Goal: Task Accomplishment & Management: Manage account settings

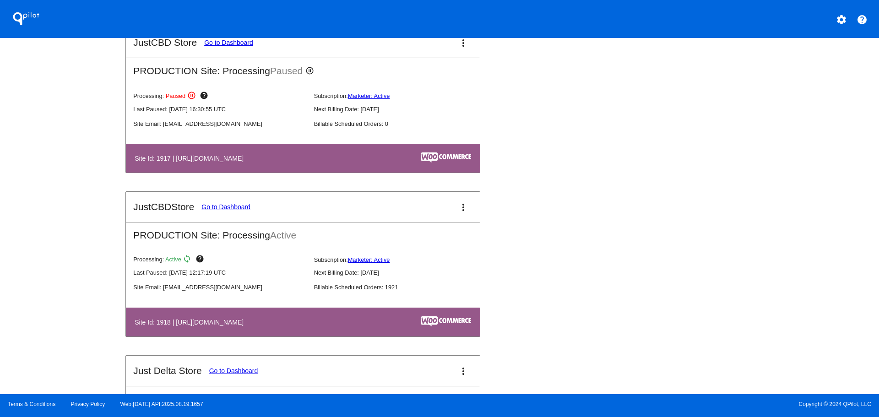
scroll to position [1007, 0]
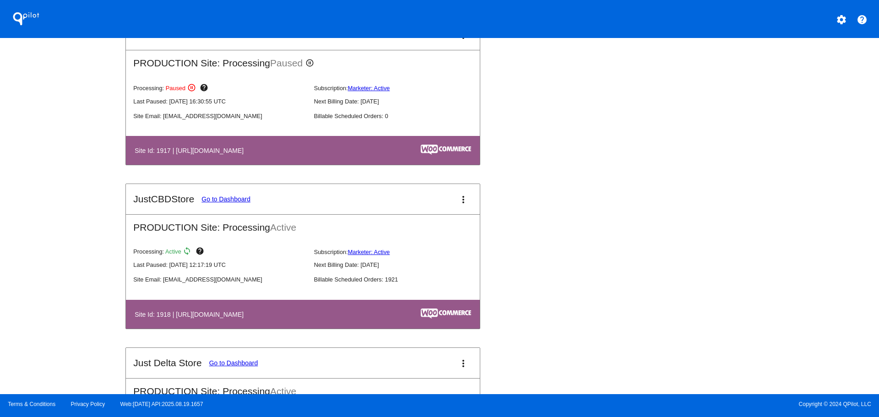
click at [239, 200] on link "Go to Dashboard" at bounding box center [225, 198] width 49 height 7
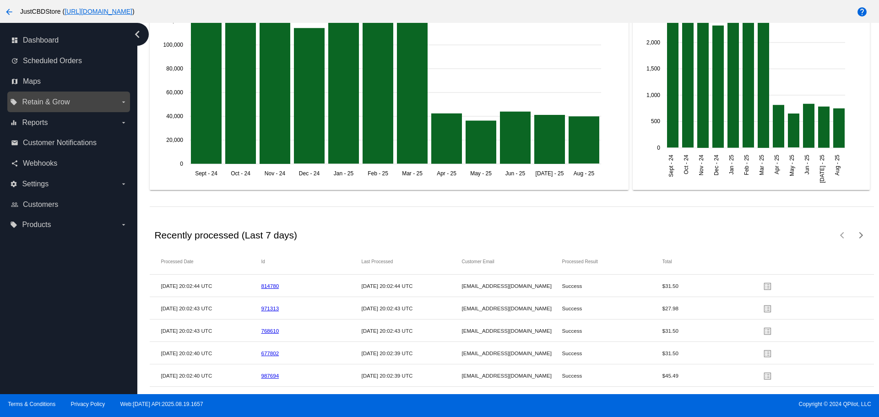
scroll to position [1115, 0]
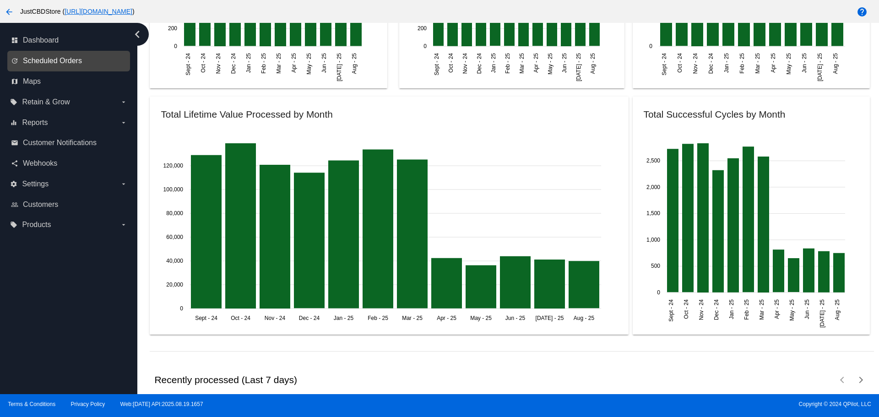
click at [71, 63] on span "Scheduled Orders" at bounding box center [52, 61] width 59 height 8
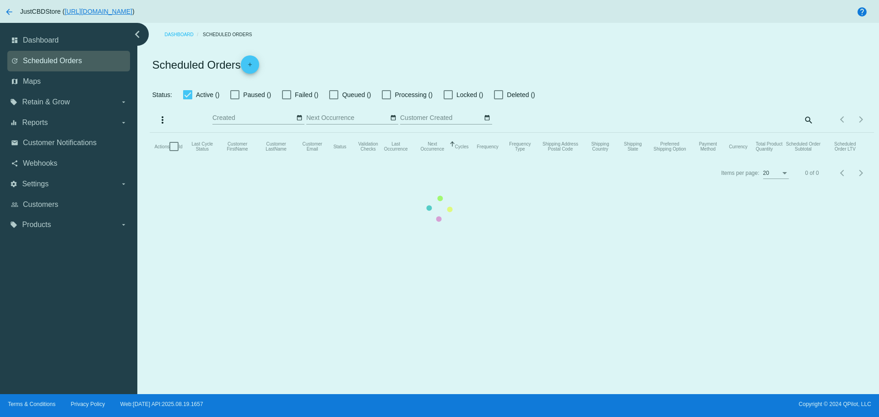
checkbox input "false"
checkbox input "true"
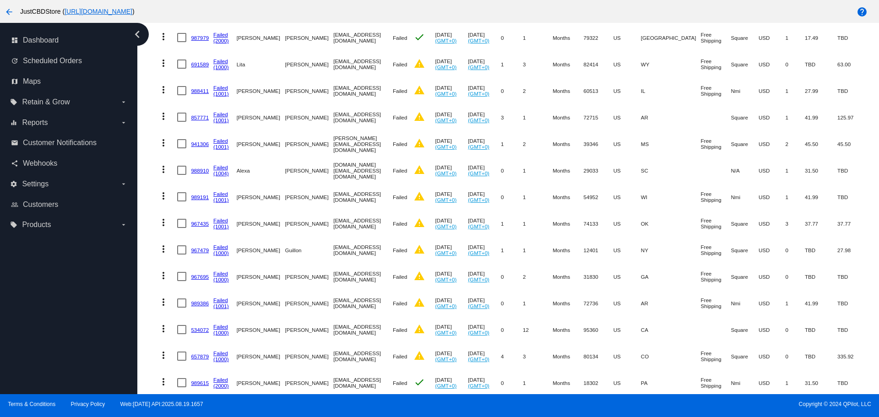
scroll to position [401, 0]
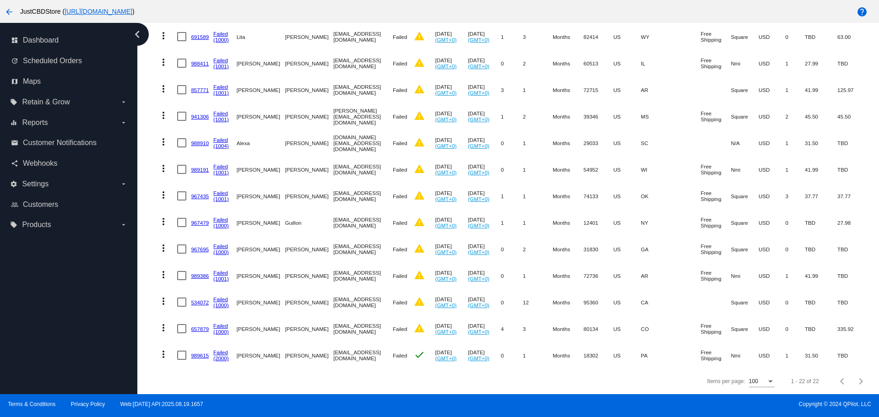
click at [201, 326] on link "657879" at bounding box center [200, 329] width 18 height 6
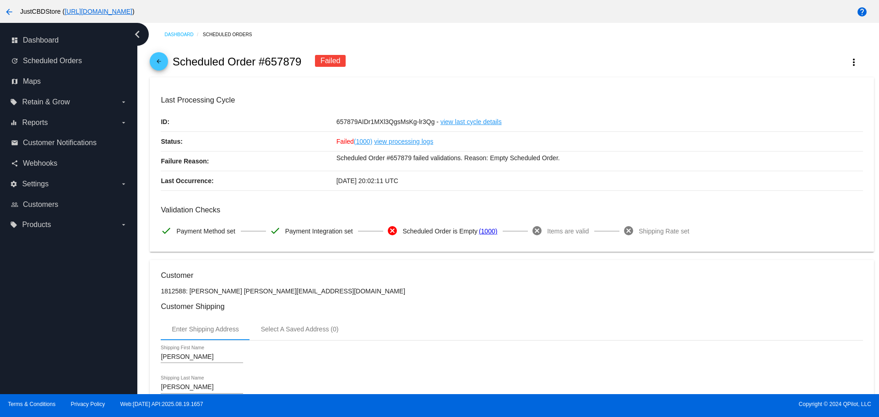
click at [156, 61] on mat-icon "arrow_back" at bounding box center [158, 63] width 11 height 11
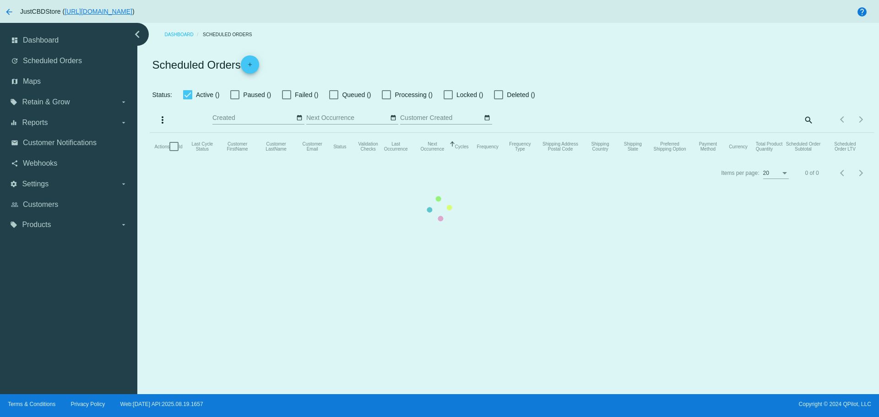
checkbox input "false"
checkbox input "true"
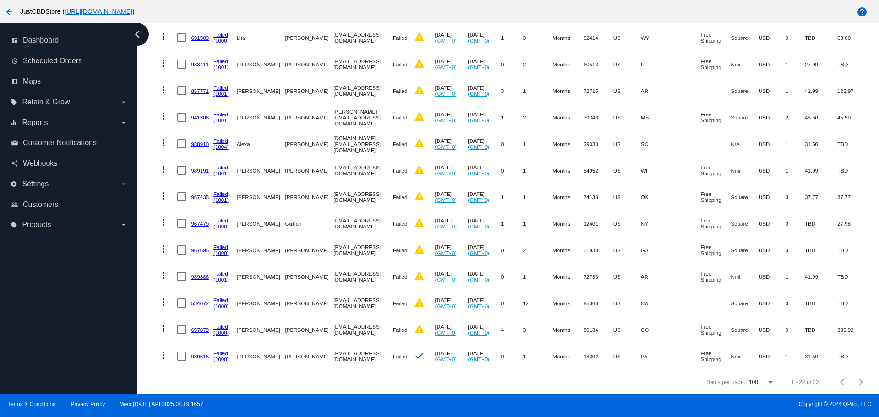
scroll to position [401, 0]
click at [179, 324] on div at bounding box center [181, 328] width 9 height 9
click at [181, 333] on input "checkbox" at bounding box center [181, 333] width 0 height 0
checkbox input "true"
click at [179, 298] on div at bounding box center [181, 302] width 9 height 9
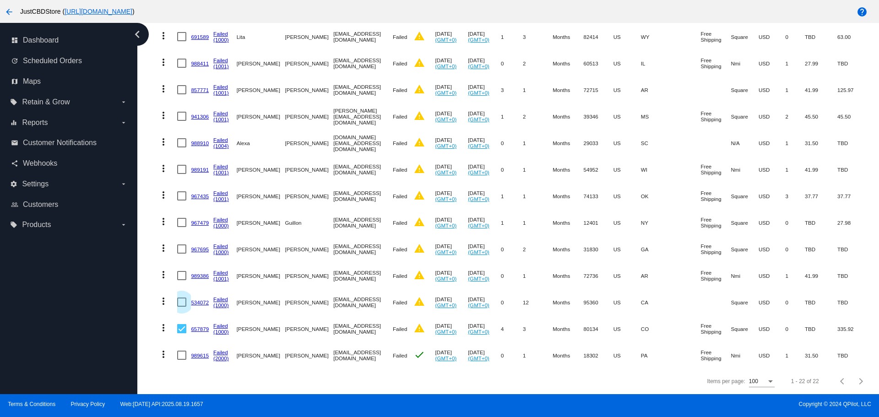
click at [181, 307] on input "checkbox" at bounding box center [181, 307] width 0 height 0
checkbox input "true"
click at [179, 244] on div at bounding box center [181, 248] width 9 height 9
click at [181, 254] on input "checkbox" at bounding box center [181, 254] width 0 height 0
checkbox input "true"
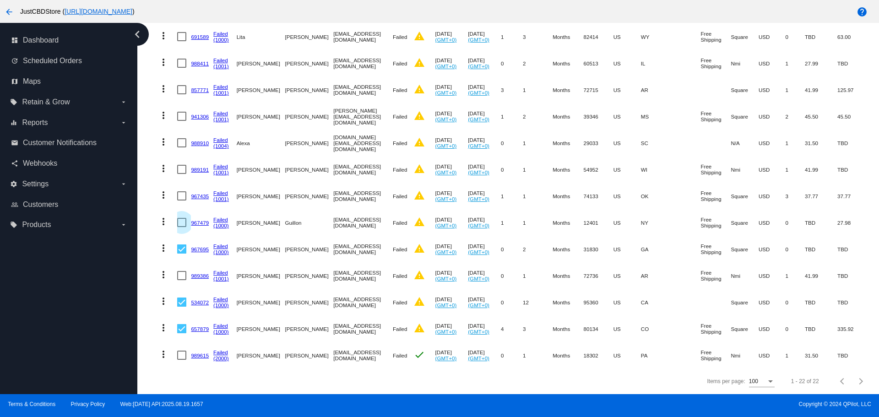
click at [182, 218] on div at bounding box center [181, 222] width 9 height 9
click at [182, 227] on input "checkbox" at bounding box center [181, 227] width 0 height 0
checkbox input "true"
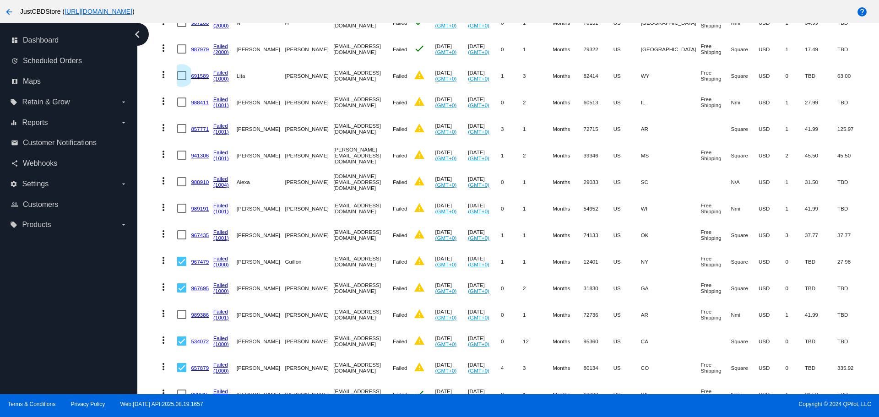
click at [180, 76] on div at bounding box center [181, 75] width 9 height 9
click at [181, 80] on input "checkbox" at bounding box center [181, 80] width 0 height 0
checkbox input "true"
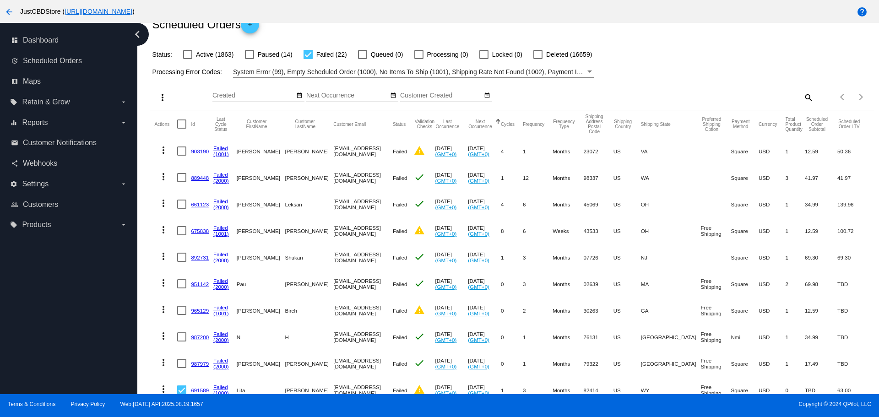
scroll to position [34, 0]
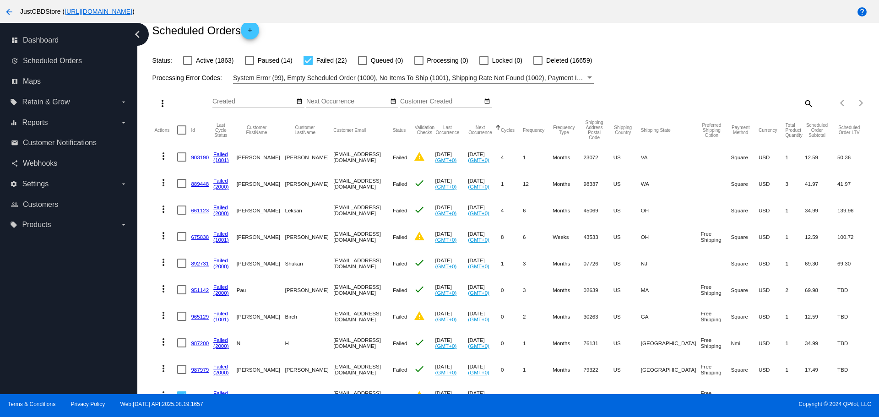
click at [163, 103] on mat-icon "more_vert" at bounding box center [162, 103] width 11 height 11
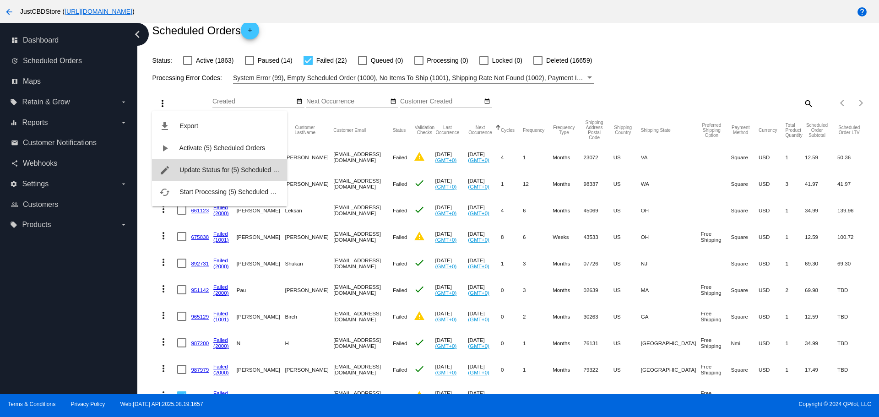
click at [195, 170] on span "Update Status for (5) Scheduled Orders" at bounding box center [235, 169] width 113 height 7
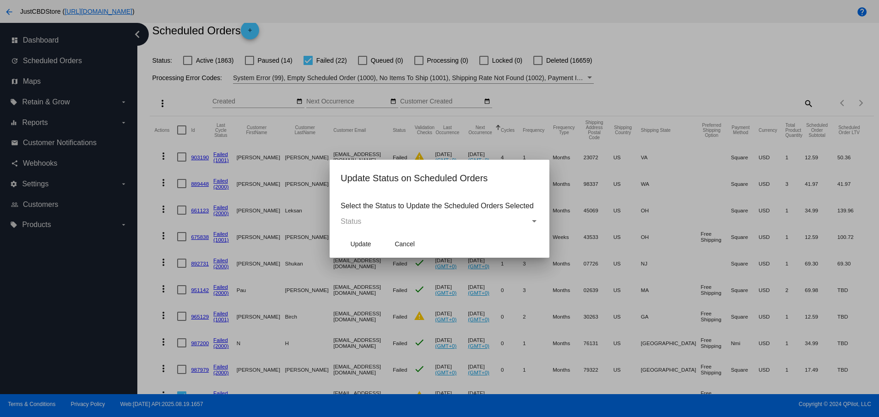
click at [531, 217] on mat-dialog-content "Select the Status to Update the Scheduled Orders Selected Status" at bounding box center [440, 213] width 220 height 36
click at [534, 221] on div "Status" at bounding box center [534, 221] width 5 height 2
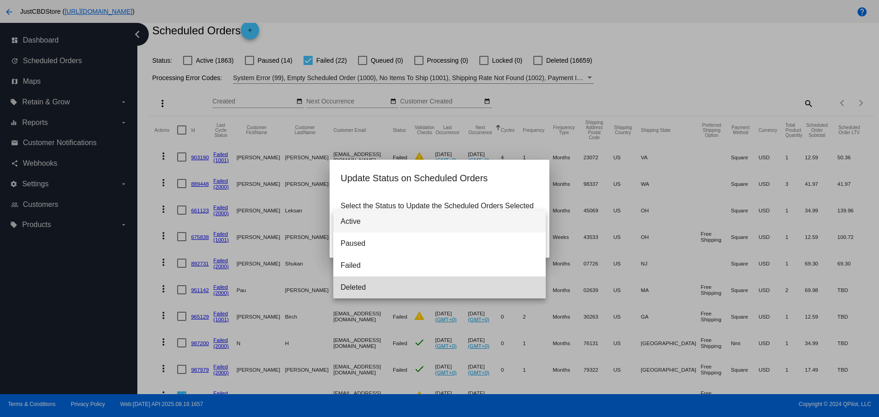
click at [363, 287] on span "Deleted" at bounding box center [440, 287] width 198 height 22
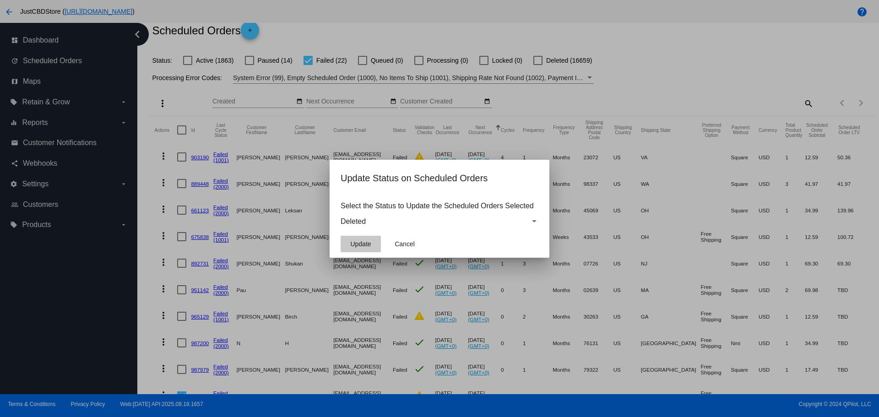
click at [362, 244] on span "Update" at bounding box center [360, 243] width 21 height 7
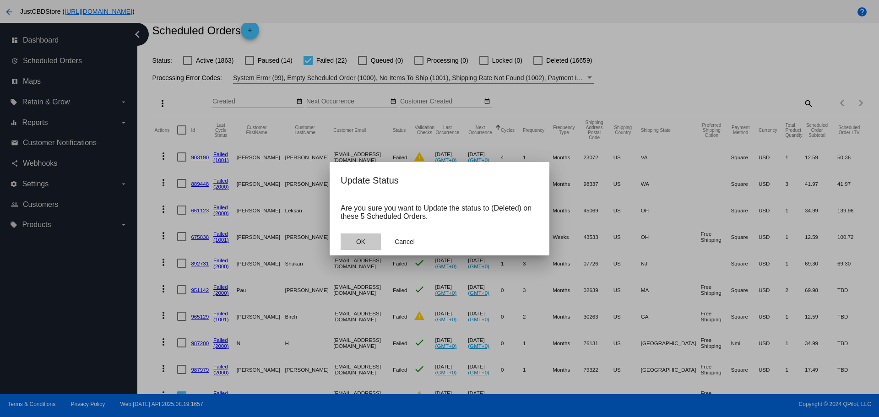
click at [363, 244] on span "OK" at bounding box center [360, 241] width 9 height 7
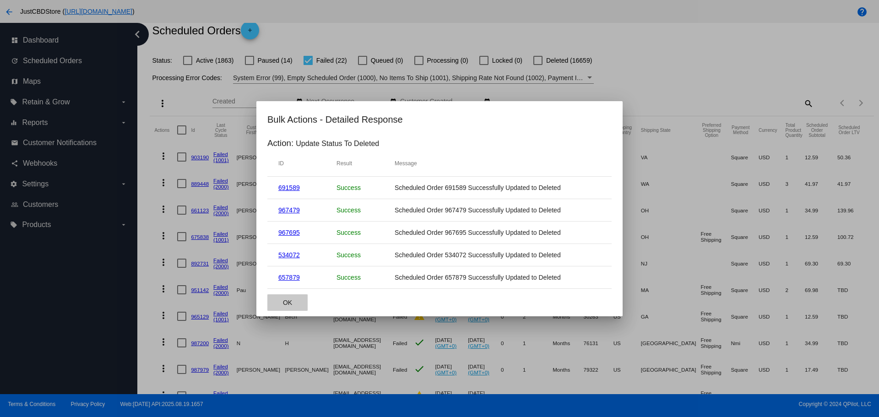
click at [296, 301] on button "OK" at bounding box center [287, 302] width 40 height 16
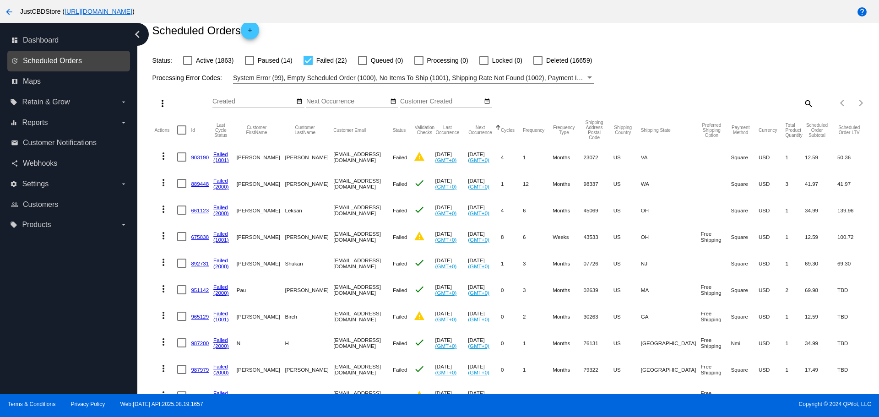
click at [66, 60] on span "Scheduled Orders" at bounding box center [52, 61] width 59 height 8
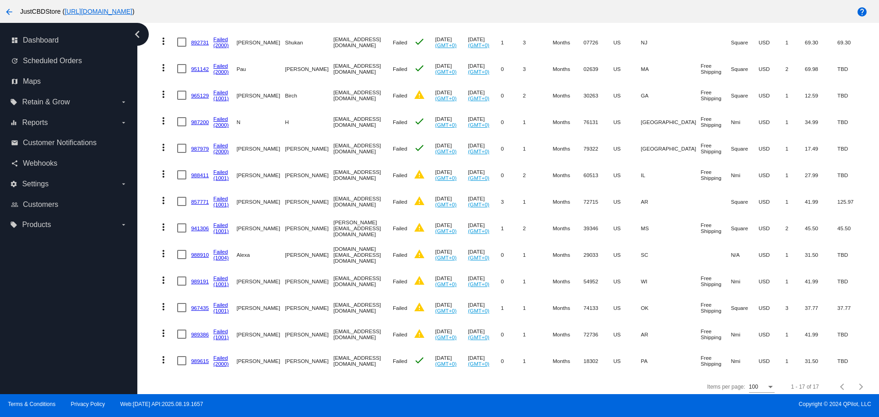
scroll to position [268, 0]
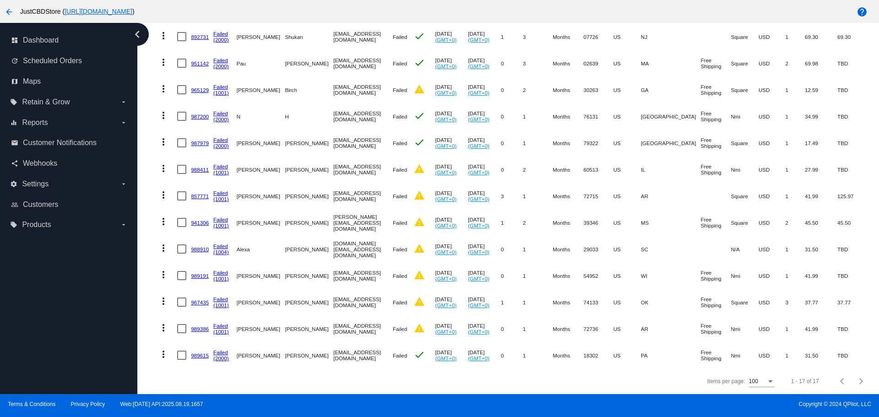
click at [200, 326] on link "989386" at bounding box center [200, 329] width 18 height 6
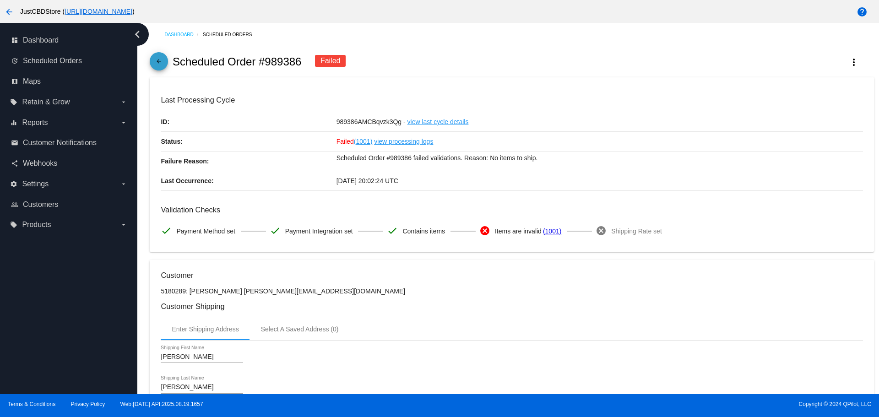
click at [164, 63] on mat-icon "arrow_back" at bounding box center [158, 63] width 11 height 11
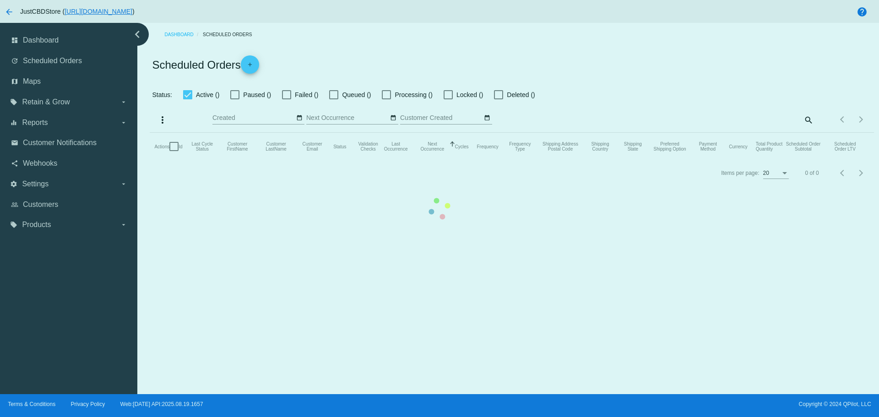
checkbox input "false"
checkbox input "true"
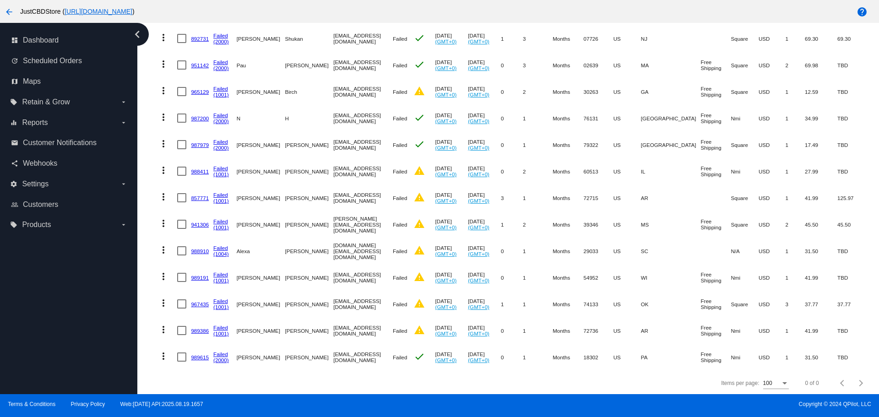
scroll to position [268, 0]
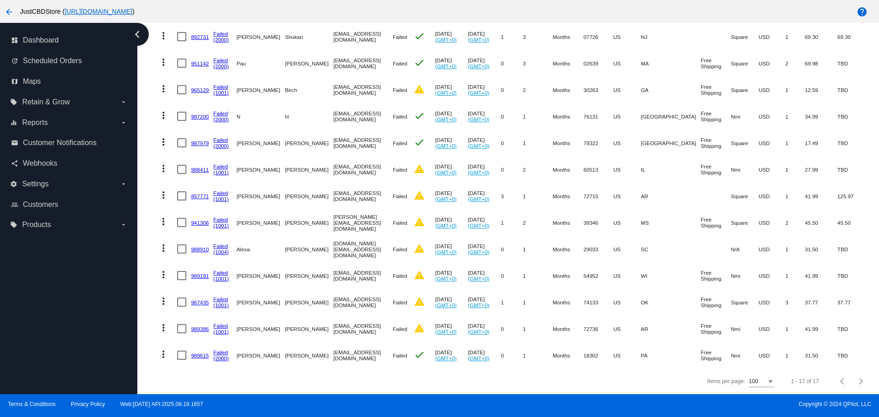
click at [199, 326] on link "989386" at bounding box center [200, 329] width 18 height 6
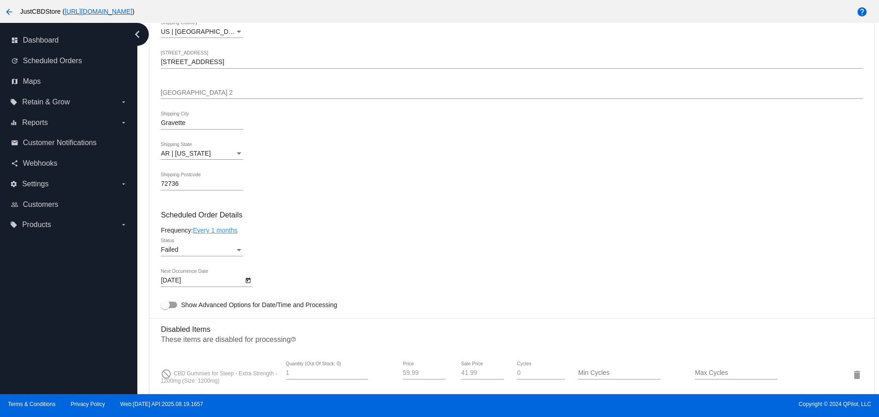
scroll to position [412, 0]
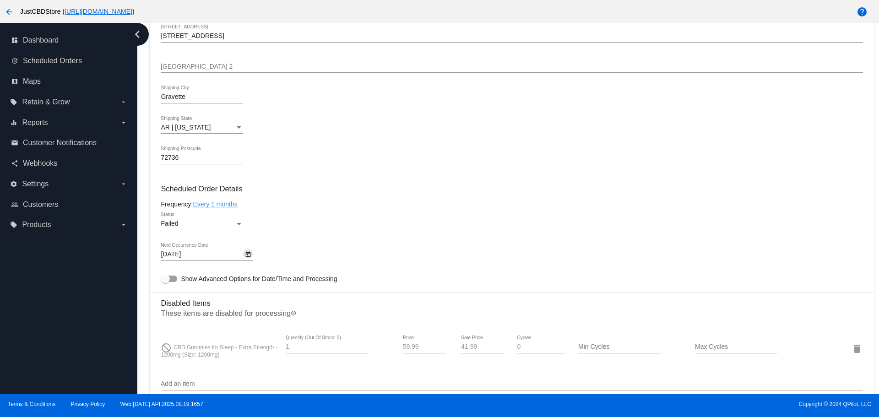
click at [250, 256] on icon "Open calendar" at bounding box center [248, 254] width 6 height 11
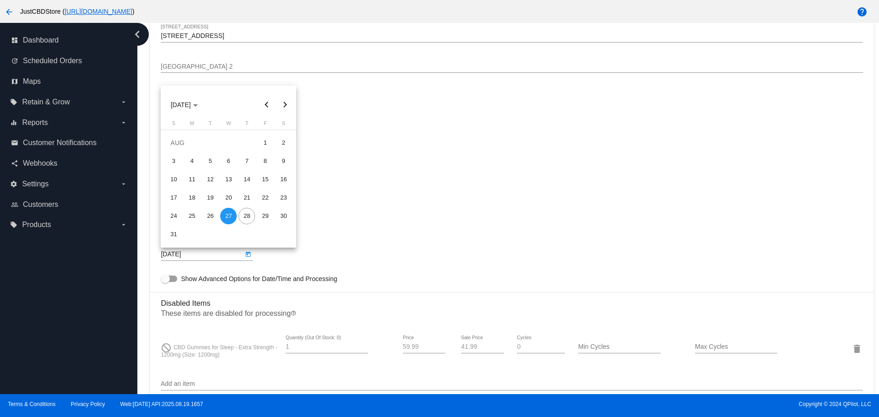
click at [284, 105] on button "Next month" at bounding box center [285, 105] width 18 height 18
click at [284, 216] on div "27" at bounding box center [283, 216] width 16 height 16
type input "9/27/2025"
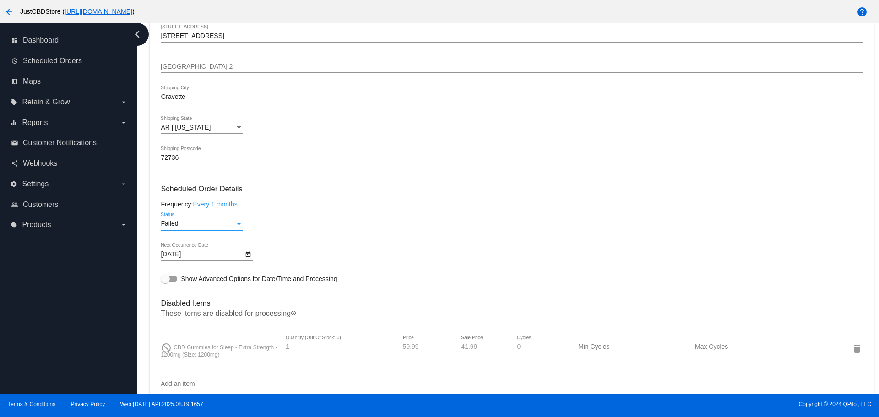
click at [237, 223] on div "Status" at bounding box center [239, 224] width 5 height 2
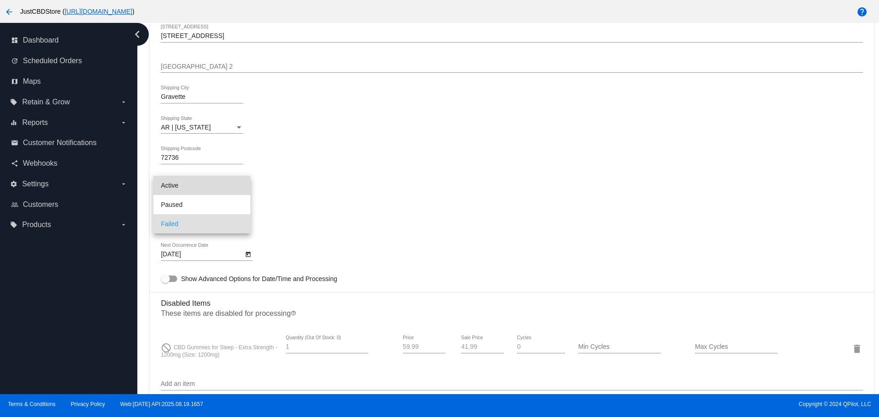
click at [191, 181] on span "Active" at bounding box center [202, 185] width 82 height 19
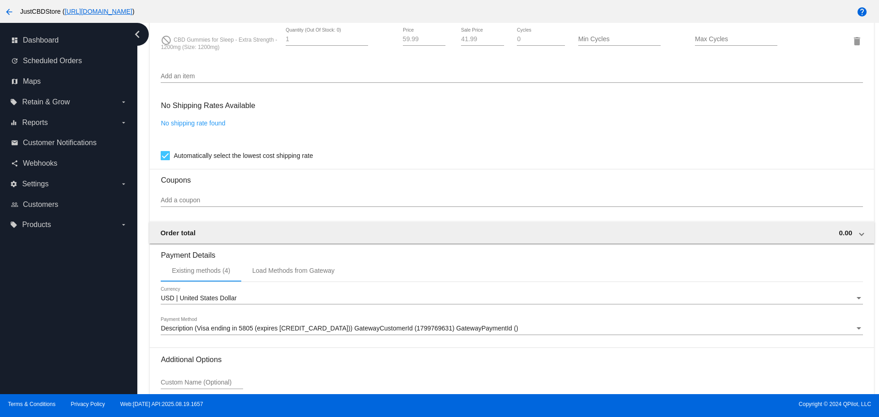
scroll to position [802, 0]
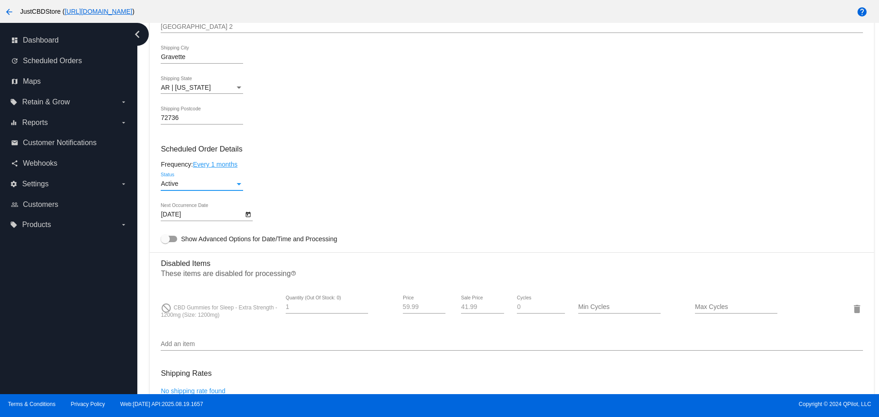
scroll to position [436, 0]
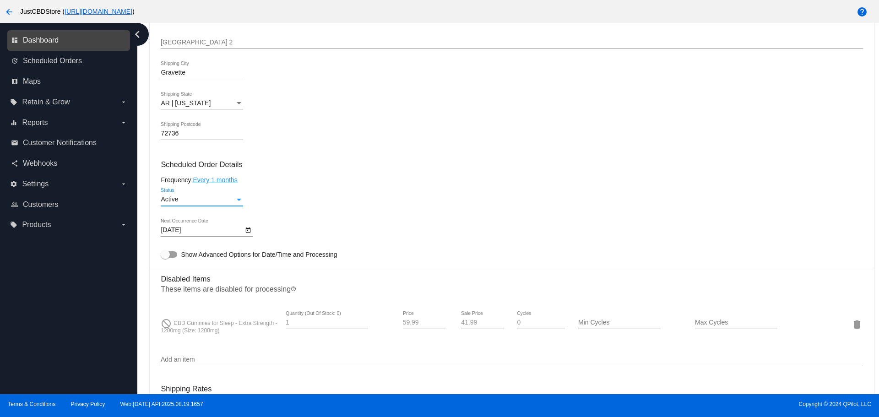
click at [41, 40] on span "Dashboard" at bounding box center [41, 40] width 36 height 8
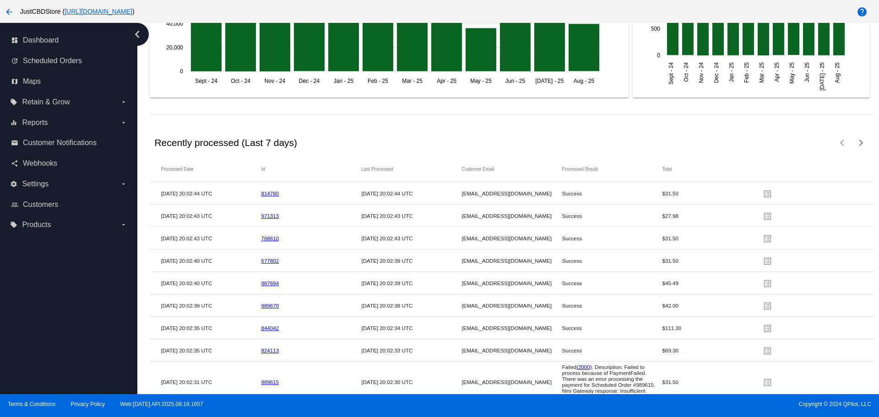
scroll to position [1344, 0]
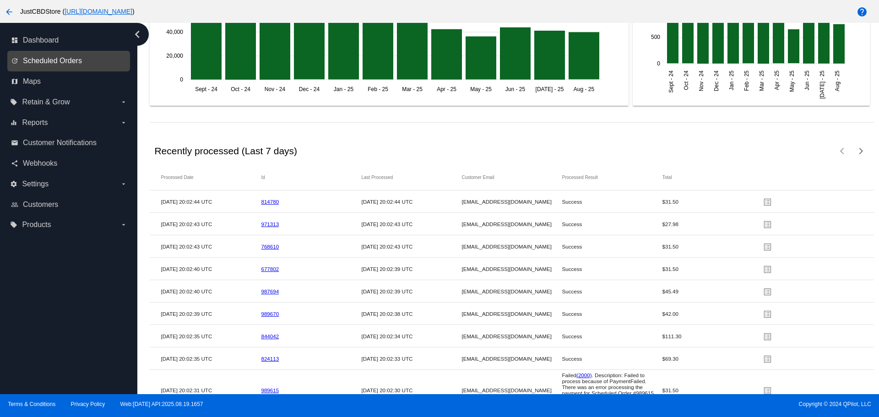
click at [54, 62] on span "Scheduled Orders" at bounding box center [52, 61] width 59 height 8
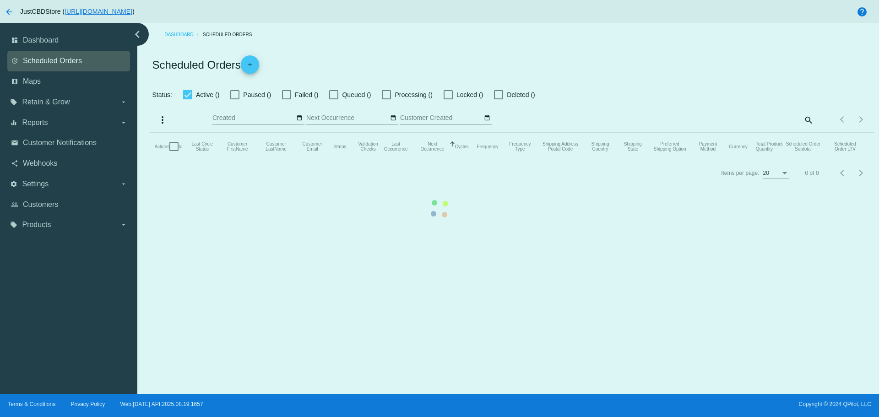
checkbox input "false"
checkbox input "true"
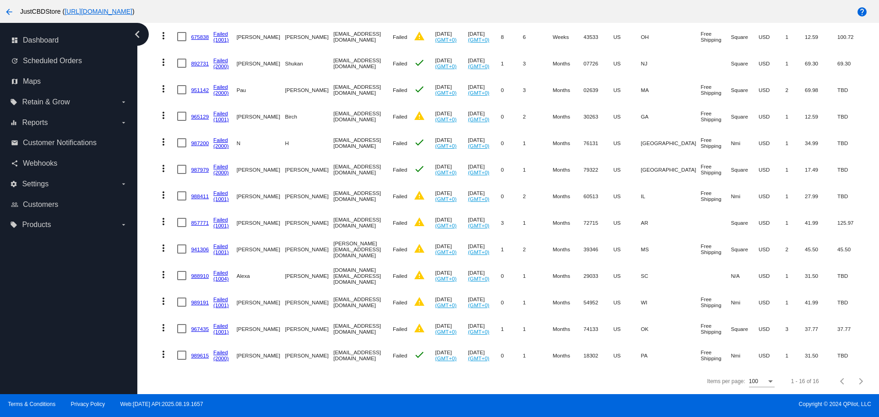
scroll to position [241, 0]
click at [200, 326] on link "967435" at bounding box center [200, 329] width 18 height 6
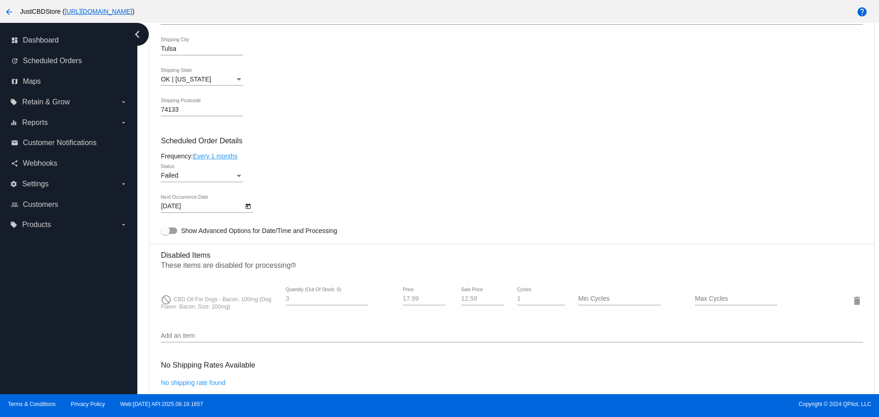
scroll to position [458, 0]
click at [246, 209] on icon "Open calendar" at bounding box center [248, 208] width 6 height 11
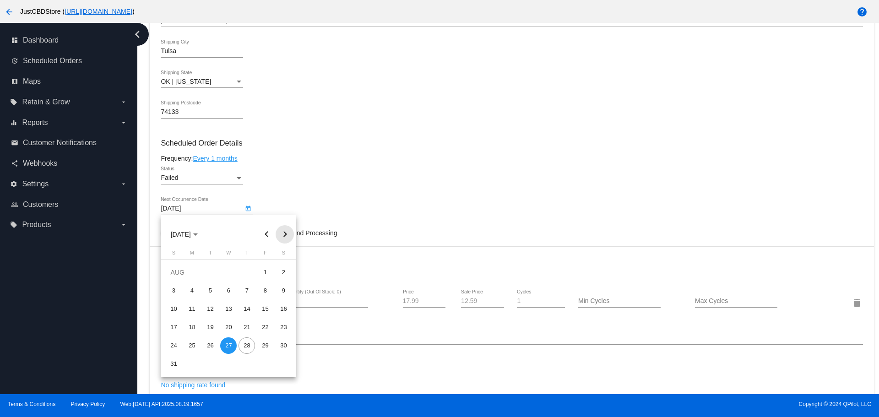
click at [285, 235] on button "Next month" at bounding box center [285, 234] width 18 height 18
click at [283, 345] on div "27" at bounding box center [283, 345] width 16 height 16
type input "9/27/2025"
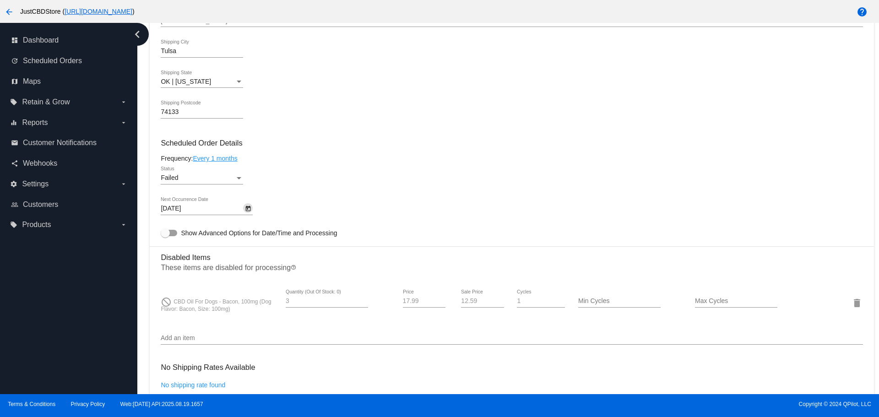
click at [205, 172] on div "Failed Status" at bounding box center [202, 176] width 82 height 18
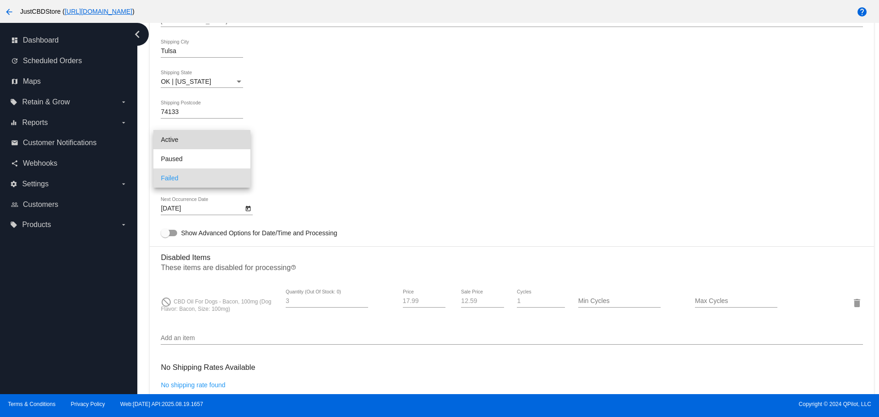
click at [186, 138] on span "Active" at bounding box center [202, 139] width 82 height 19
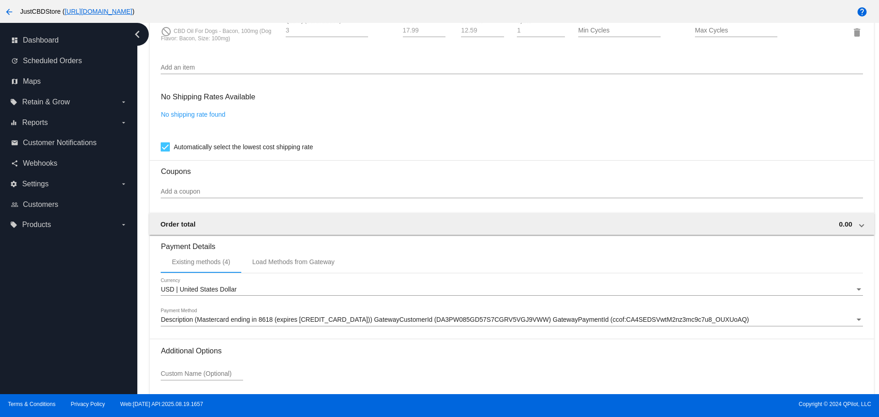
scroll to position [802, 0]
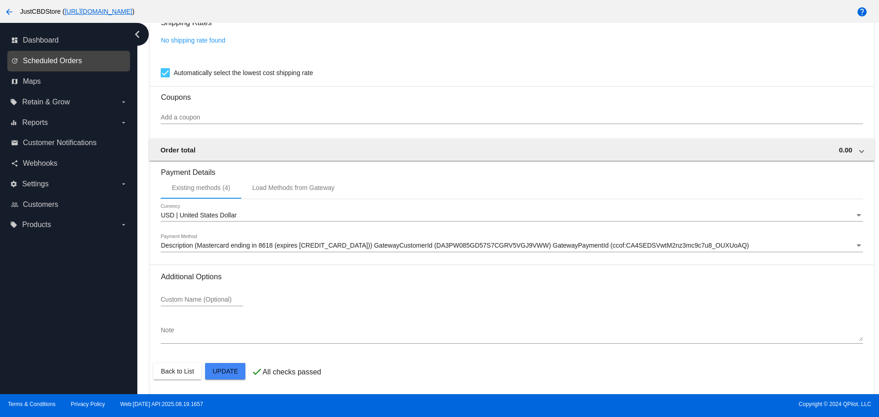
click at [67, 60] on span "Scheduled Orders" at bounding box center [52, 61] width 59 height 8
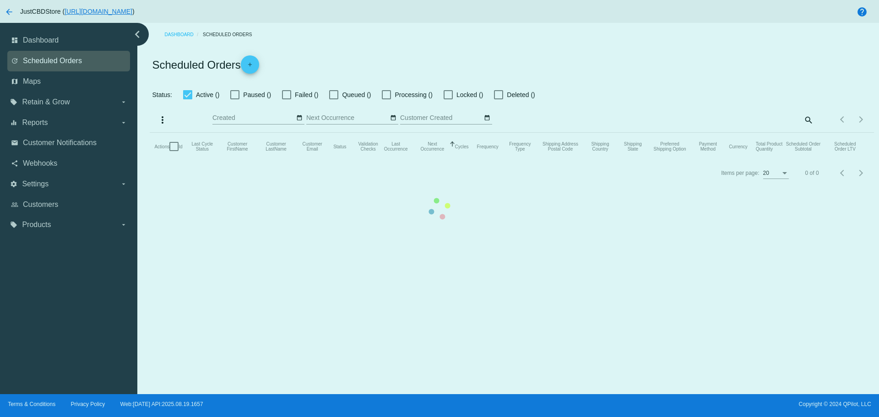
checkbox input "false"
checkbox input "true"
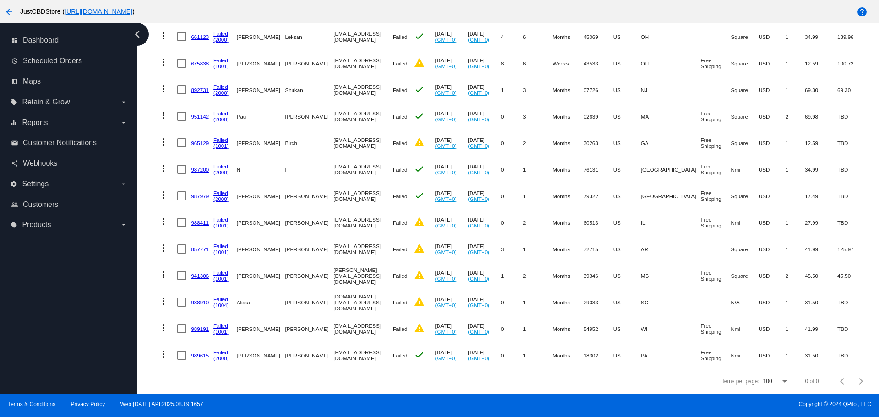
scroll to position [215, 0]
click at [198, 326] on link "989191" at bounding box center [200, 329] width 18 height 6
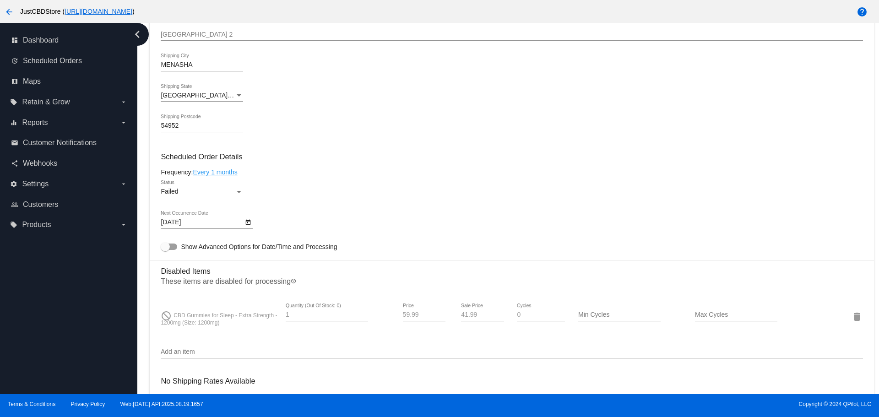
scroll to position [458, 0]
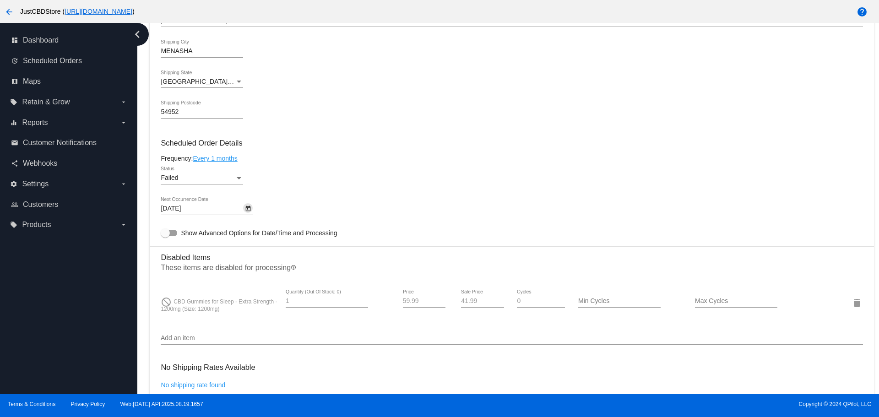
click at [248, 206] on icon "Open calendar" at bounding box center [248, 208] width 5 height 5
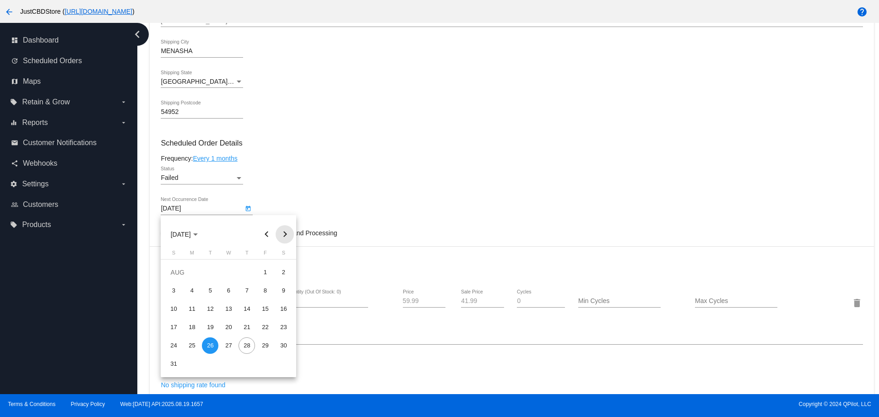
click at [283, 233] on button "Next month" at bounding box center [285, 234] width 18 height 18
click at [270, 342] on div "26" at bounding box center [265, 345] width 16 height 16
type input "9/26/2025"
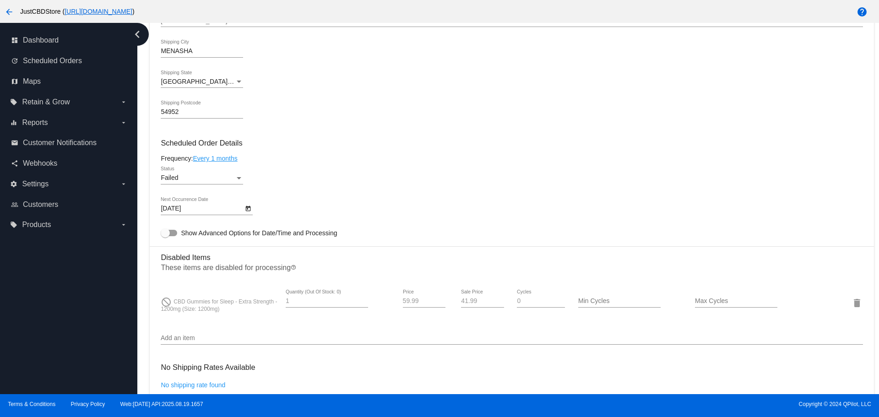
click at [177, 171] on div "Failed Status" at bounding box center [202, 176] width 82 height 18
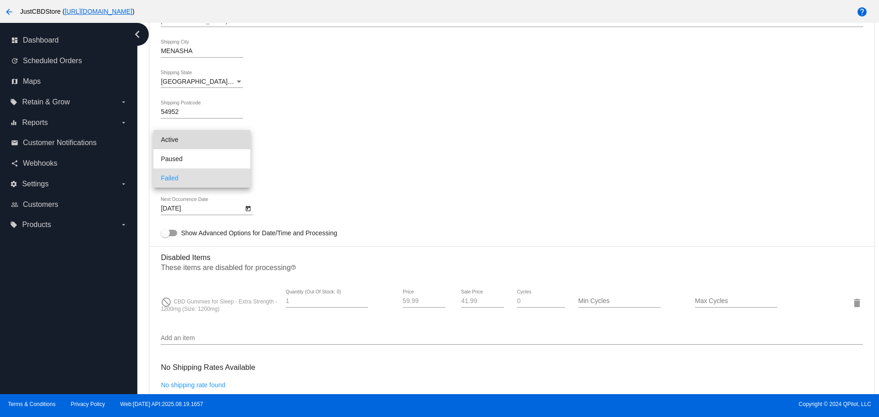
click at [184, 141] on span "Active" at bounding box center [202, 139] width 82 height 19
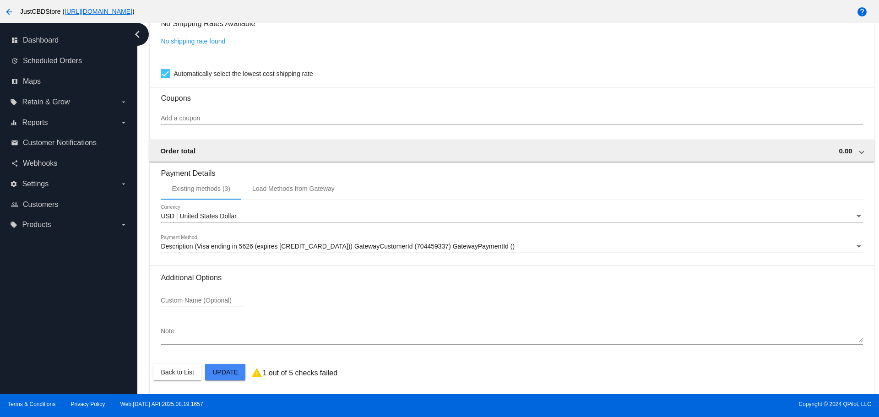
scroll to position [802, 0]
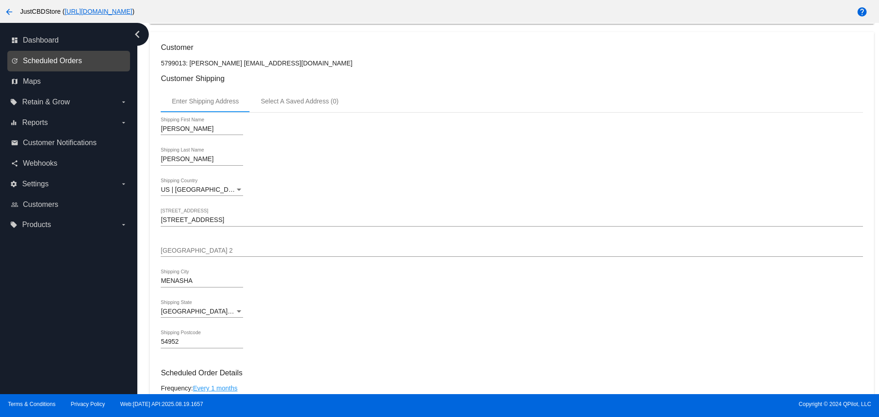
scroll to position [162, 0]
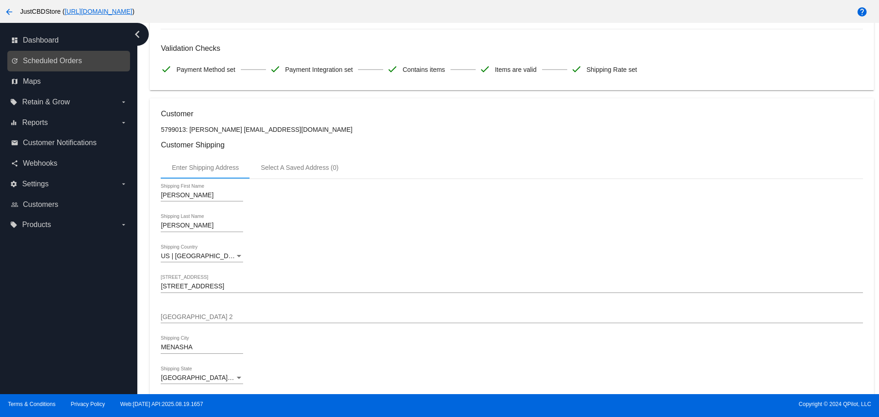
click at [65, 55] on link "update Scheduled Orders" at bounding box center [69, 61] width 116 height 15
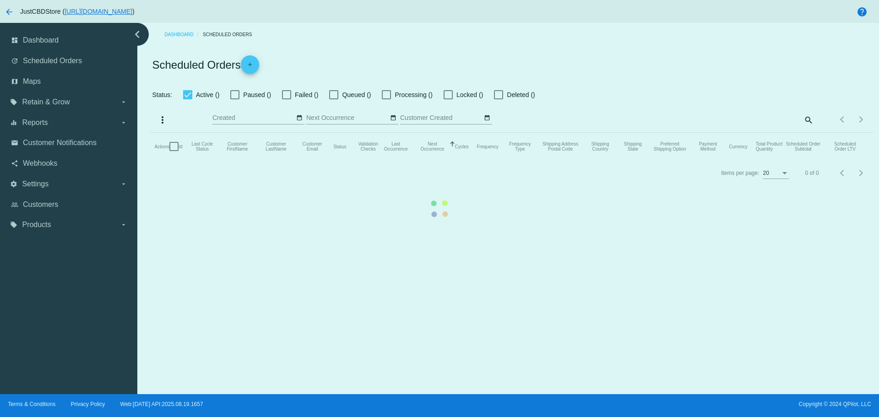
checkbox input "false"
checkbox input "true"
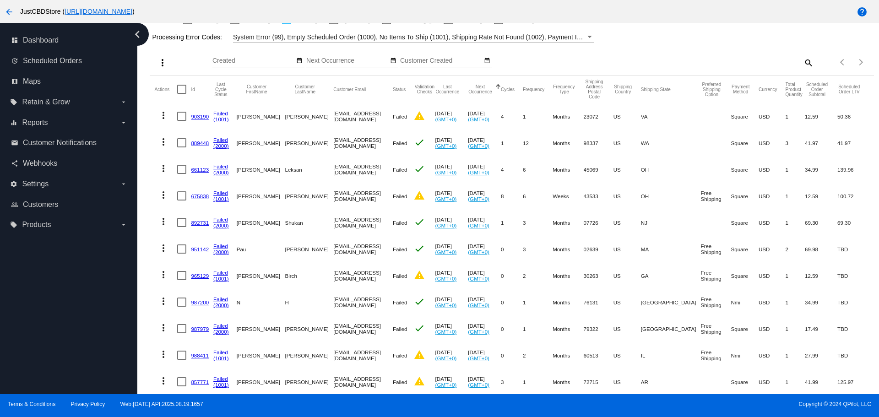
scroll to position [188, 0]
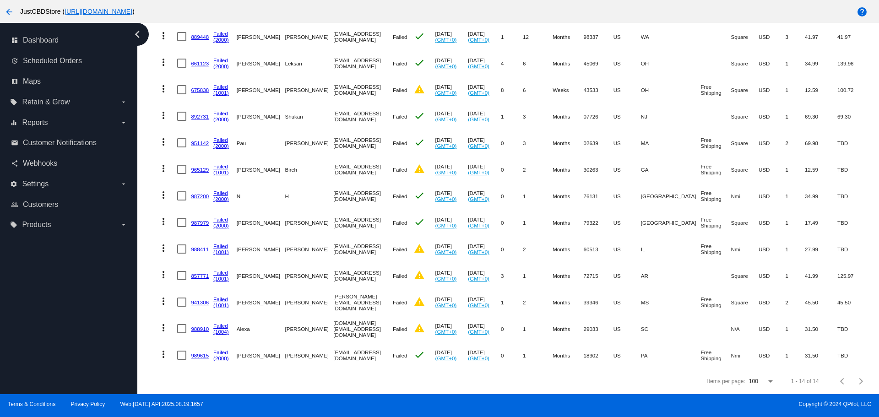
click at [195, 326] on link "988910" at bounding box center [200, 329] width 18 height 6
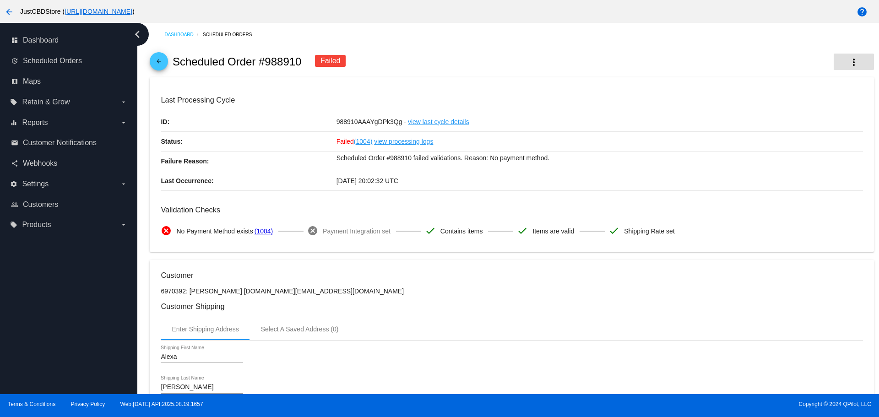
click at [852, 58] on mat-icon "more_vert" at bounding box center [853, 62] width 11 height 11
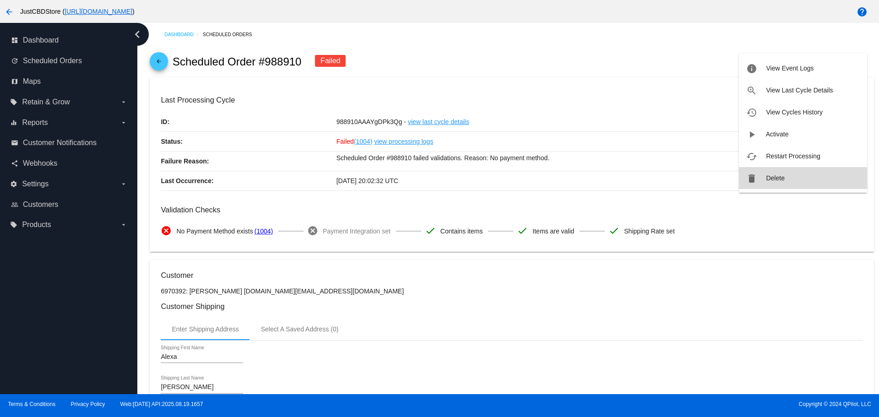
click at [781, 176] on span "Delete" at bounding box center [775, 177] width 18 height 7
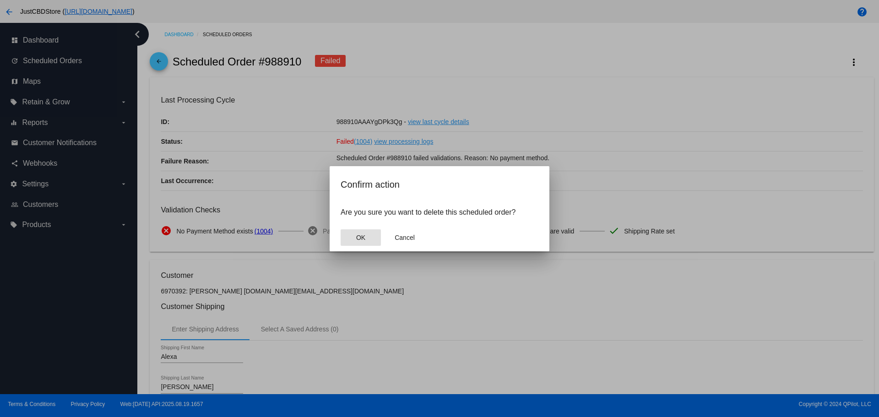
click at [358, 237] on span "OK" at bounding box center [360, 237] width 9 height 7
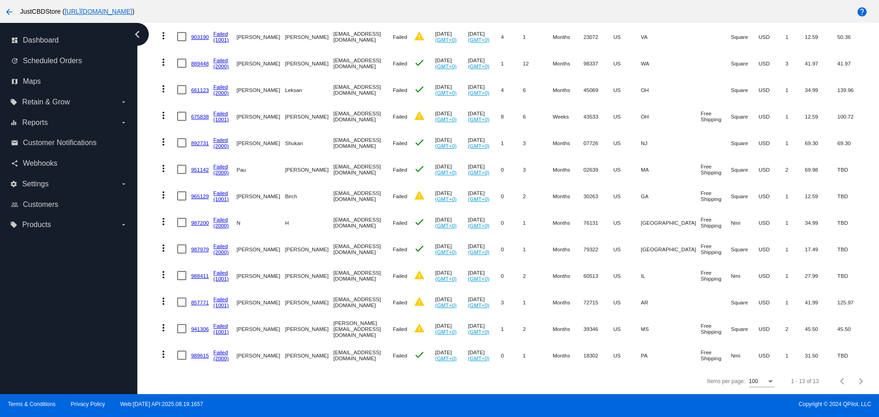
scroll to position [162, 0]
click at [195, 326] on link "941306" at bounding box center [200, 329] width 18 height 6
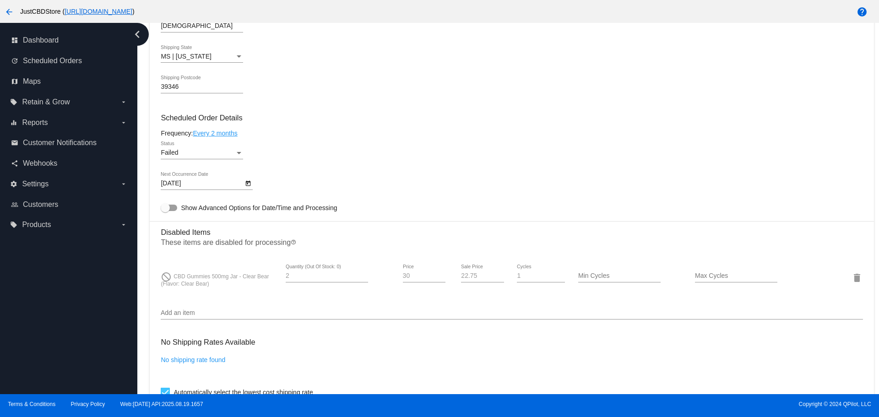
scroll to position [504, 0]
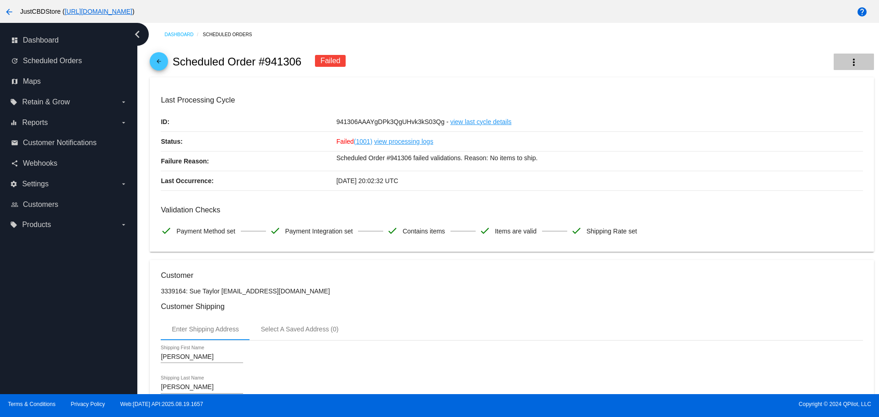
click at [849, 55] on button "more_vert" at bounding box center [854, 62] width 40 height 16
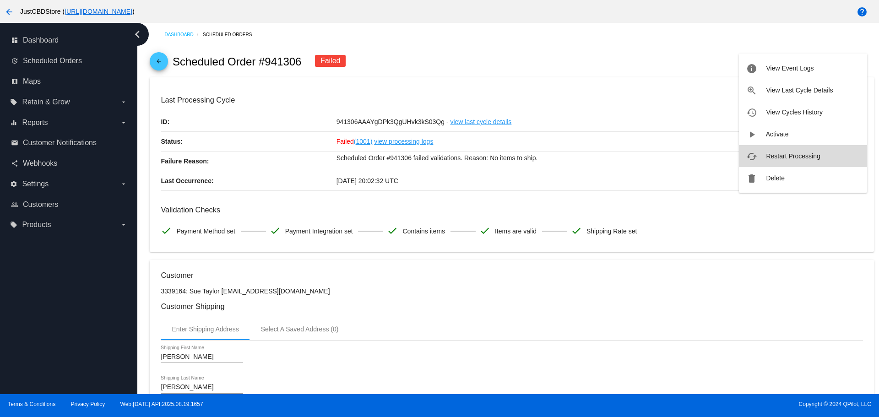
click at [804, 154] on span "Restart Processing" at bounding box center [793, 155] width 54 height 7
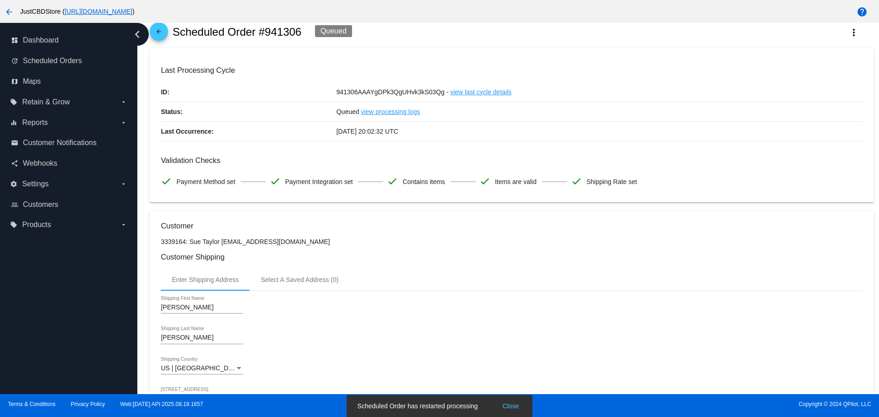
scroll to position [46, 0]
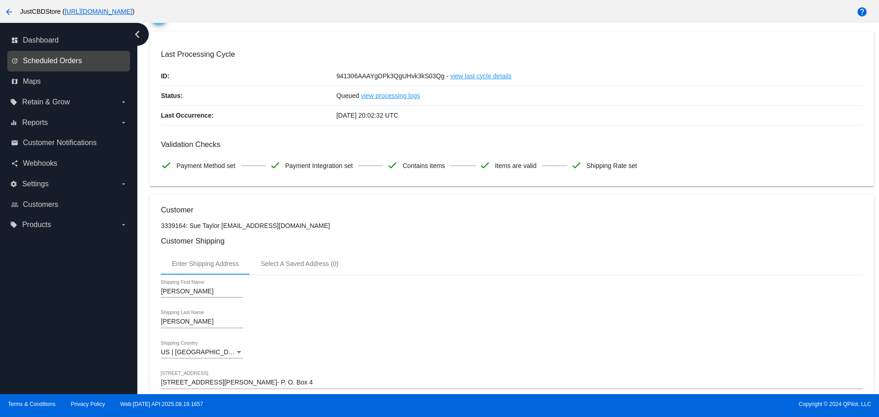
click at [54, 62] on span "Scheduled Orders" at bounding box center [52, 61] width 59 height 8
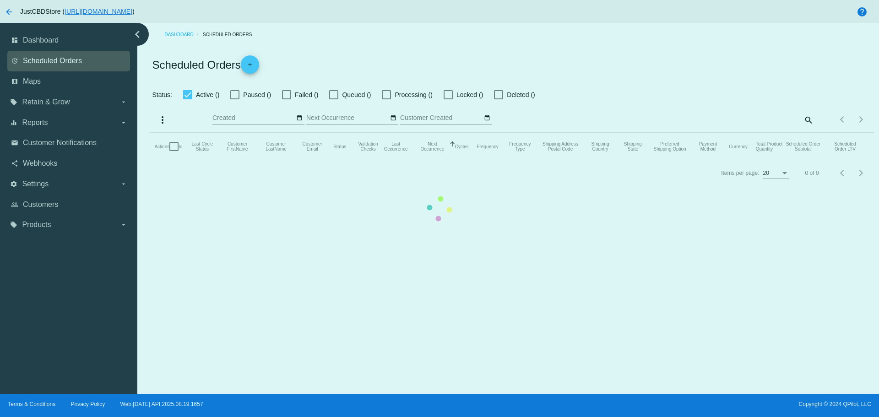
checkbox input "false"
checkbox input "true"
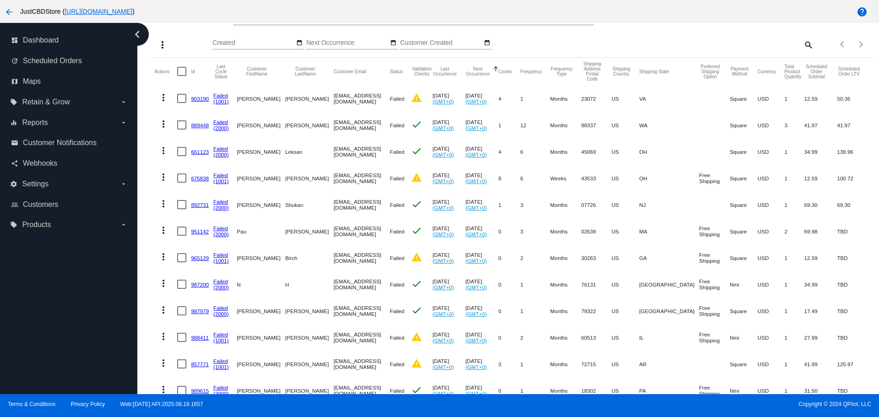
scroll to position [135, 0]
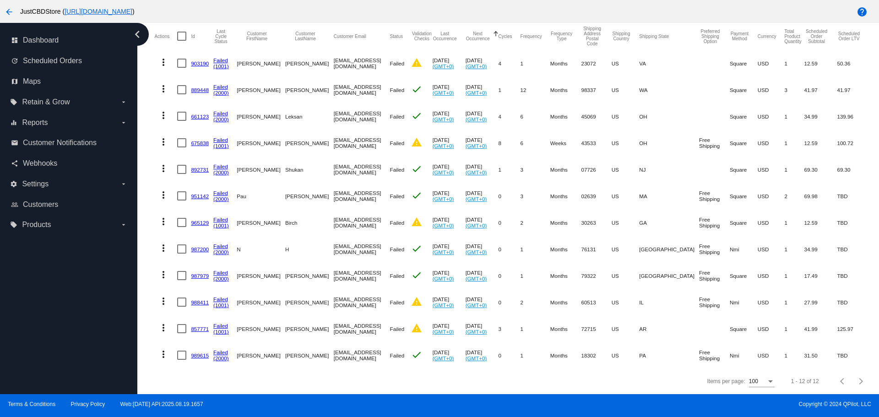
click at [201, 326] on link "857771" at bounding box center [200, 329] width 18 height 6
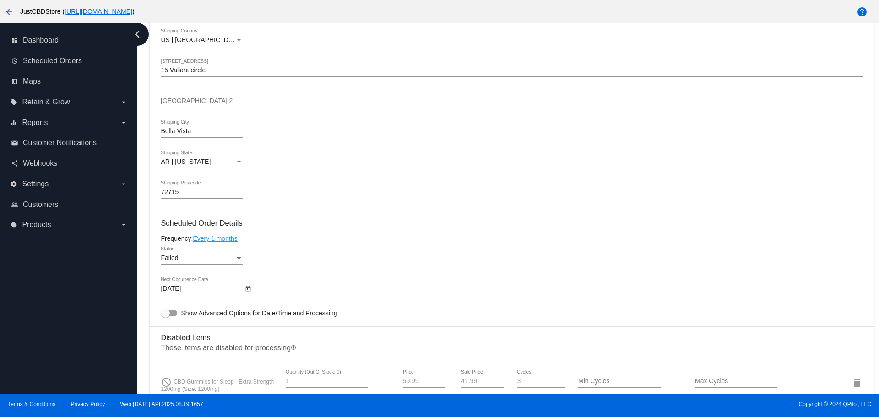
scroll to position [366, 0]
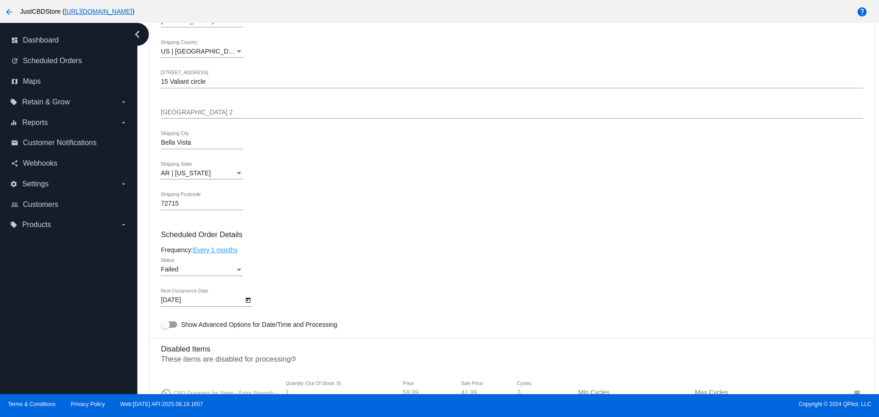
click at [252, 300] on button "Open calendar" at bounding box center [248, 300] width 10 height 10
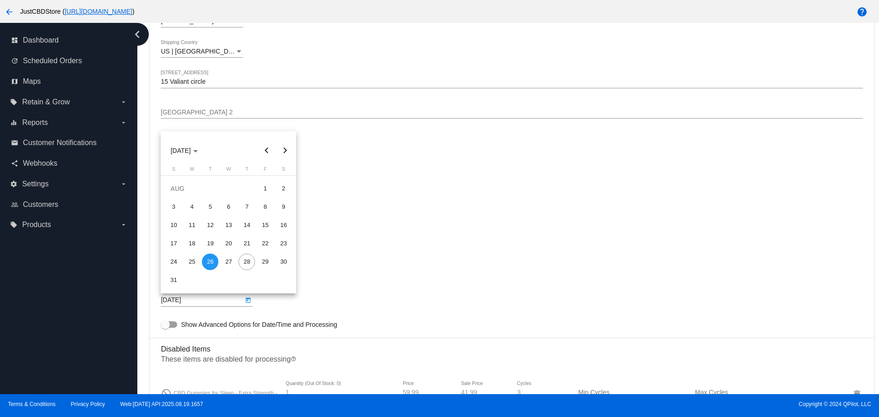
click at [282, 147] on button "Next month" at bounding box center [285, 150] width 18 height 18
click at [265, 261] on div "26" at bounding box center [265, 262] width 16 height 16
type input "9/26/2025"
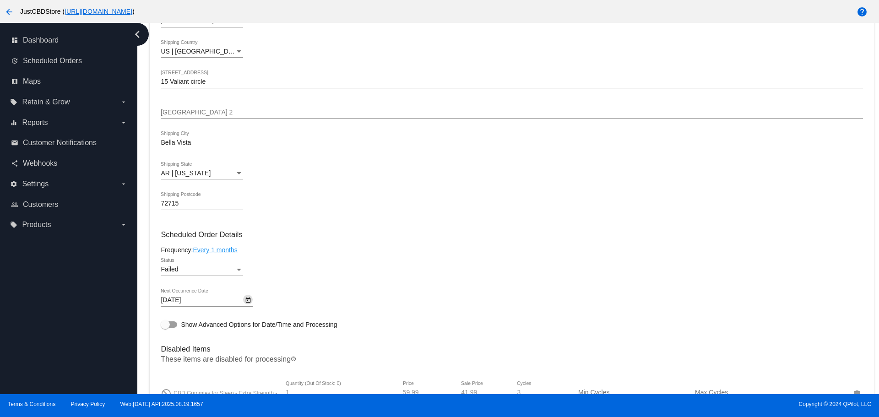
click at [238, 270] on div "Status" at bounding box center [239, 270] width 5 height 2
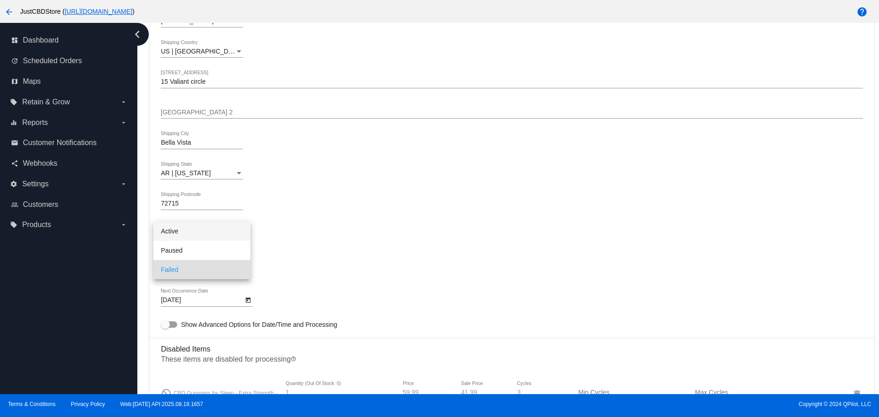
click at [211, 232] on span "Active" at bounding box center [202, 231] width 82 height 19
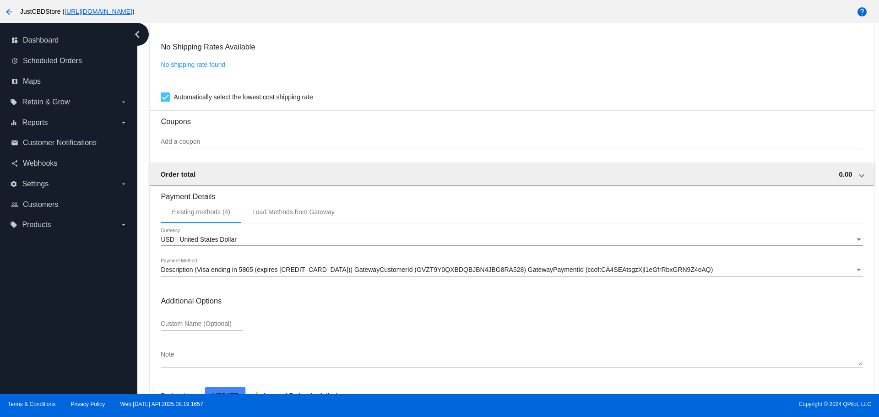
scroll to position [802, 0]
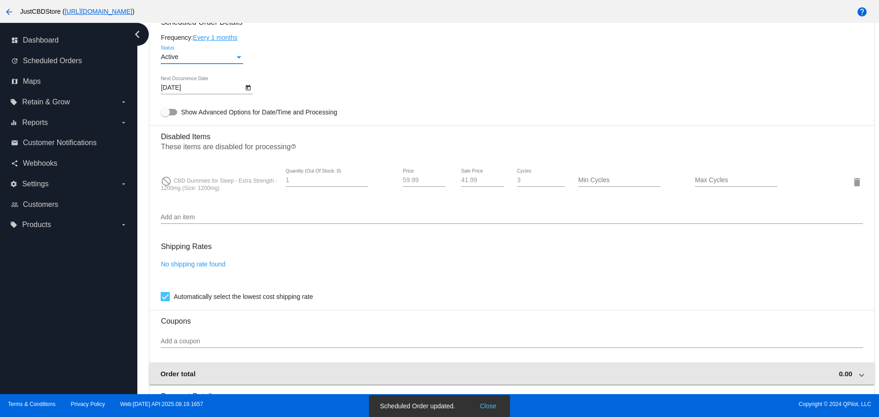
scroll to position [482, 0]
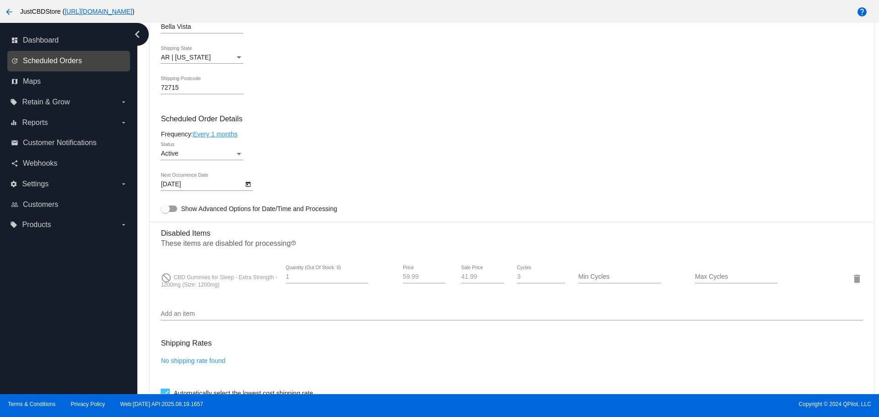
click at [43, 59] on span "Scheduled Orders" at bounding box center [52, 61] width 59 height 8
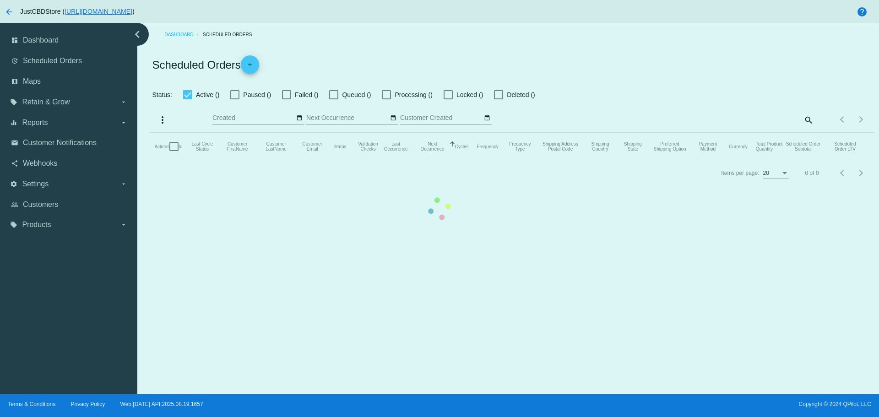
checkbox input "false"
checkbox input "true"
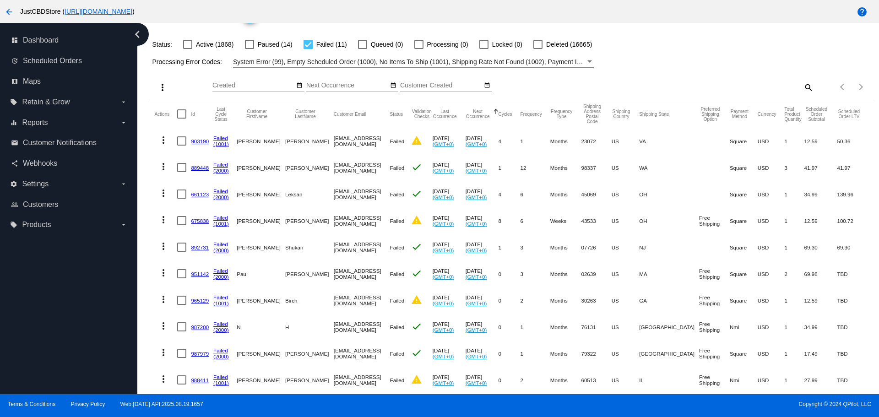
scroll to position [108, 0]
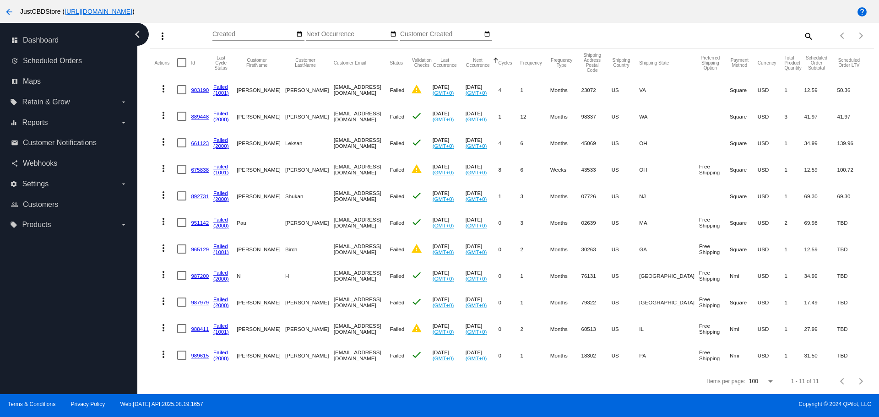
click at [199, 326] on link "988411" at bounding box center [200, 329] width 18 height 6
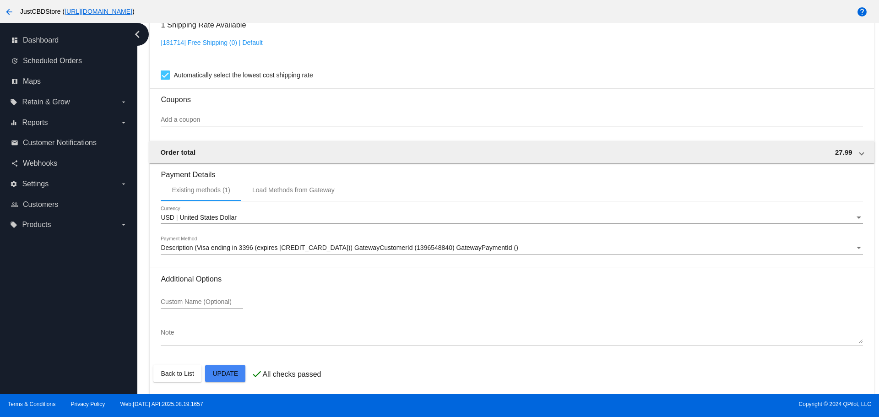
scroll to position [781, 0]
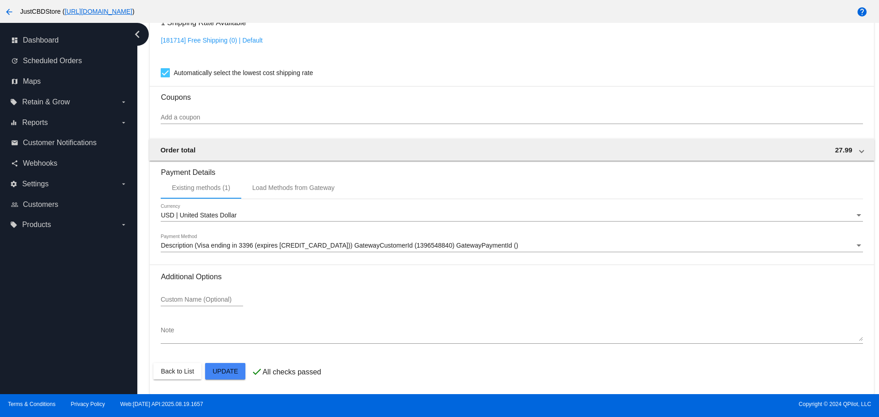
click at [244, 362] on mat-card-actions "Back to List Update" at bounding box center [511, 371] width 716 height 24
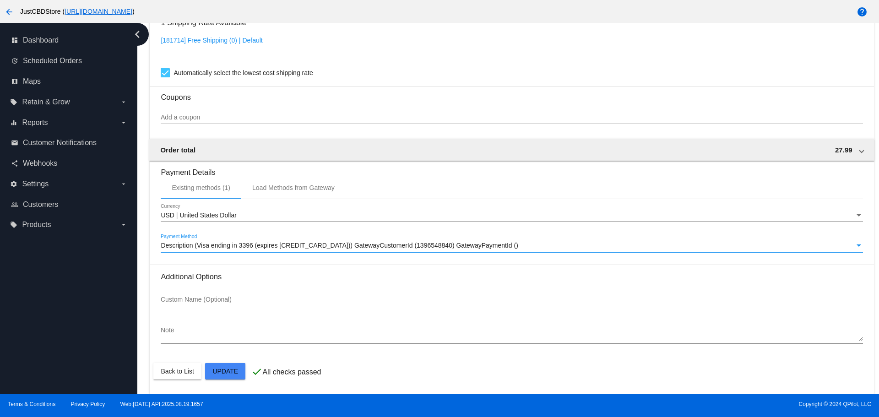
click at [856, 245] on div "Payment Method" at bounding box center [858, 245] width 5 height 2
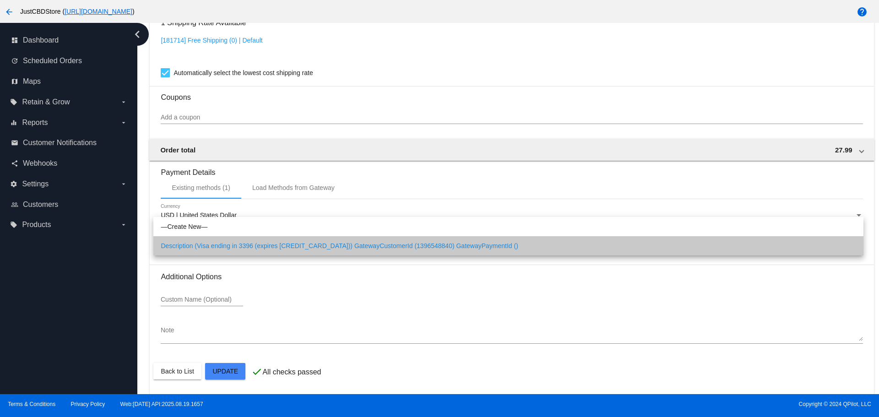
click at [852, 245] on span "Description (Visa ending in 3396 (expires 01/26)) GatewayCustomerId (1396548840…" at bounding box center [508, 245] width 695 height 19
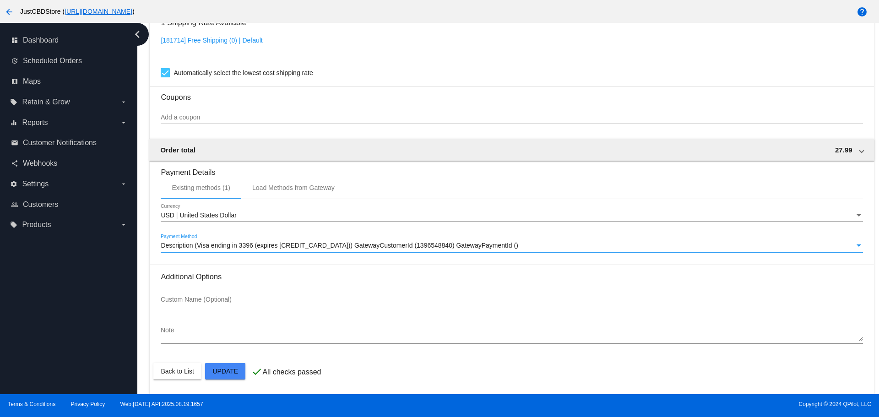
click at [856, 245] on div "Payment Method" at bounding box center [858, 245] width 5 height 2
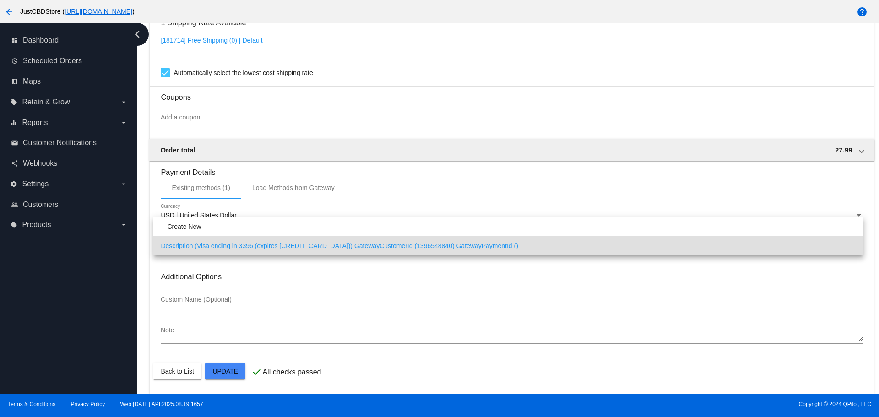
click at [434, 276] on div at bounding box center [439, 208] width 879 height 417
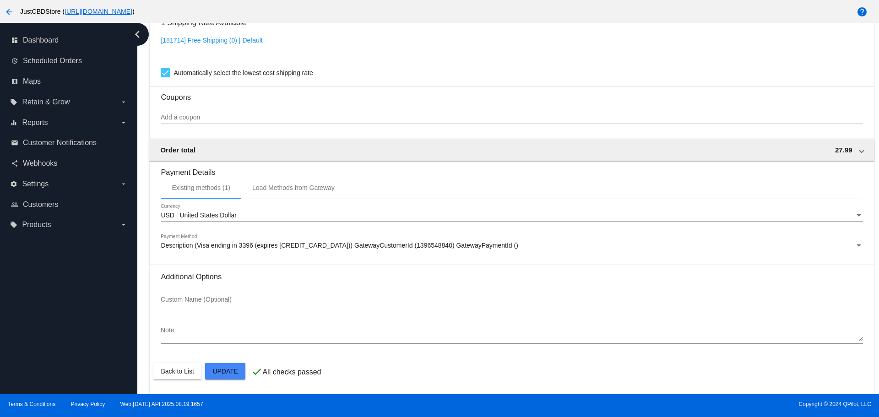
click at [397, 257] on div "Description (Visa ending in 3396 (expires 01/26)) GatewayCustomerId (1396548840…" at bounding box center [512, 247] width 702 height 26
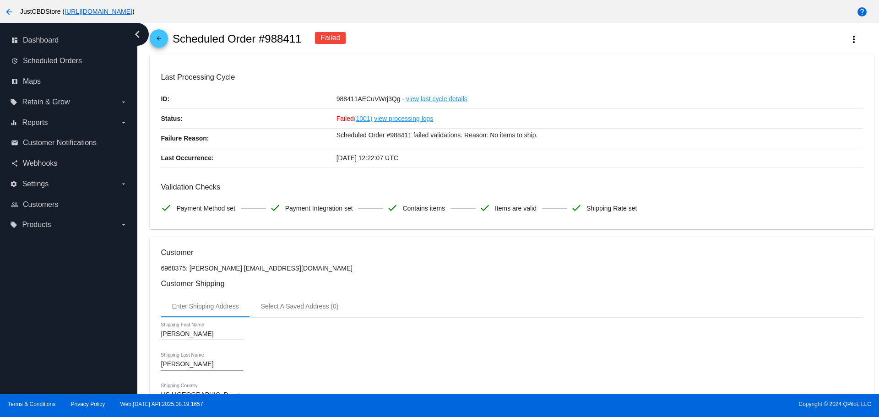
scroll to position [0, 0]
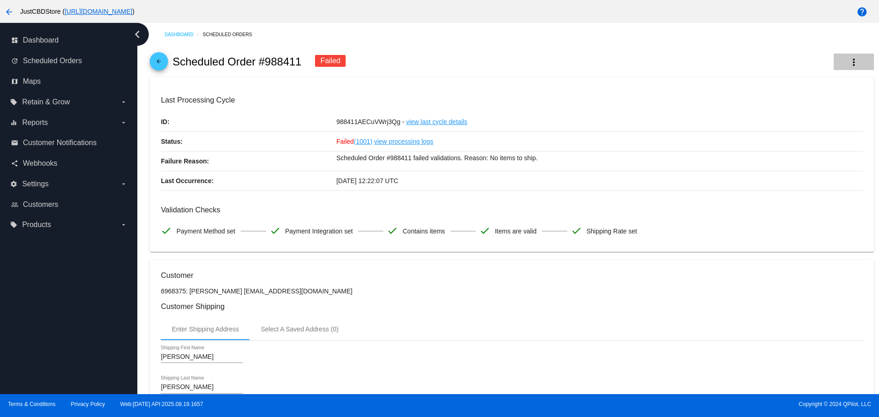
click at [837, 64] on button "more_vert" at bounding box center [854, 62] width 40 height 16
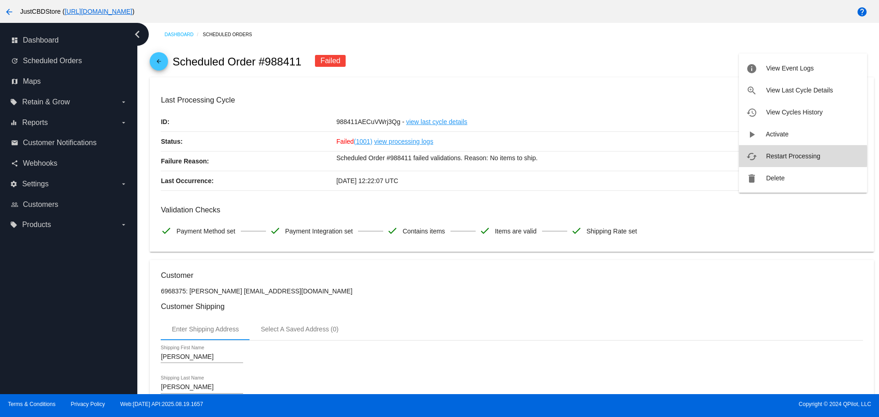
click at [787, 156] on span "Restart Processing" at bounding box center [793, 155] width 54 height 7
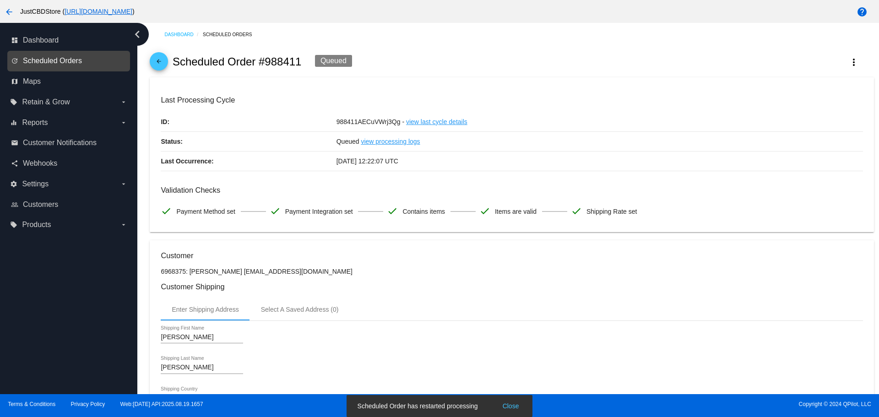
click at [53, 60] on span "Scheduled Orders" at bounding box center [52, 61] width 59 height 8
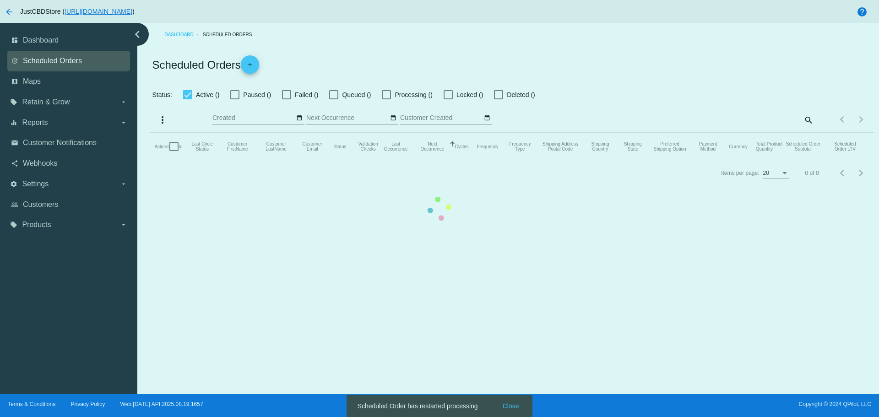
checkbox input "false"
checkbox input "true"
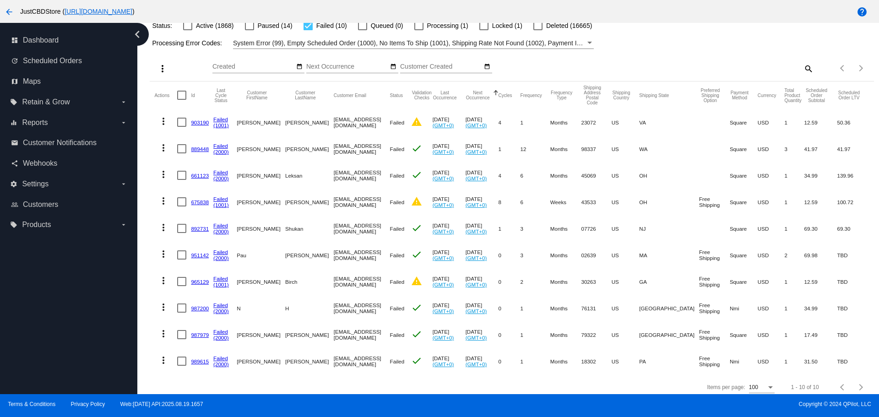
scroll to position [82, 0]
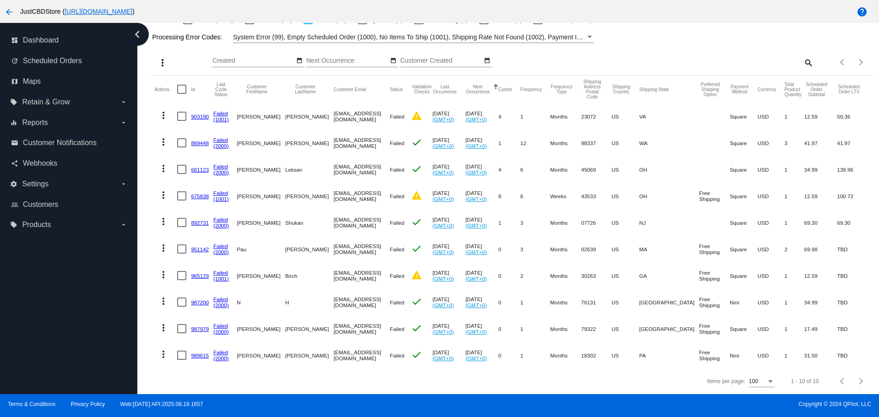
click at [197, 326] on link "987979" at bounding box center [200, 329] width 18 height 6
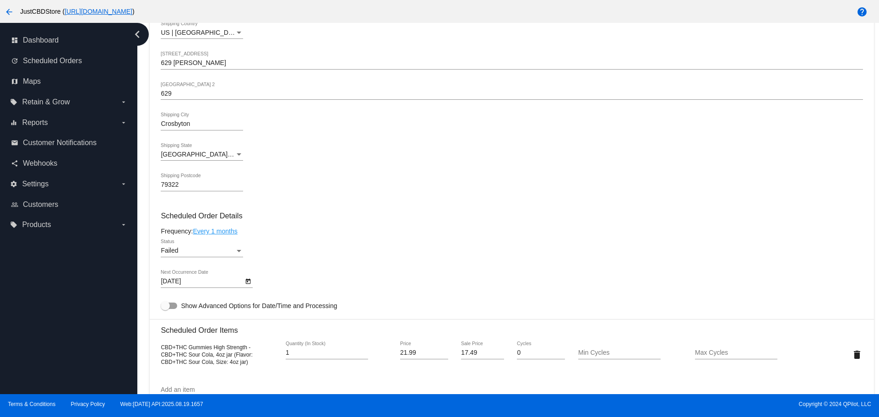
scroll to position [366, 0]
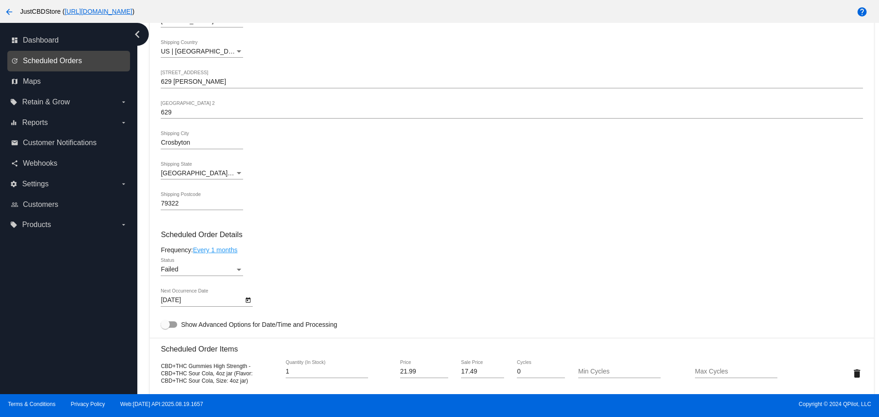
click at [46, 61] on span "Scheduled Orders" at bounding box center [52, 61] width 59 height 8
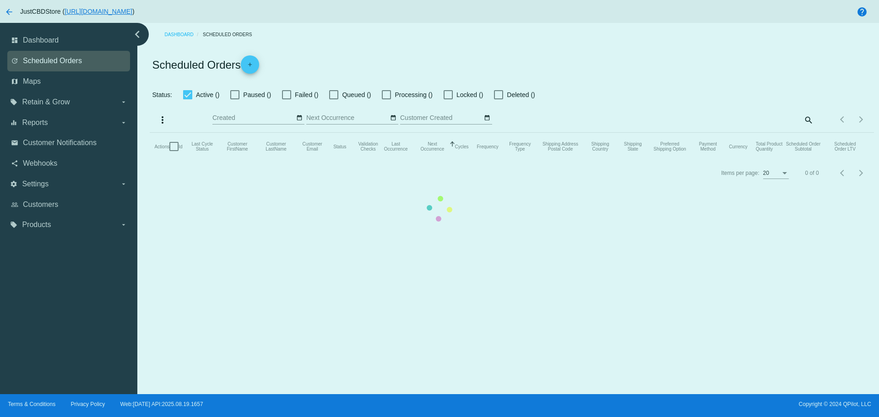
checkbox input "false"
checkbox input "true"
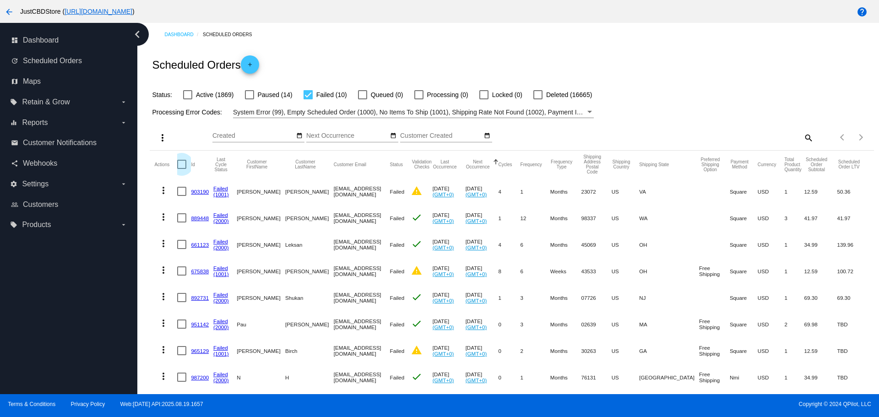
click at [179, 165] on div at bounding box center [181, 164] width 9 height 9
click at [181, 169] on input "checkbox" at bounding box center [181, 169] width 0 height 0
checkbox input "true"
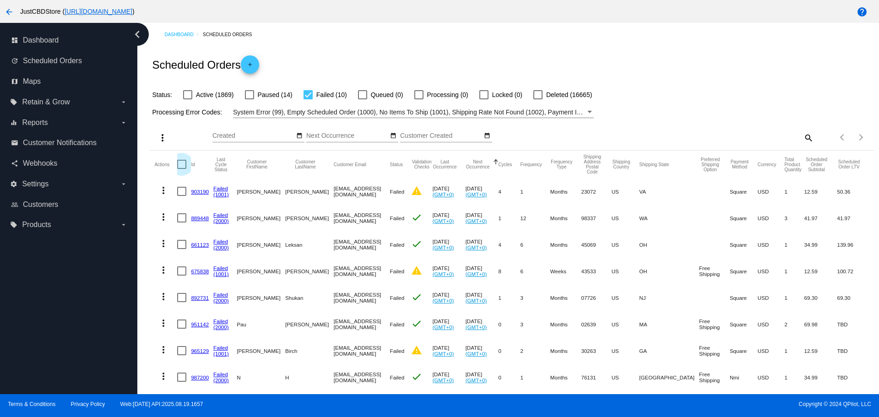
checkbox input "true"
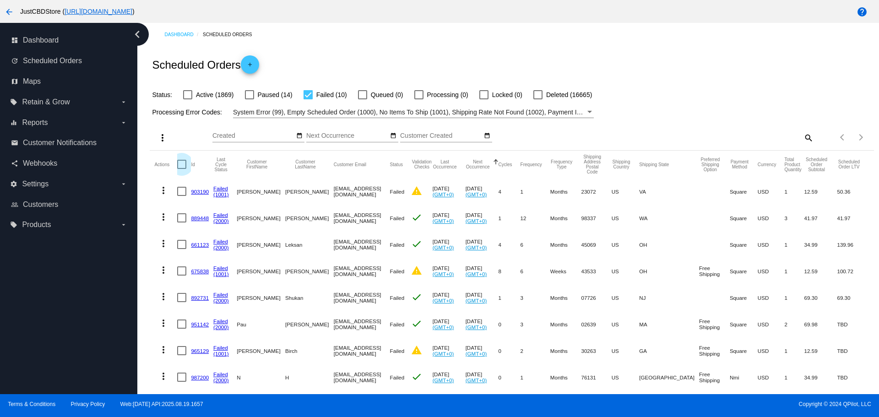
checkbox input "true"
click at [162, 136] on mat-icon "more_vert" at bounding box center [162, 137] width 11 height 11
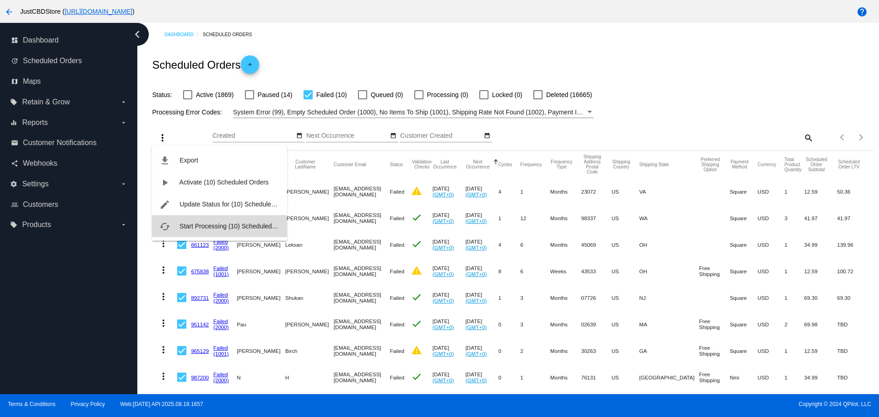
click at [216, 227] on span "Start Processing (10) Scheduled Orders" at bounding box center [236, 225] width 114 height 7
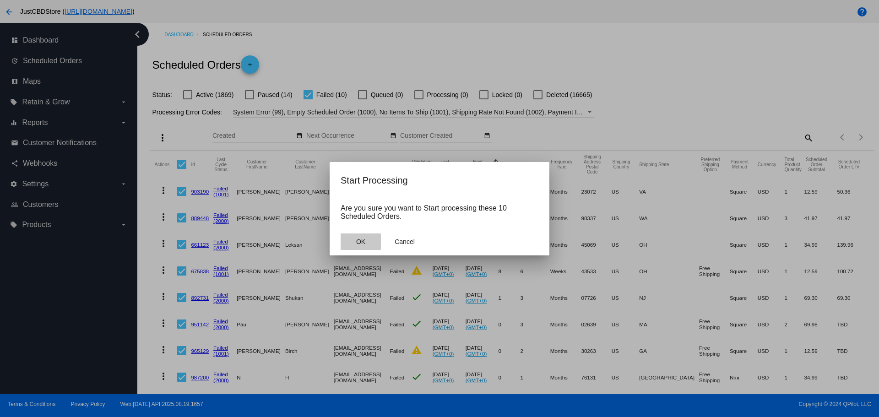
click at [365, 245] on span "OK" at bounding box center [360, 241] width 9 height 7
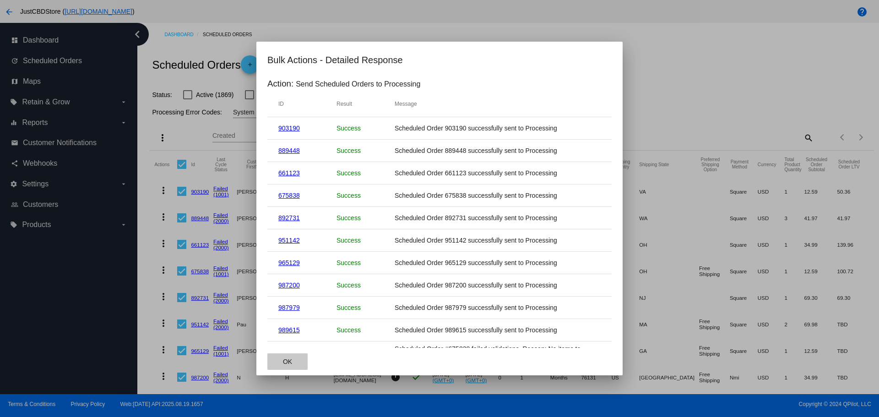
click at [285, 364] on span "OK" at bounding box center [287, 361] width 9 height 7
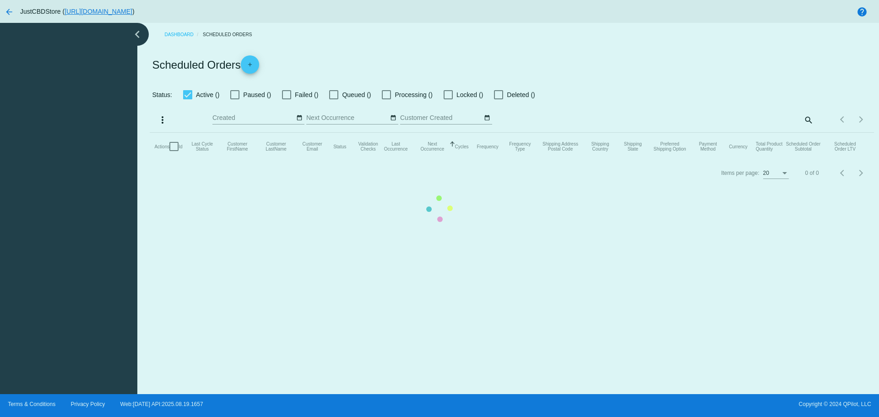
checkbox input "false"
checkbox input "true"
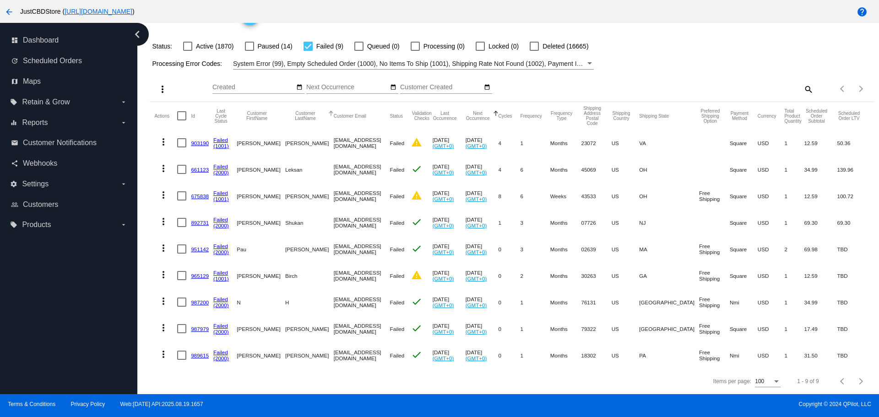
scroll to position [55, 0]
click at [199, 140] on link "903190" at bounding box center [200, 143] width 18 height 6
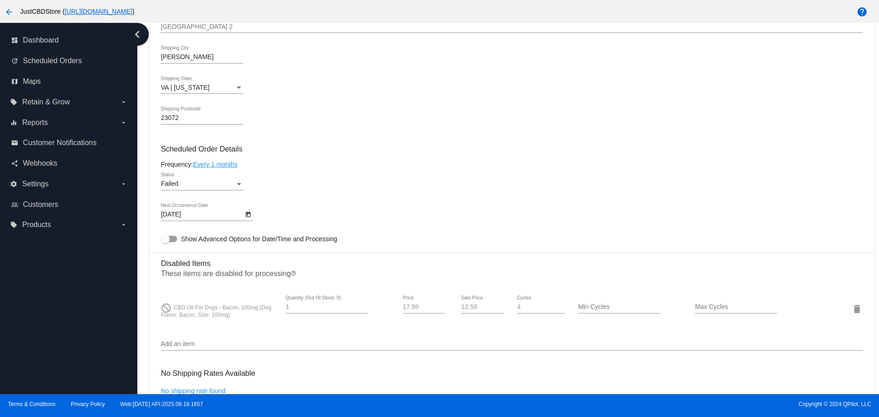
scroll to position [458, 0]
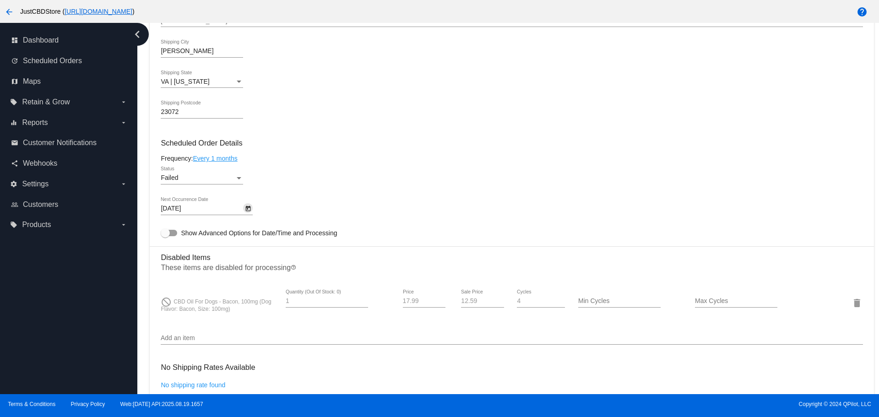
click at [247, 208] on icon "Open calendar" at bounding box center [248, 208] width 6 height 11
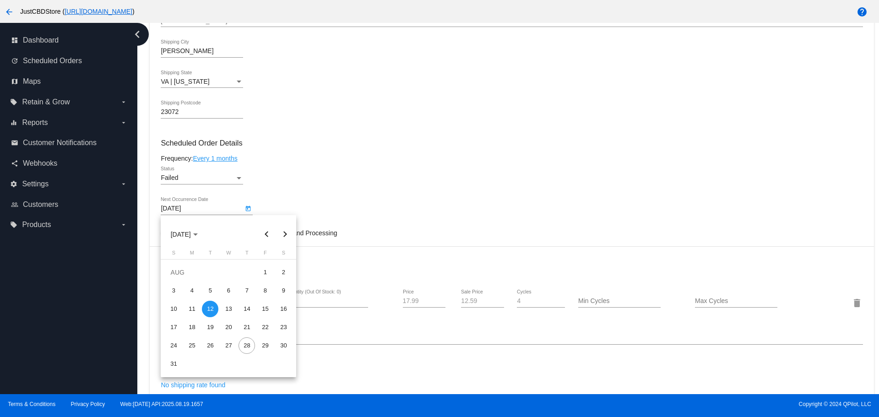
click at [284, 234] on button "Next month" at bounding box center [285, 234] width 18 height 18
click at [265, 310] on div "12" at bounding box center [265, 309] width 16 height 16
type input "[DATE]"
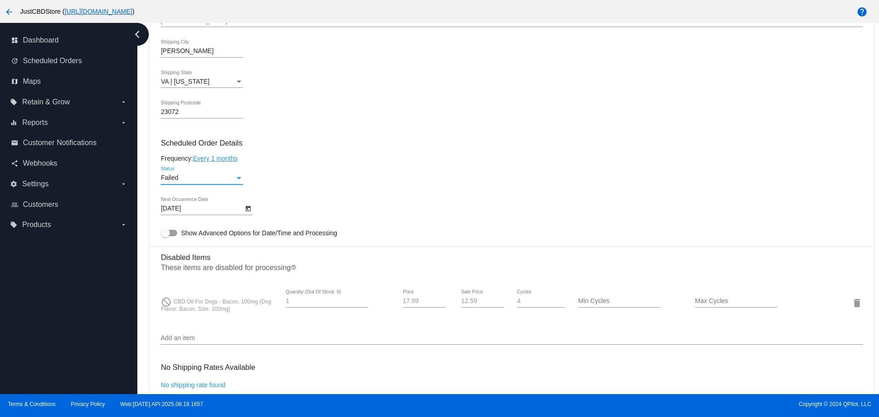
click at [229, 175] on div "Failed" at bounding box center [198, 177] width 74 height 7
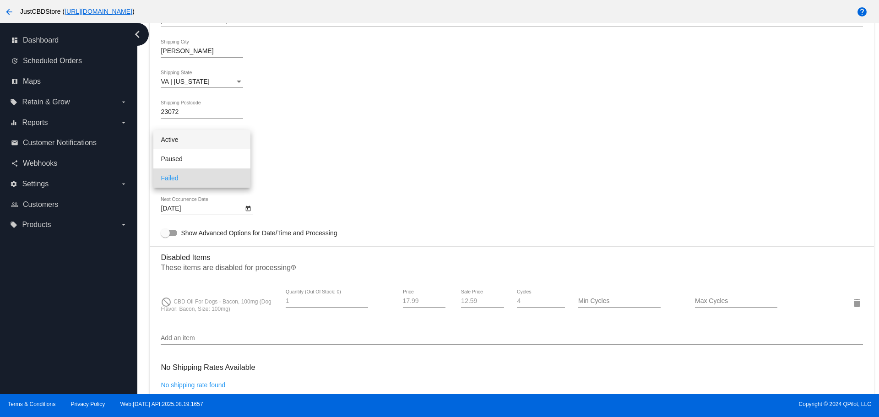
click at [172, 142] on span "Active" at bounding box center [202, 139] width 82 height 19
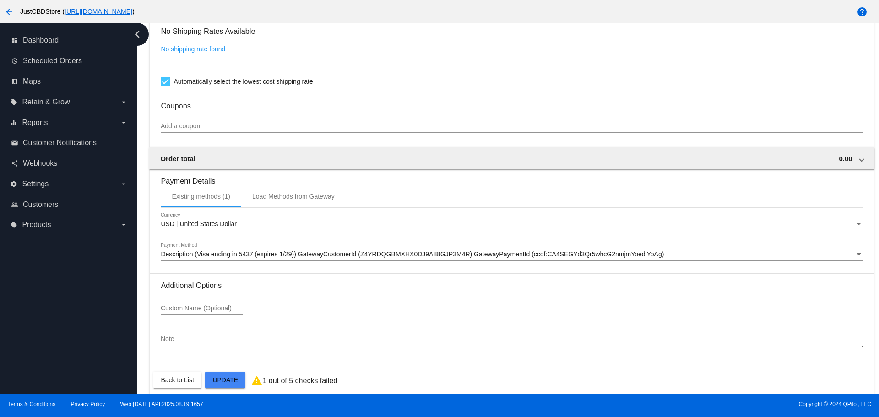
scroll to position [802, 0]
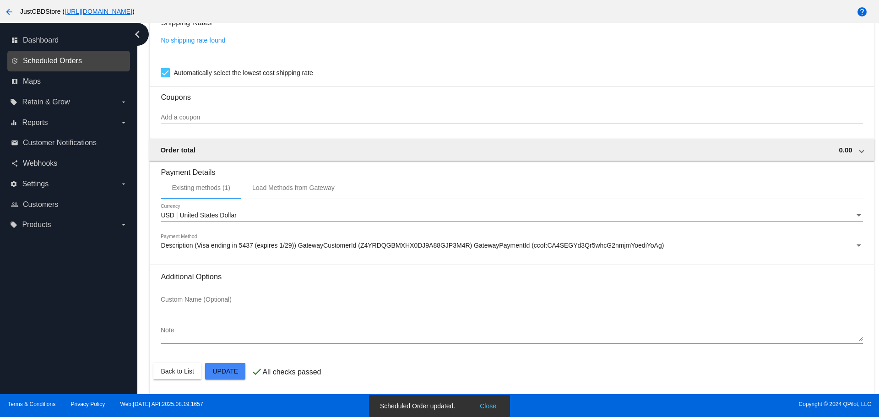
click at [65, 60] on span "Scheduled Orders" at bounding box center [52, 61] width 59 height 8
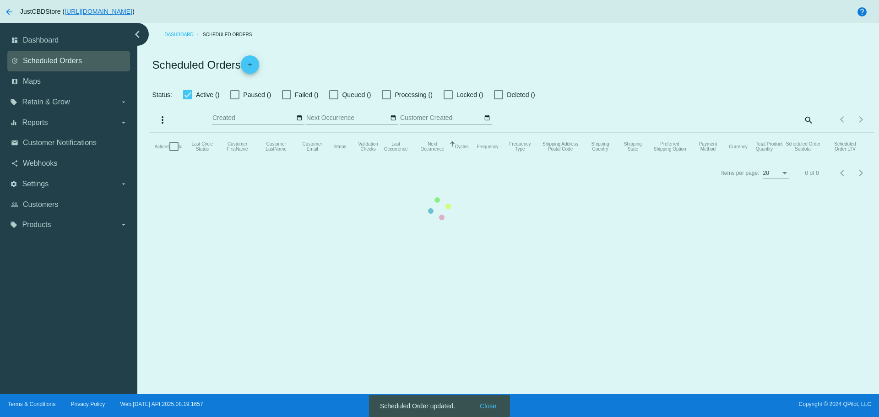
checkbox input "false"
checkbox input "true"
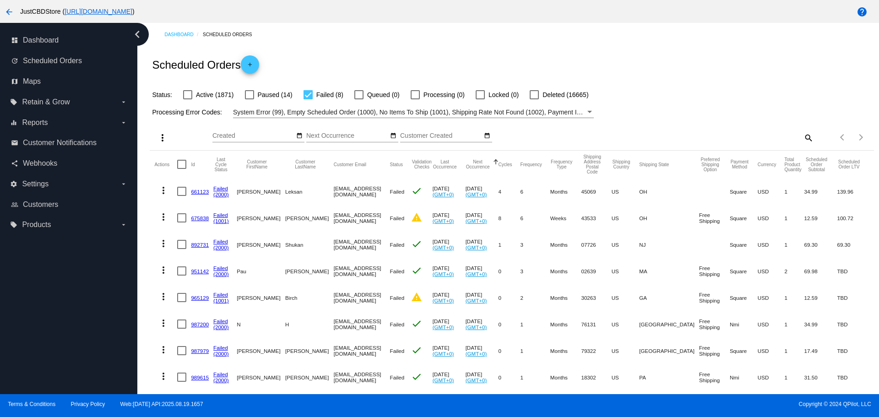
click at [201, 190] on link "661123" at bounding box center [200, 192] width 18 height 6
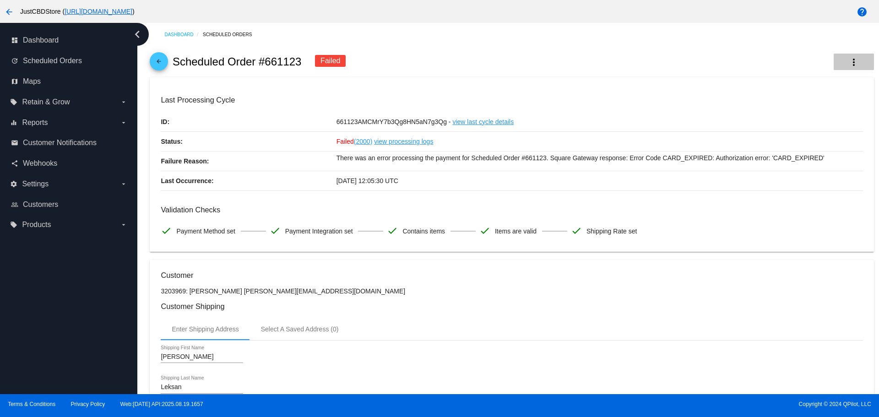
click at [848, 65] on mat-icon "more_vert" at bounding box center [853, 62] width 11 height 11
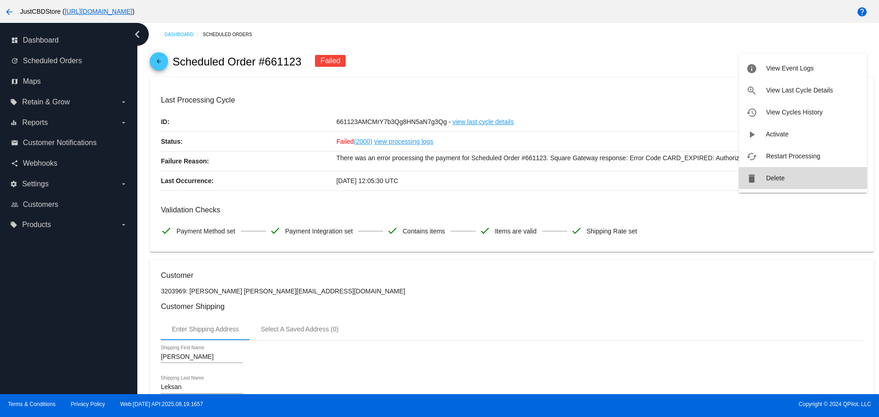
click at [766, 175] on span "Delete" at bounding box center [775, 177] width 18 height 7
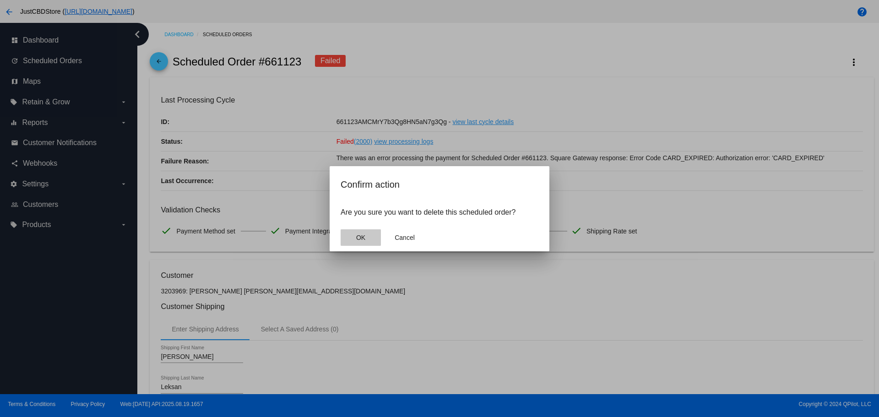
click at [371, 235] on button "OK" at bounding box center [361, 237] width 40 height 16
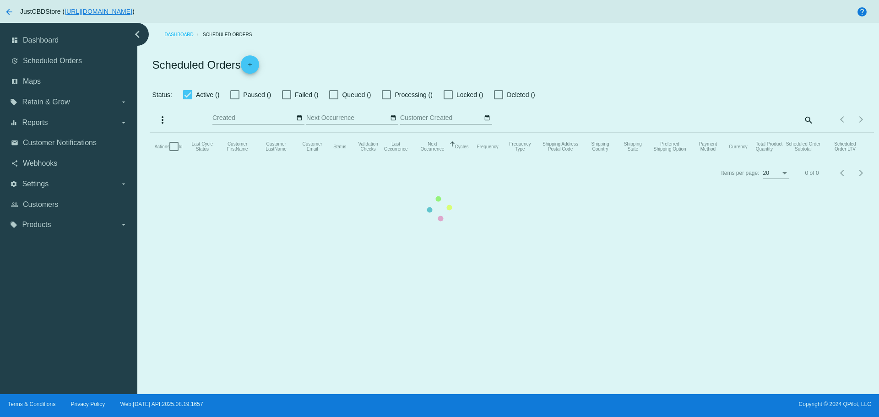
checkbox input "false"
checkbox input "true"
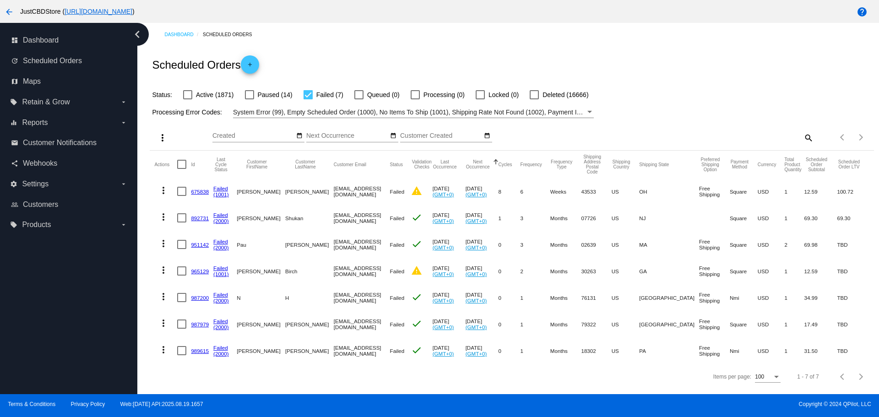
click at [201, 190] on link "675838" at bounding box center [200, 192] width 18 height 6
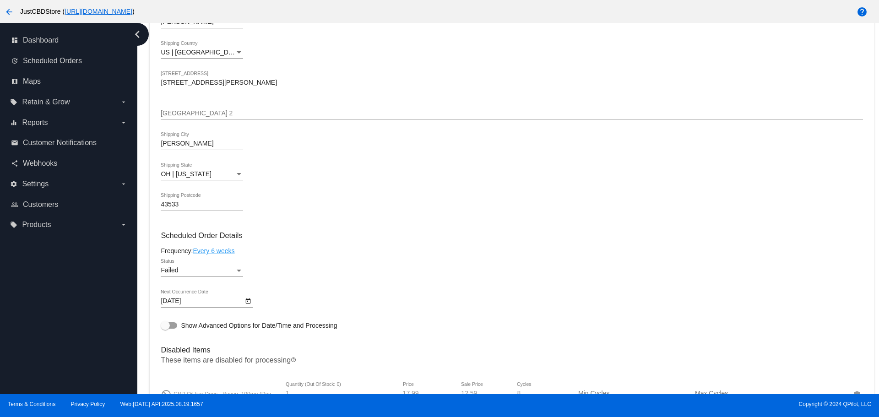
scroll to position [366, 0]
click at [250, 298] on icon "Open calendar" at bounding box center [248, 300] width 5 height 5
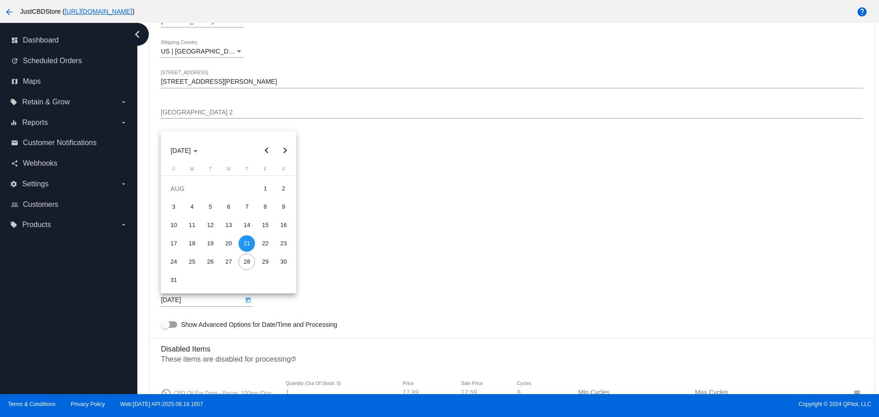
click at [284, 149] on button "Next month" at bounding box center [285, 150] width 18 height 18
click at [174, 263] on div "21" at bounding box center [173, 262] width 16 height 16
type input "[DATE]"
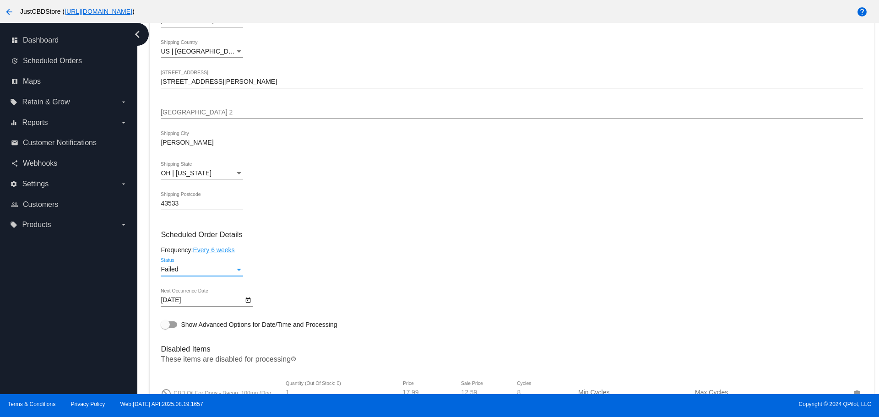
click at [198, 267] on div "Failed" at bounding box center [198, 269] width 74 height 7
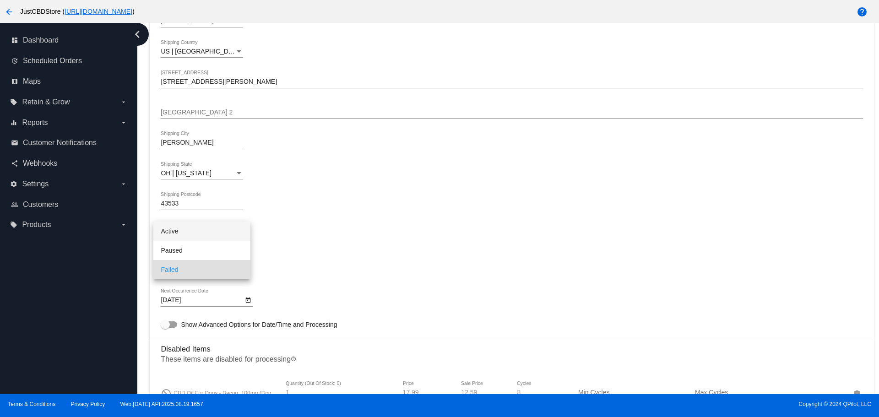
click at [190, 232] on span "Active" at bounding box center [202, 231] width 82 height 19
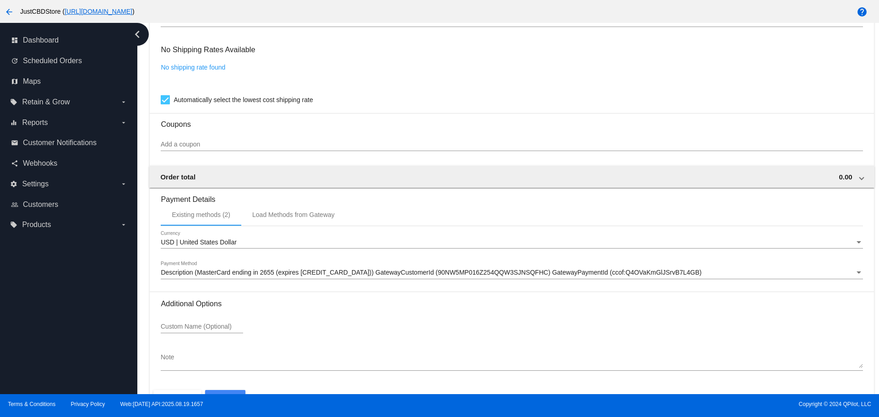
scroll to position [802, 0]
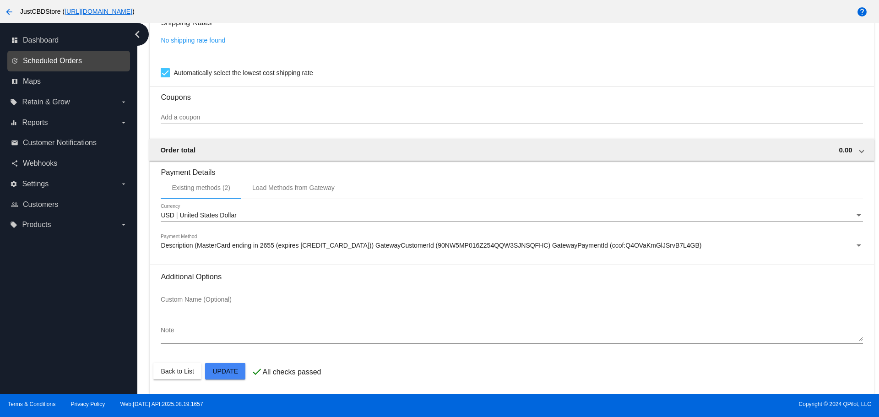
click at [35, 61] on span "Scheduled Orders" at bounding box center [52, 61] width 59 height 8
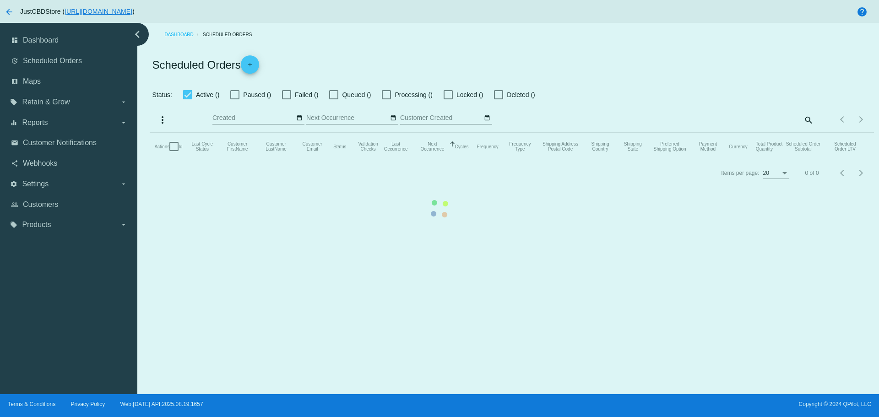
checkbox input "false"
checkbox input "true"
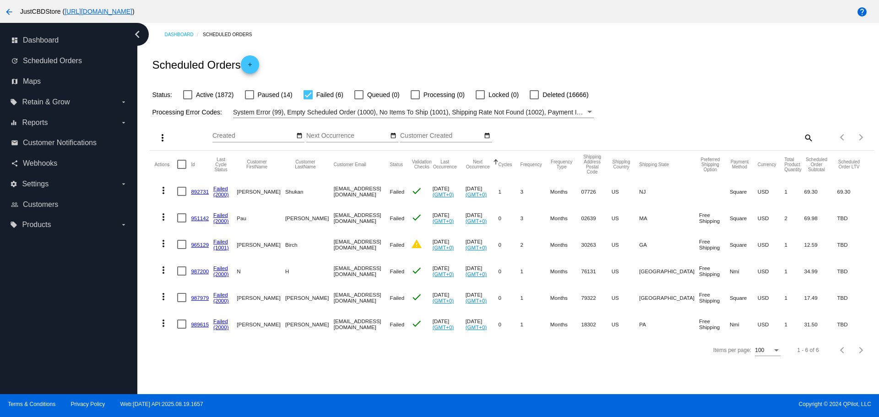
click at [195, 190] on link "892731" at bounding box center [200, 192] width 18 height 6
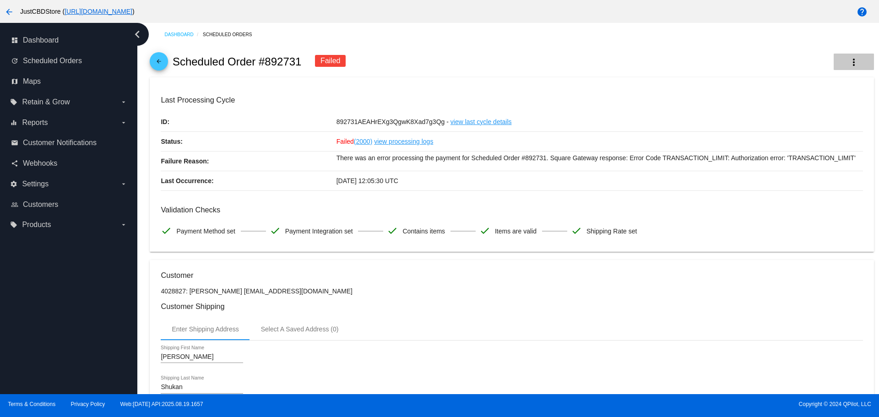
click at [849, 59] on mat-icon "more_vert" at bounding box center [853, 62] width 11 height 11
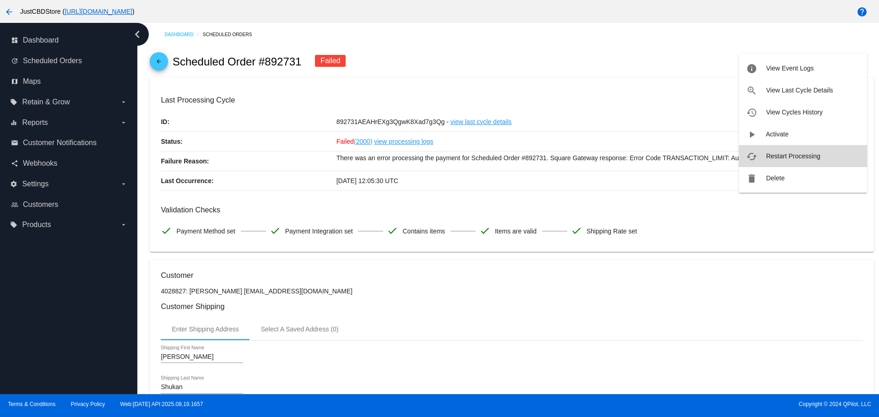
click at [785, 152] on button "cached Restart Processing" at bounding box center [803, 156] width 128 height 22
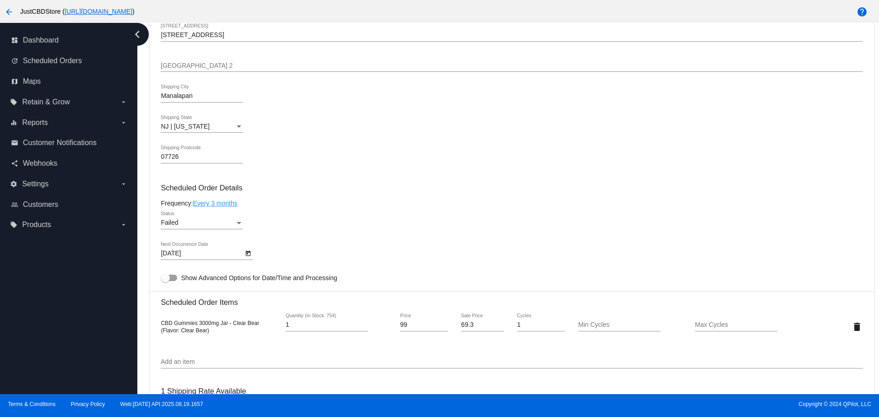
scroll to position [458, 0]
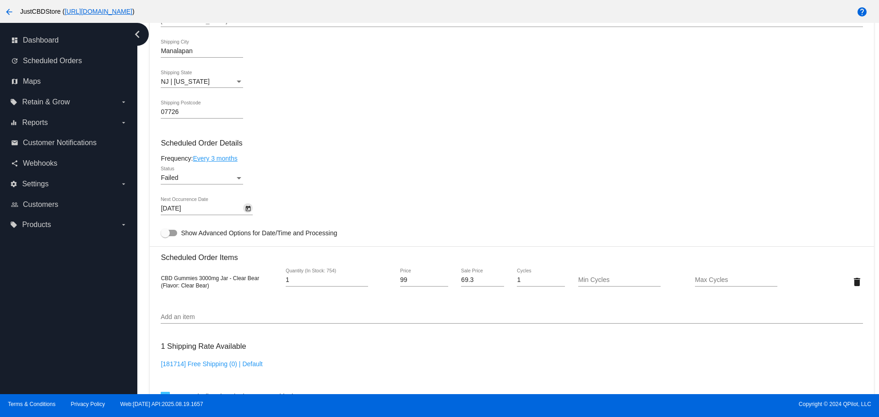
click at [250, 206] on icon "Open calendar" at bounding box center [248, 208] width 6 height 11
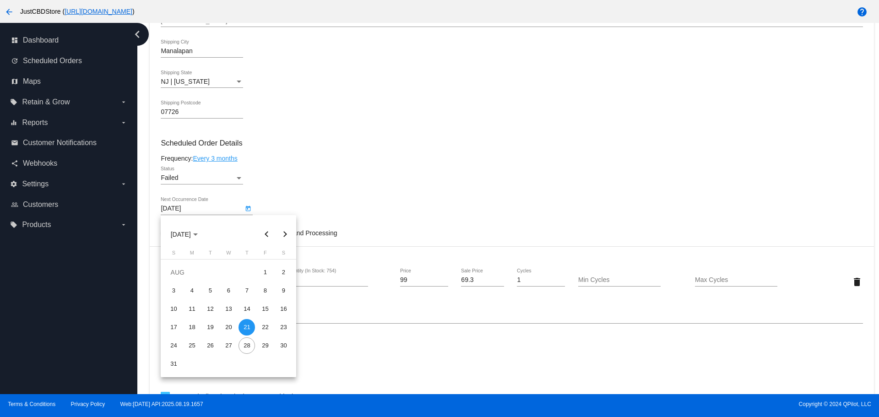
drag, startPoint x: 397, startPoint y: 207, endPoint x: 403, endPoint y: 207, distance: 5.5
click at [398, 206] on div at bounding box center [439, 208] width 879 height 417
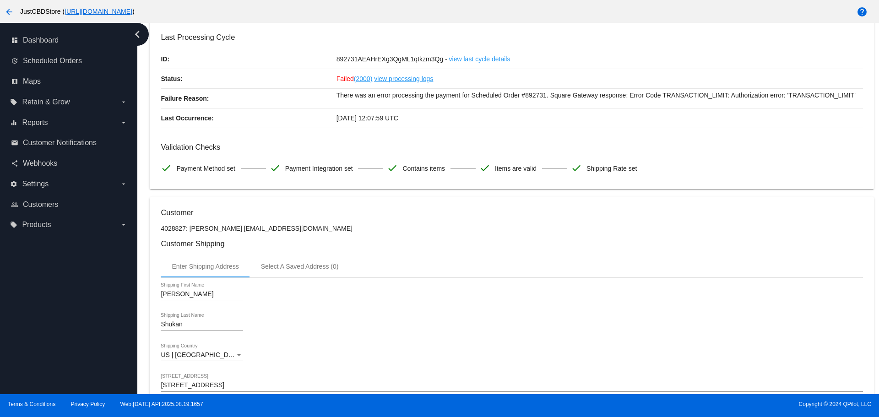
scroll to position [0, 0]
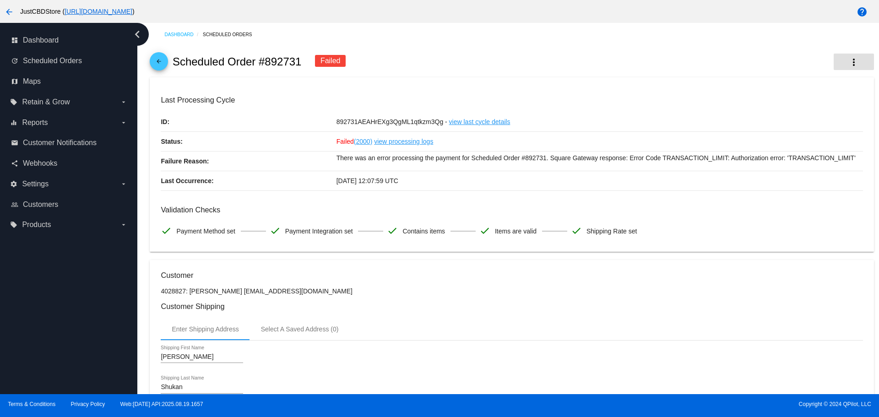
click at [848, 62] on mat-icon "more_vert" at bounding box center [853, 62] width 11 height 11
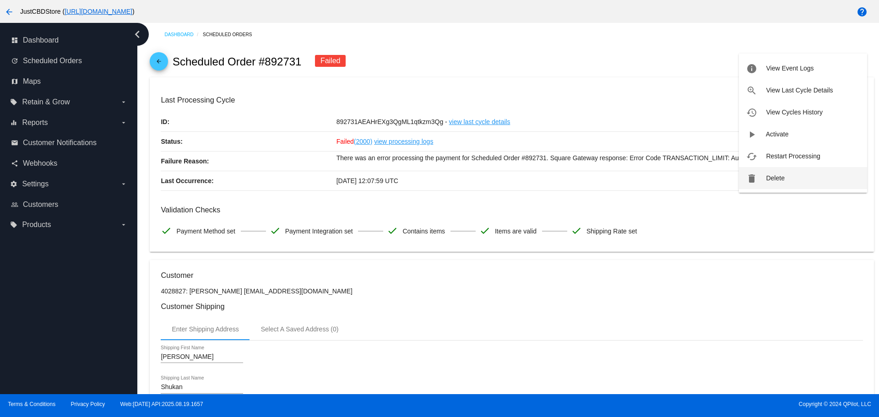
click at [778, 177] on span "Delete" at bounding box center [775, 177] width 18 height 7
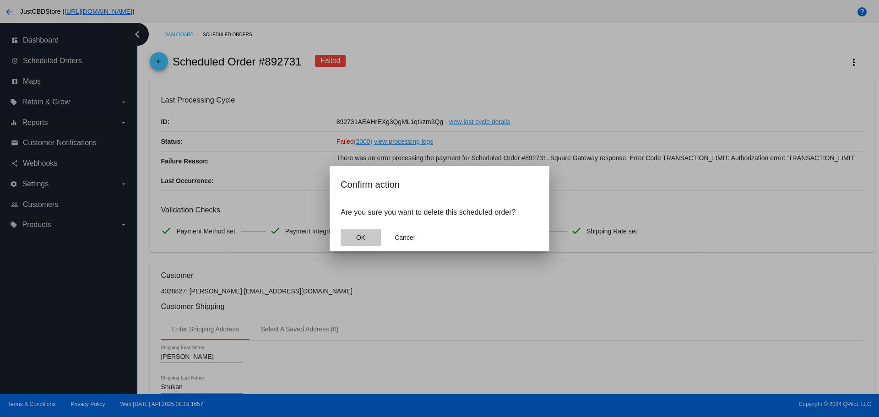
click at [362, 236] on span "OK" at bounding box center [360, 237] width 9 height 7
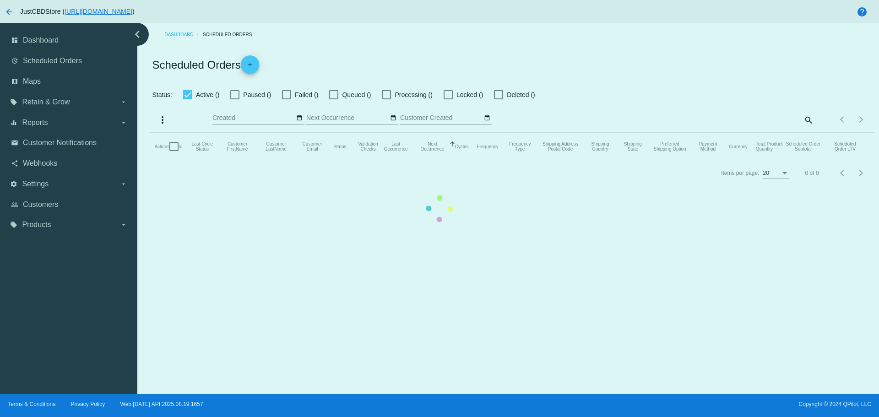
checkbox input "false"
checkbox input "true"
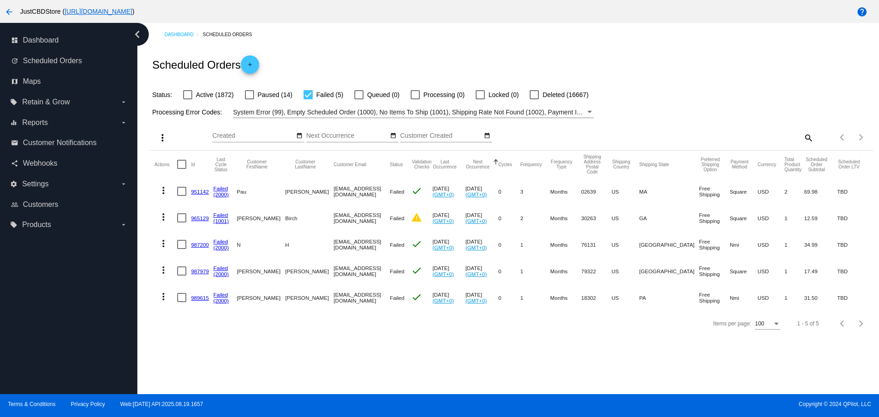
click at [196, 189] on link "951142" at bounding box center [200, 192] width 18 height 6
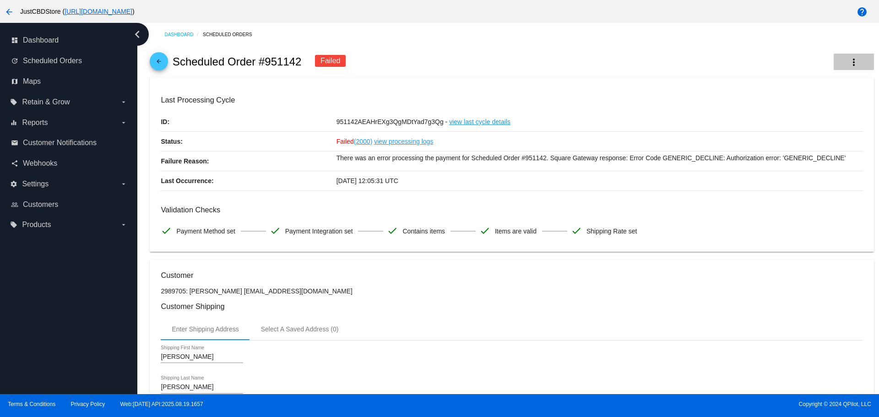
click at [850, 60] on mat-icon "more_vert" at bounding box center [853, 62] width 11 height 11
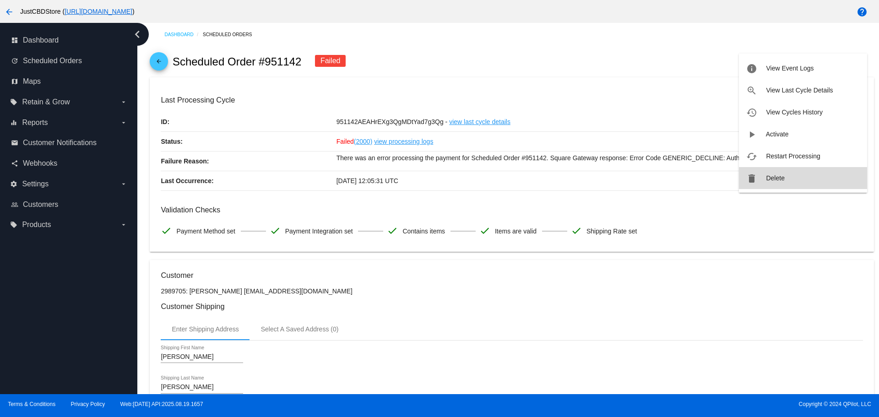
click at [786, 173] on button "delete Delete" at bounding box center [803, 178] width 128 height 22
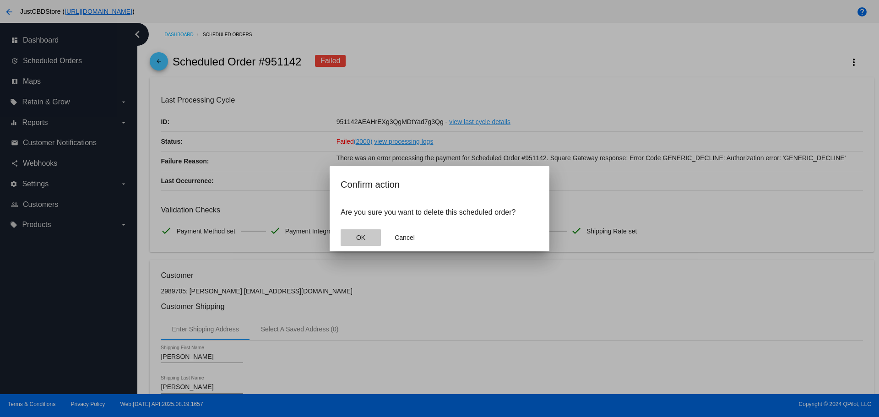
click at [364, 232] on button "OK" at bounding box center [361, 237] width 40 height 16
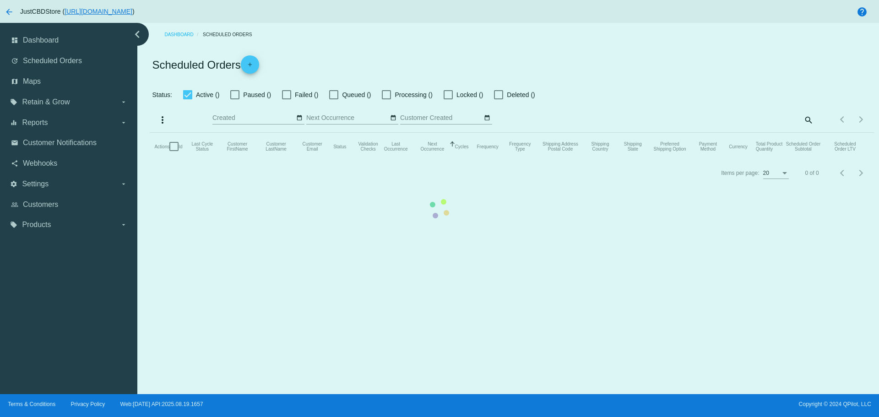
checkbox input "false"
checkbox input "true"
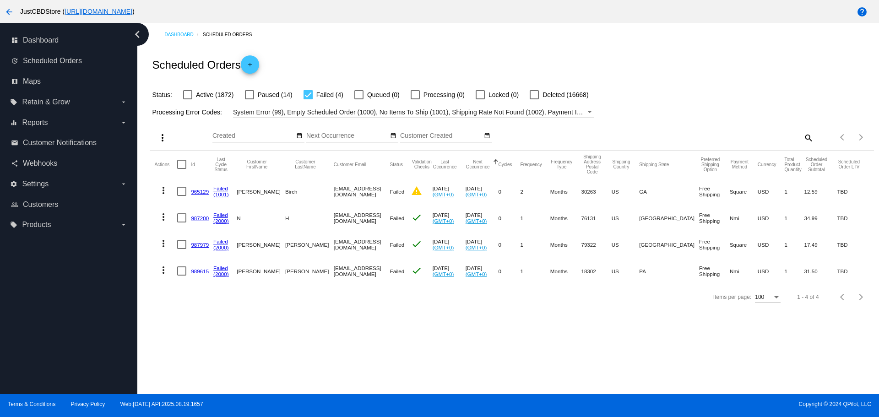
click at [201, 191] on link "965129" at bounding box center [200, 192] width 18 height 6
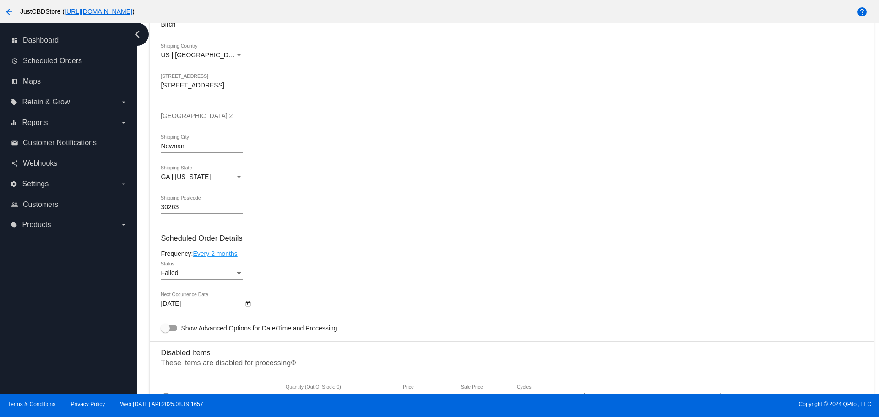
scroll to position [412, 0]
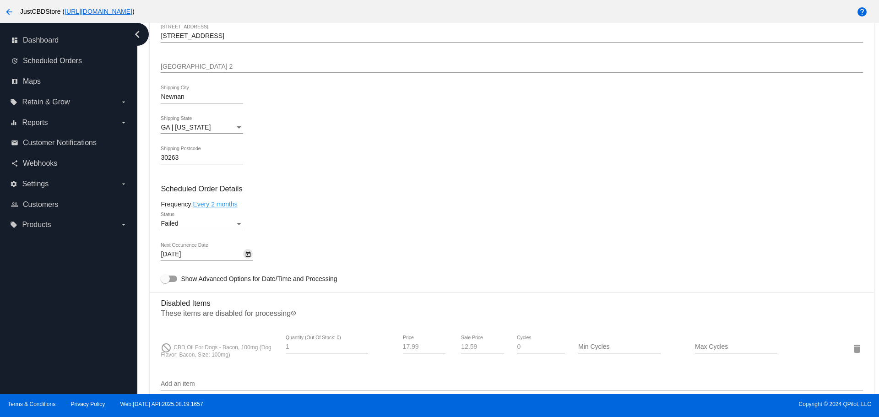
click at [248, 253] on icon "Open calendar" at bounding box center [248, 254] width 5 height 5
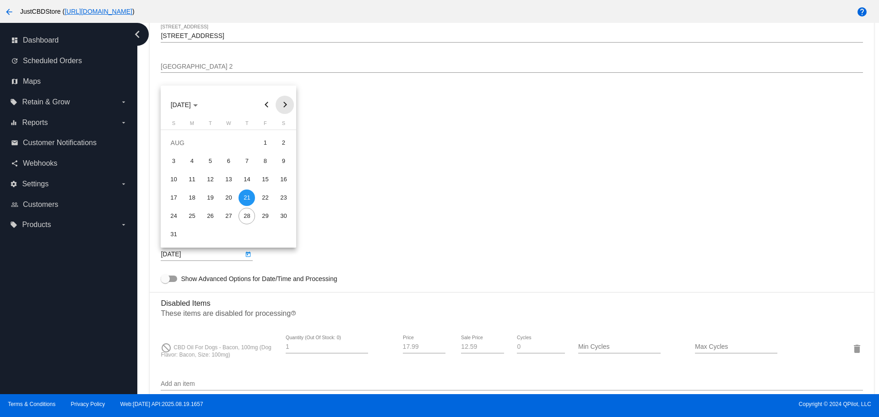
click at [281, 105] on button "Next month" at bounding box center [285, 105] width 18 height 18
click at [172, 216] on div "21" at bounding box center [173, 216] width 16 height 16
type input "[DATE]"
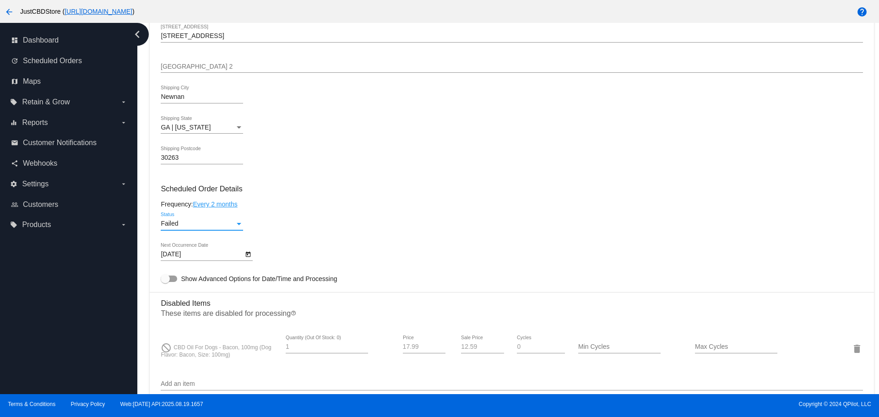
click at [178, 223] on span "Failed" at bounding box center [169, 223] width 17 height 7
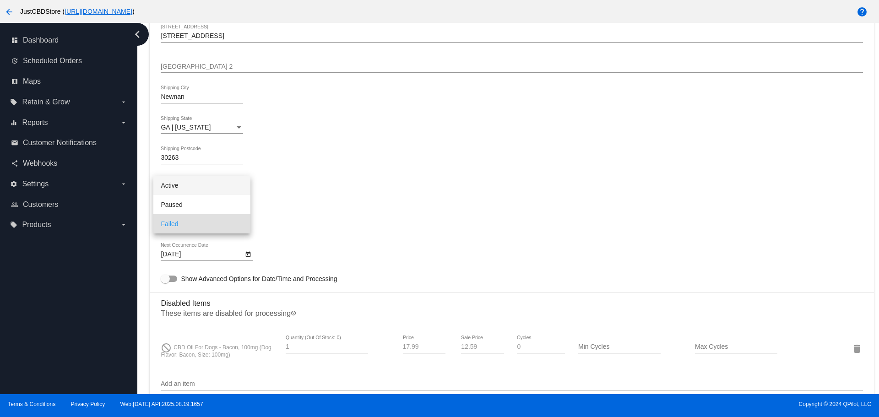
click at [184, 188] on span "Active" at bounding box center [202, 185] width 82 height 19
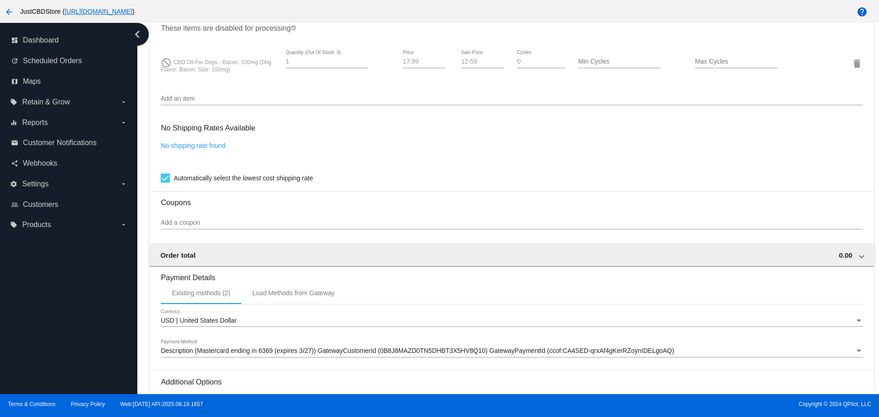
scroll to position [802, 0]
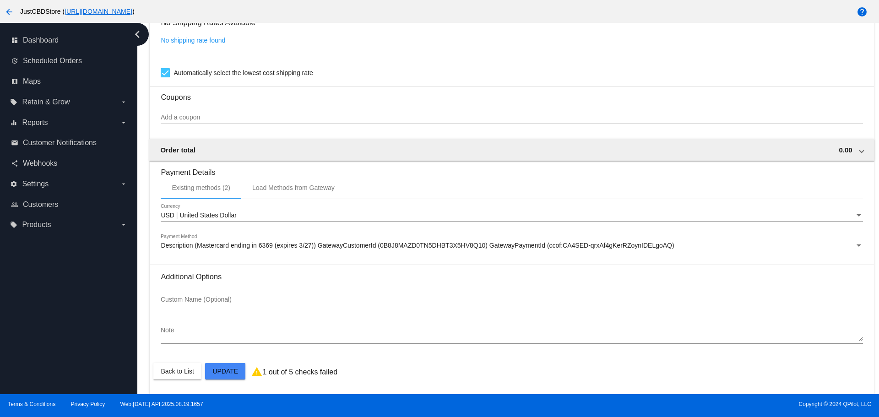
click at [61, 60] on span "Scheduled Orders" at bounding box center [52, 61] width 59 height 8
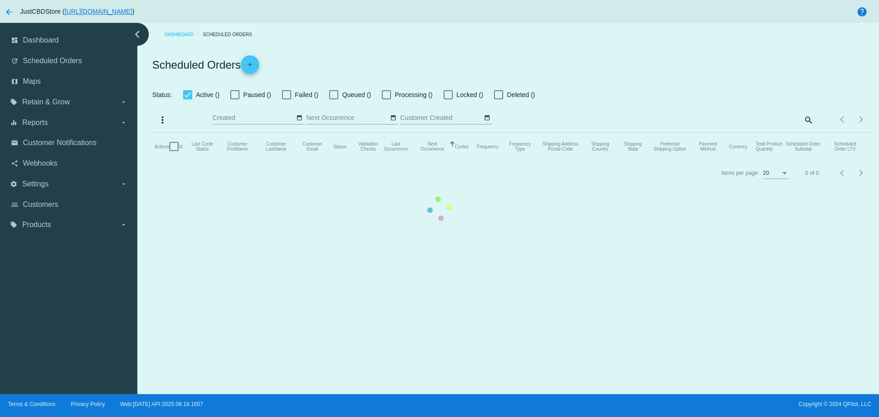
checkbox input "false"
checkbox input "true"
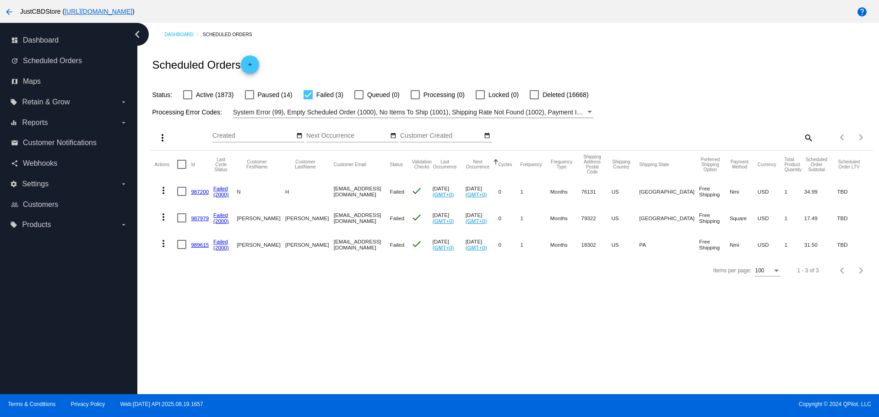
click at [199, 243] on link "989615" at bounding box center [200, 245] width 18 height 6
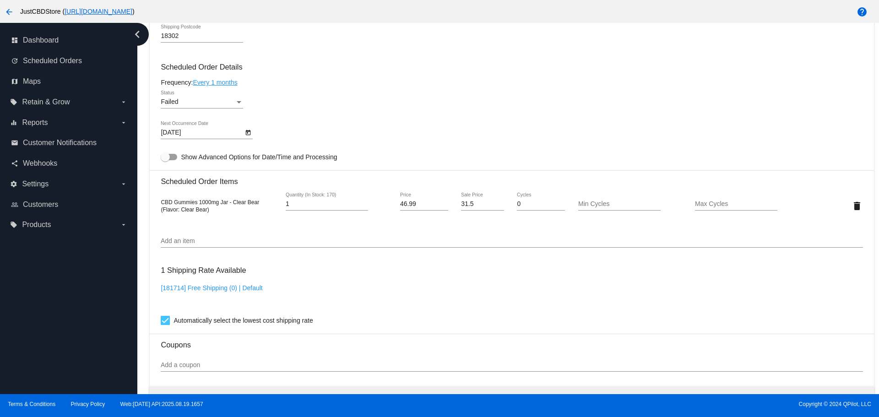
scroll to position [549, 0]
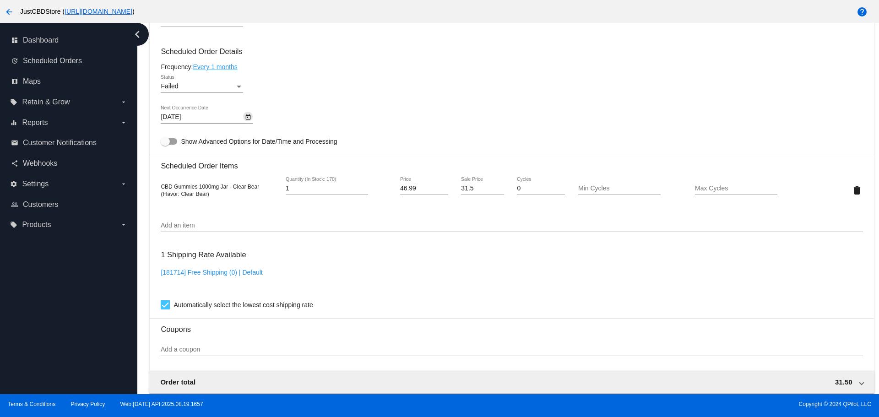
click at [247, 119] on icon "Open calendar" at bounding box center [248, 117] width 6 height 11
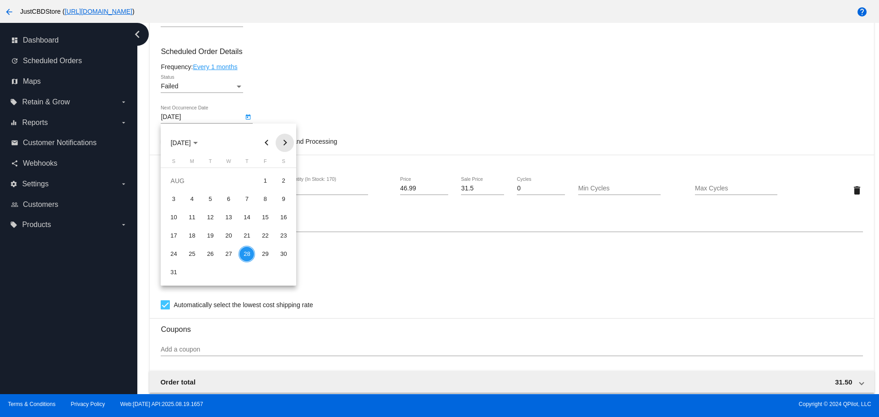
click at [281, 142] on button "Next month" at bounding box center [285, 143] width 18 height 18
click at [170, 271] on div "28" at bounding box center [173, 272] width 16 height 16
type input "[DATE]"
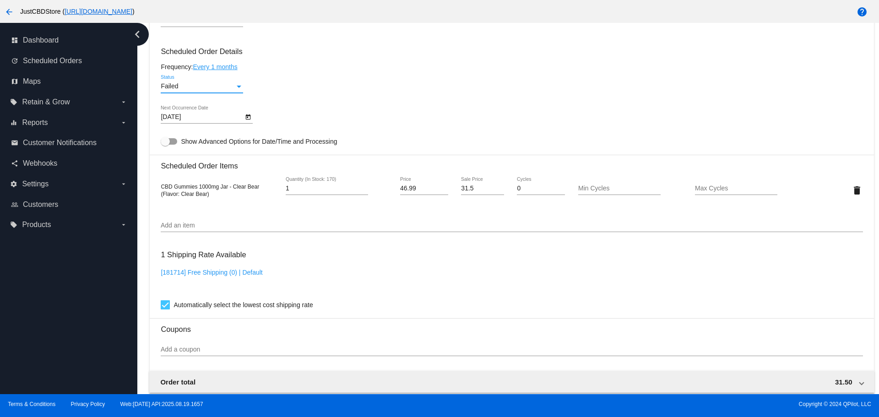
click at [201, 89] on div "Failed" at bounding box center [198, 86] width 74 height 7
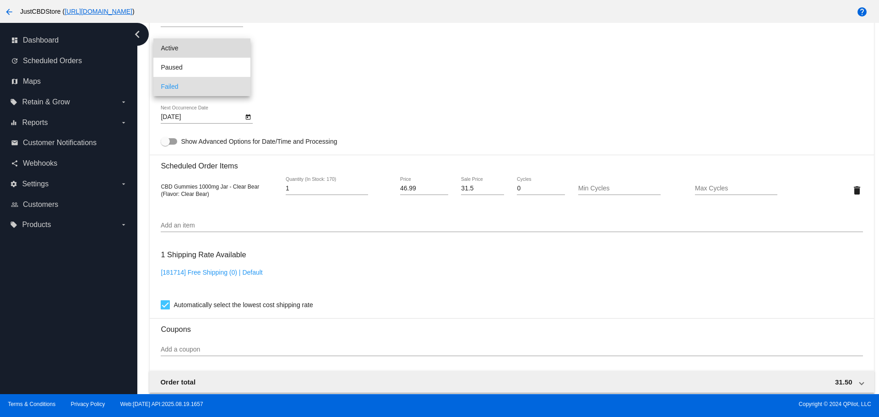
click at [179, 46] on span "Active" at bounding box center [202, 47] width 82 height 19
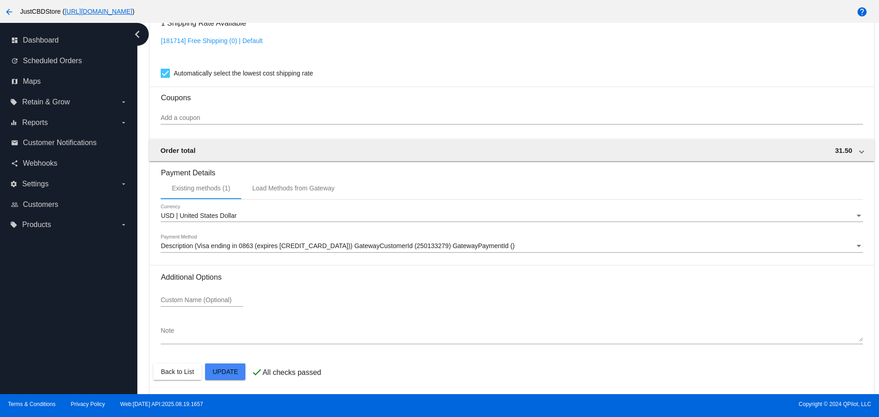
scroll to position [781, 0]
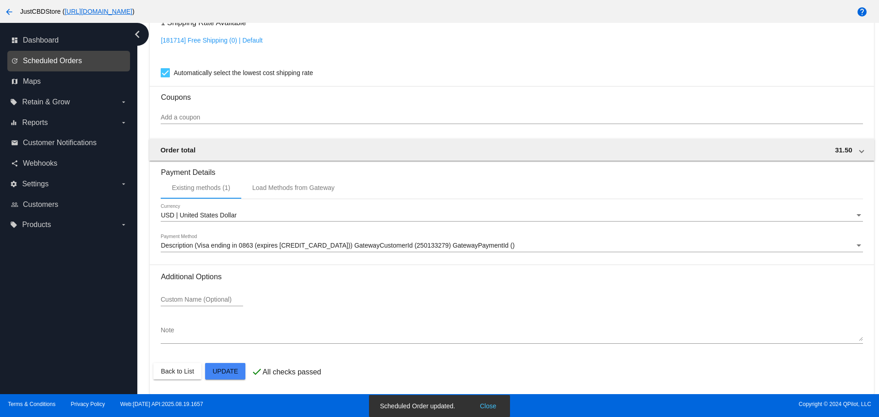
click at [49, 60] on span "Scheduled Orders" at bounding box center [52, 61] width 59 height 8
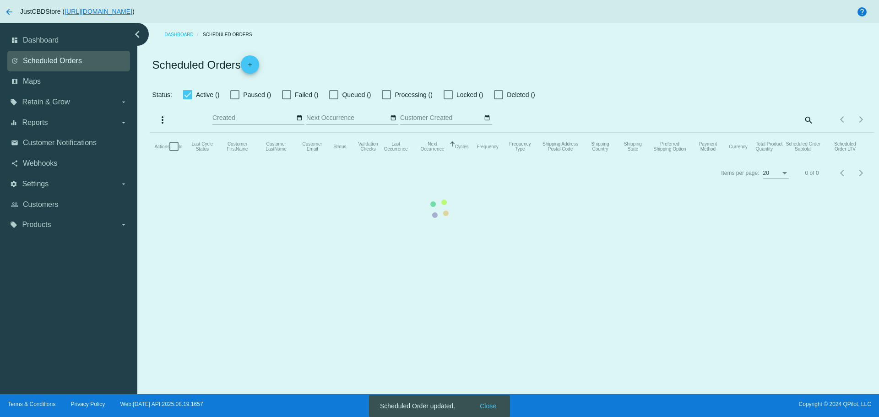
checkbox input "false"
checkbox input "true"
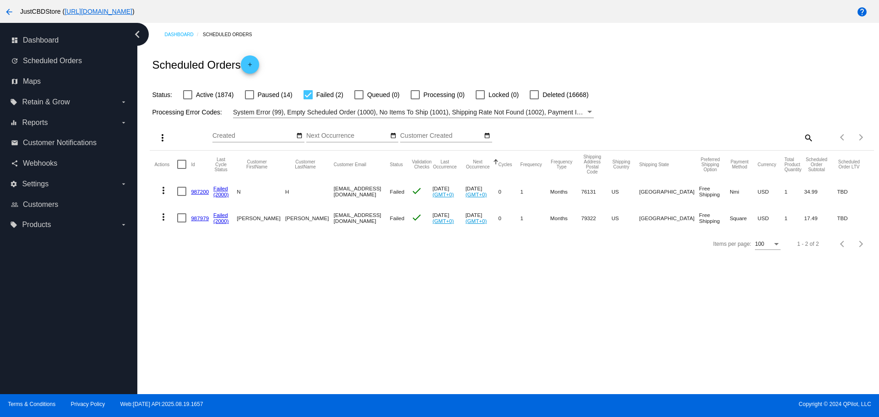
click at [205, 191] on link "987200" at bounding box center [200, 192] width 18 height 6
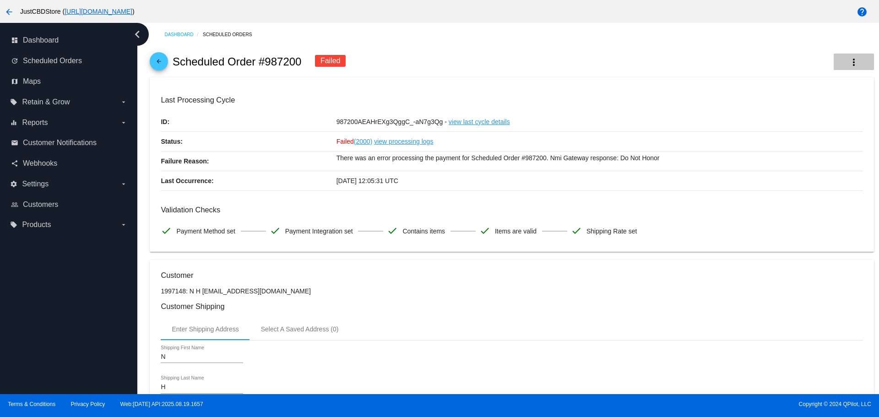
click at [850, 58] on mat-icon "more_vert" at bounding box center [853, 62] width 11 height 11
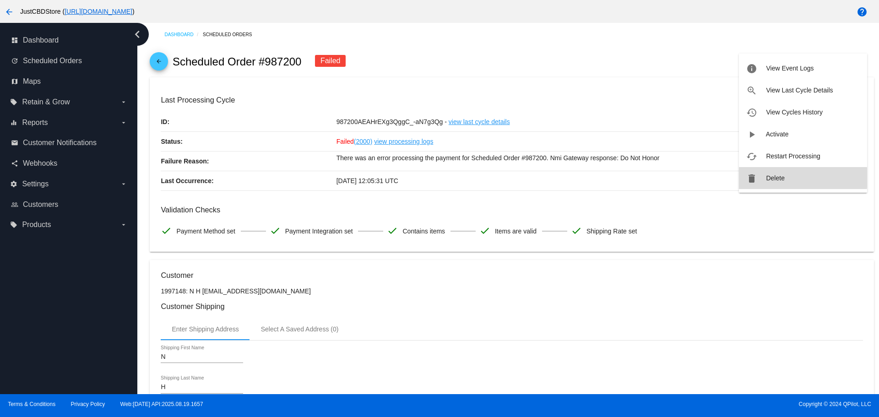
click at [774, 178] on span "Delete" at bounding box center [775, 177] width 18 height 7
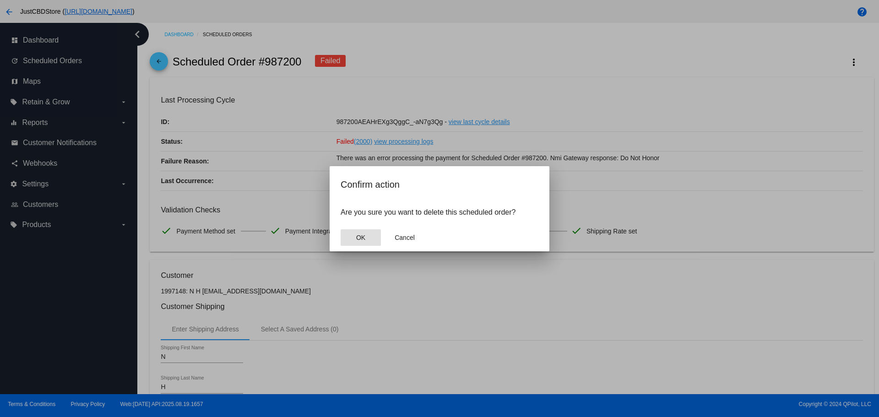
click at [359, 236] on span "OK" at bounding box center [360, 237] width 9 height 7
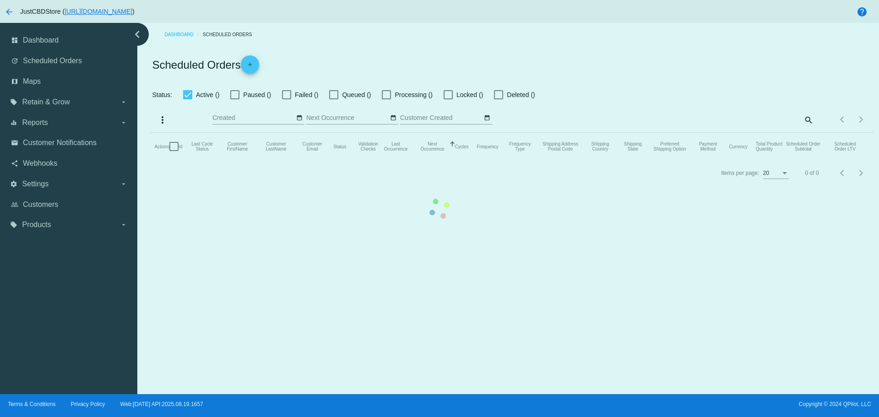
checkbox input "false"
checkbox input "true"
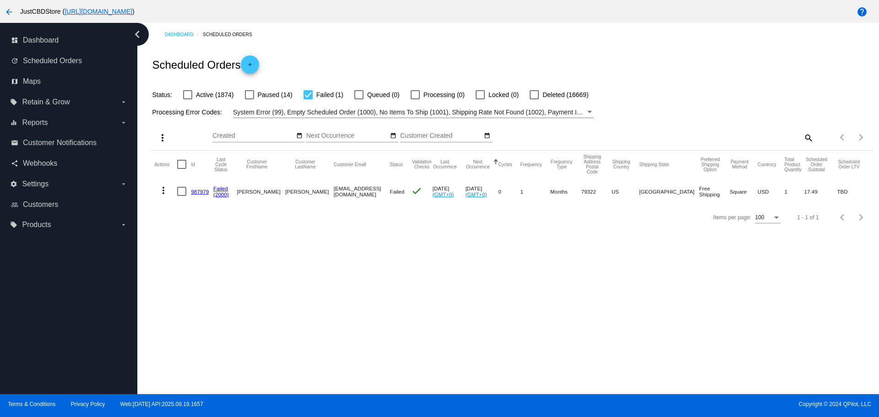
click at [195, 192] on link "987979" at bounding box center [200, 192] width 18 height 6
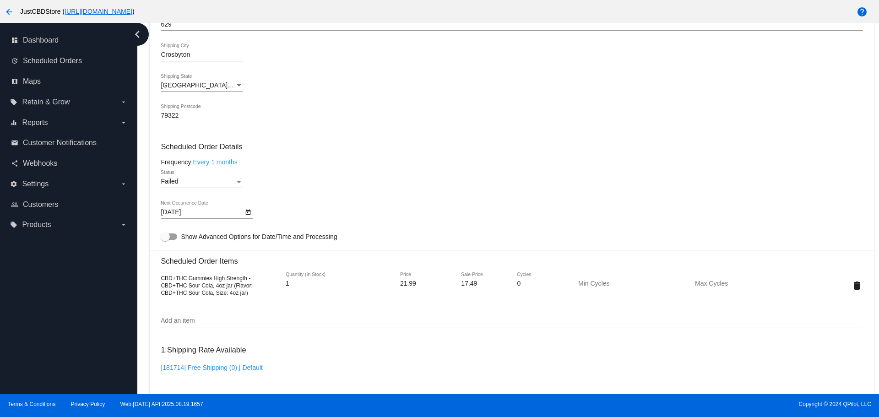
scroll to position [458, 0]
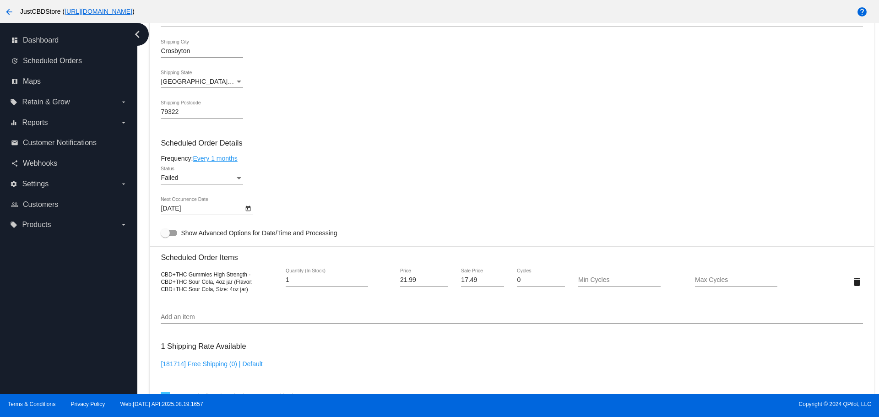
click at [252, 211] on mat-datepicker-toggle at bounding box center [248, 208] width 10 height 7
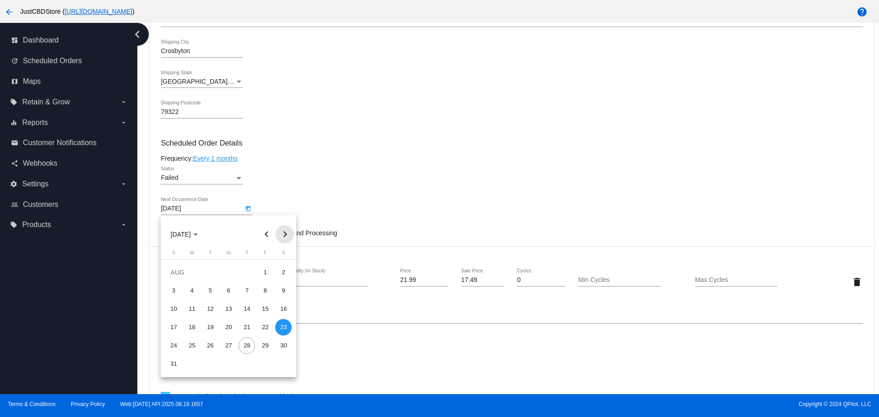
click at [283, 233] on button "Next month" at bounding box center [285, 234] width 18 height 18
click at [212, 344] on div "23" at bounding box center [210, 345] width 16 height 16
type input "[DATE]"
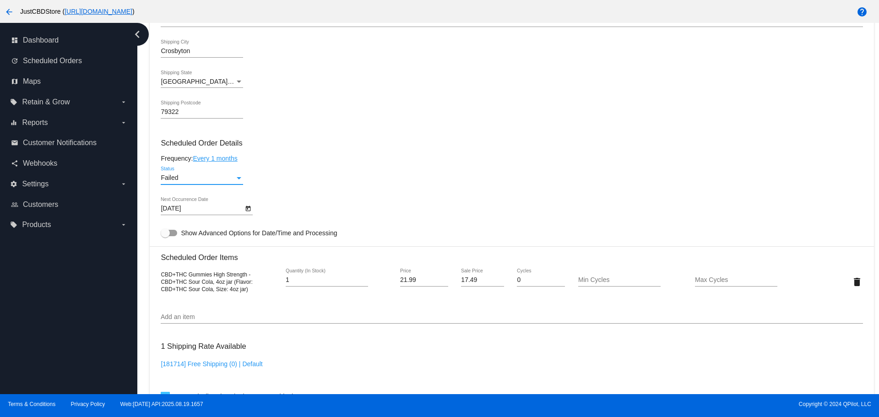
click at [236, 176] on div "Status" at bounding box center [239, 177] width 8 height 7
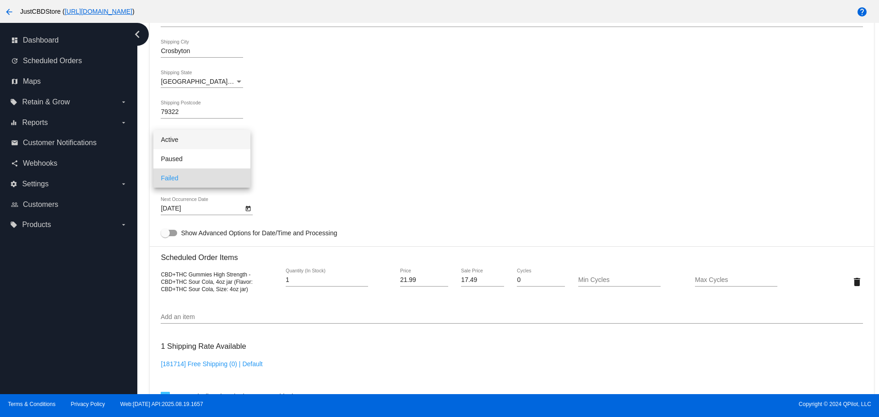
click at [187, 144] on span "Active" at bounding box center [202, 139] width 82 height 19
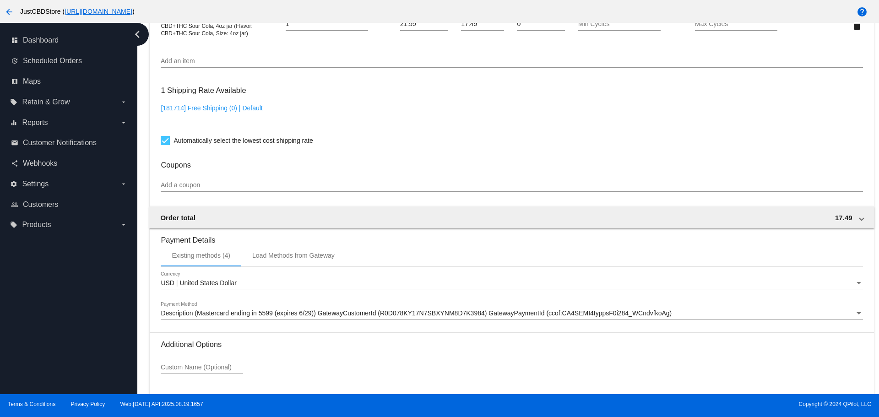
scroll to position [781, 0]
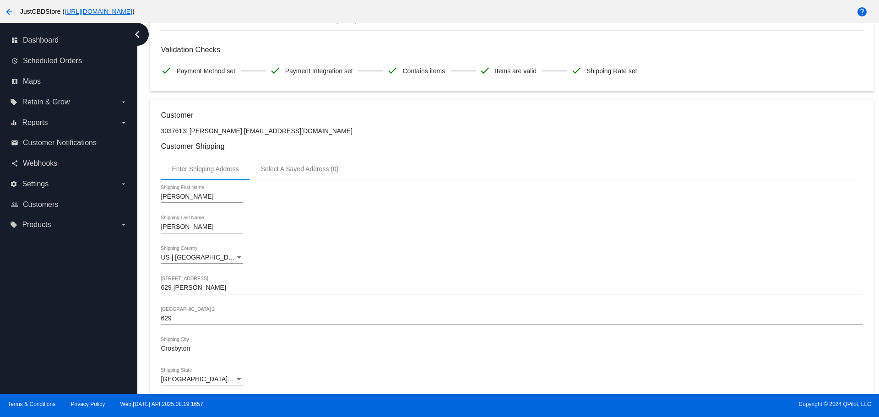
scroll to position [141, 0]
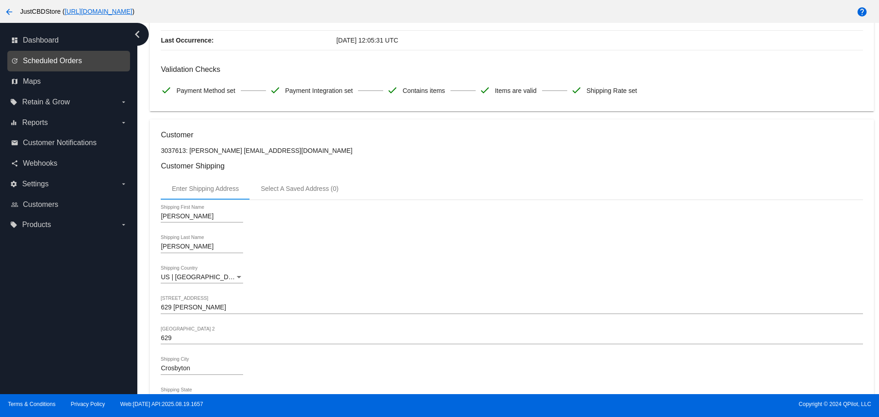
click at [65, 60] on span "Scheduled Orders" at bounding box center [52, 61] width 59 height 8
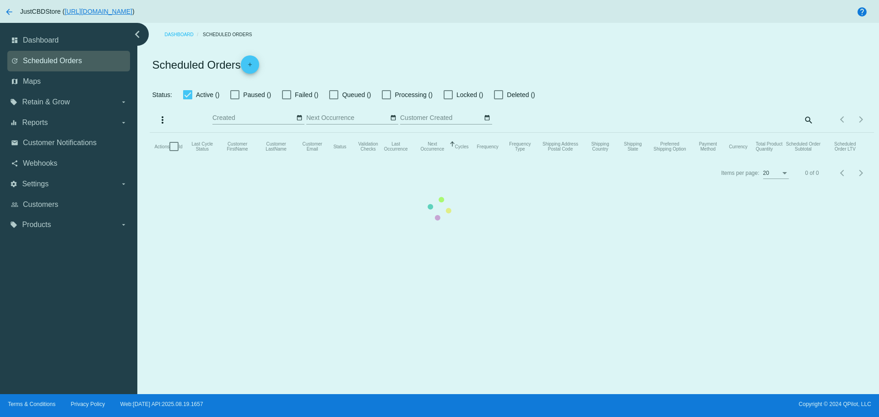
checkbox input "false"
checkbox input "true"
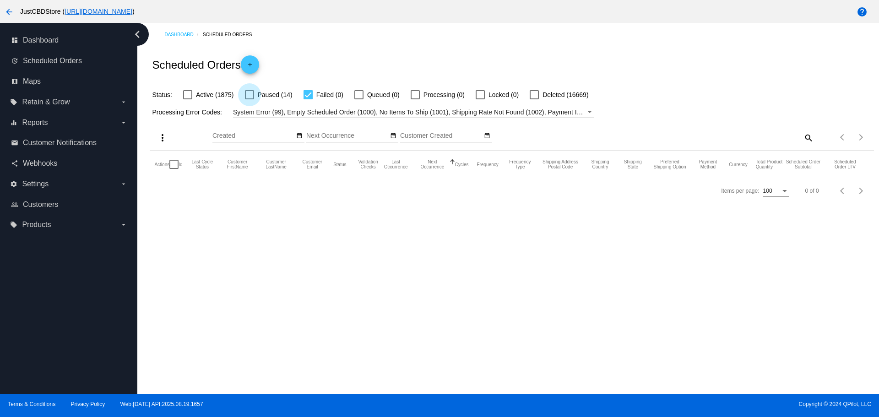
click at [253, 94] on div at bounding box center [249, 94] width 9 height 9
click at [249, 99] on input "Paused (14)" at bounding box center [249, 99] width 0 height 0
checkbox input "true"
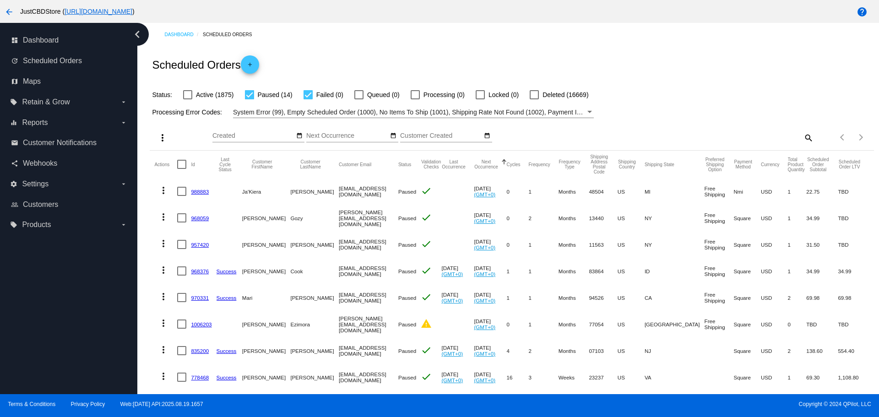
click at [163, 194] on mat-icon "more_vert" at bounding box center [163, 190] width 11 height 11
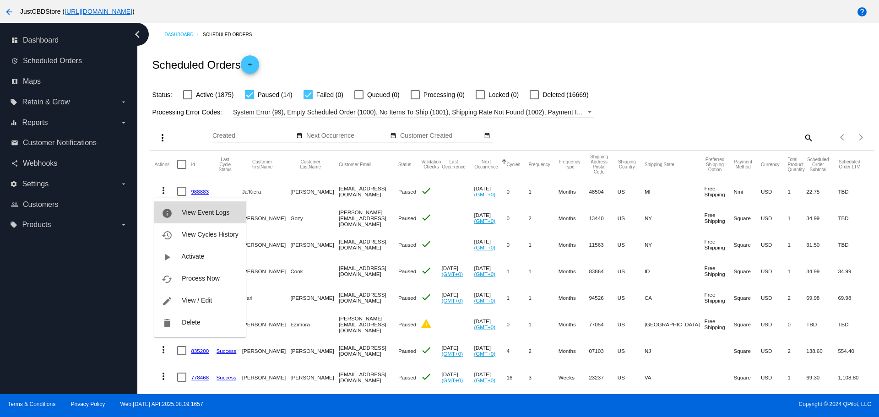
click at [206, 215] on span "View Event Logs" at bounding box center [206, 212] width 48 height 7
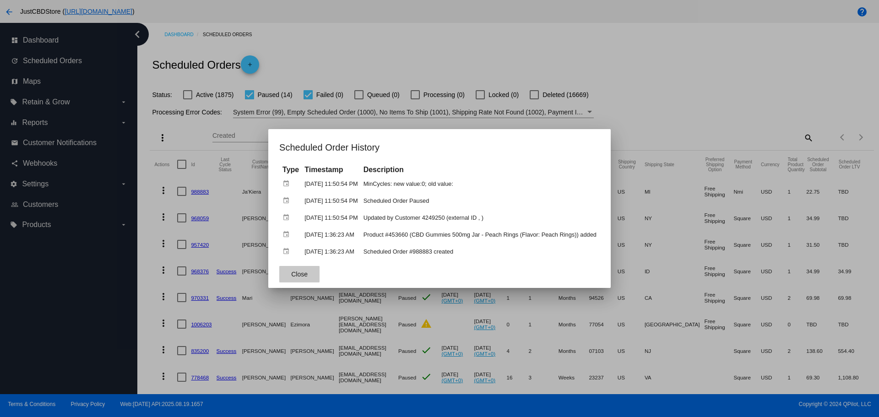
drag, startPoint x: 305, startPoint y: 275, endPoint x: 283, endPoint y: 248, distance: 34.2
click at [305, 272] on button "Close" at bounding box center [299, 274] width 40 height 16
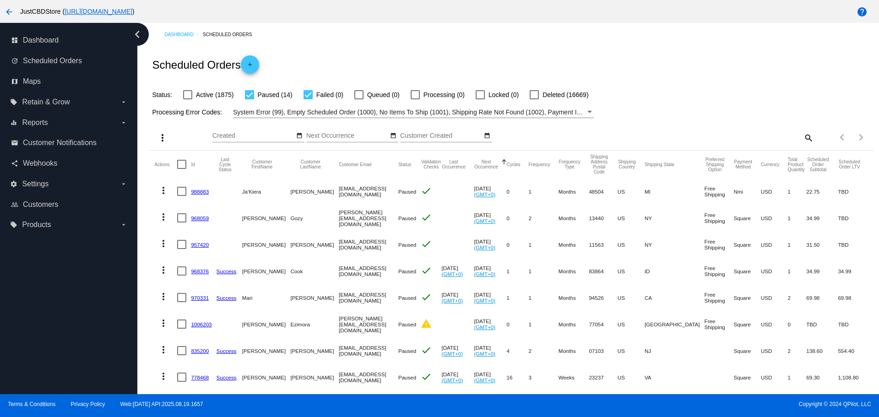
click at [198, 218] on link "968059" at bounding box center [200, 218] width 18 height 6
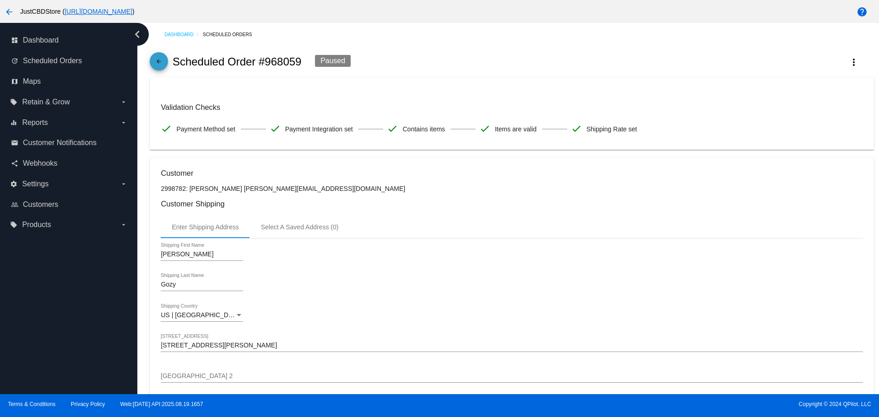
click at [161, 65] on mat-icon "arrow_back" at bounding box center [158, 63] width 11 height 11
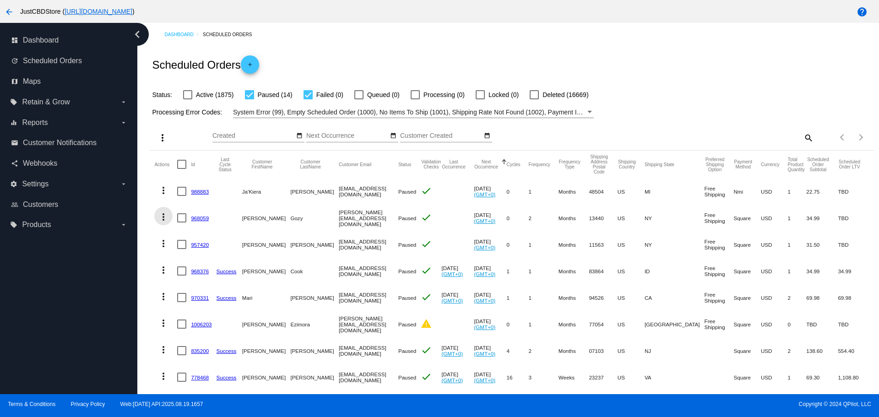
click at [165, 217] on mat-icon "more_vert" at bounding box center [163, 216] width 11 height 11
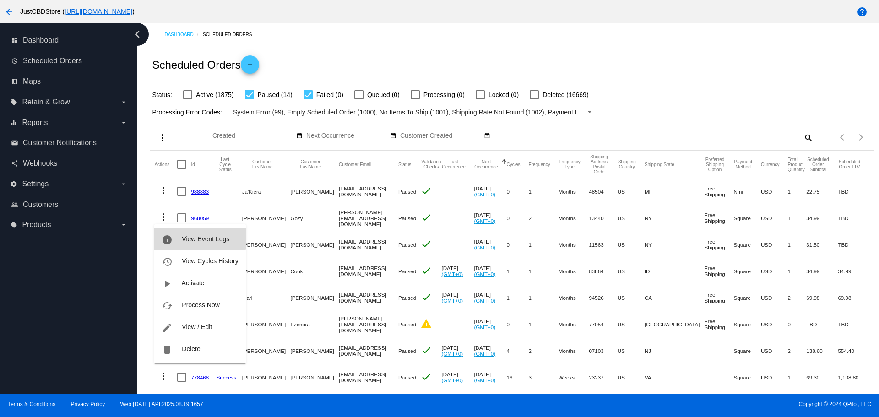
click at [196, 235] on span "View Event Logs" at bounding box center [206, 238] width 48 height 7
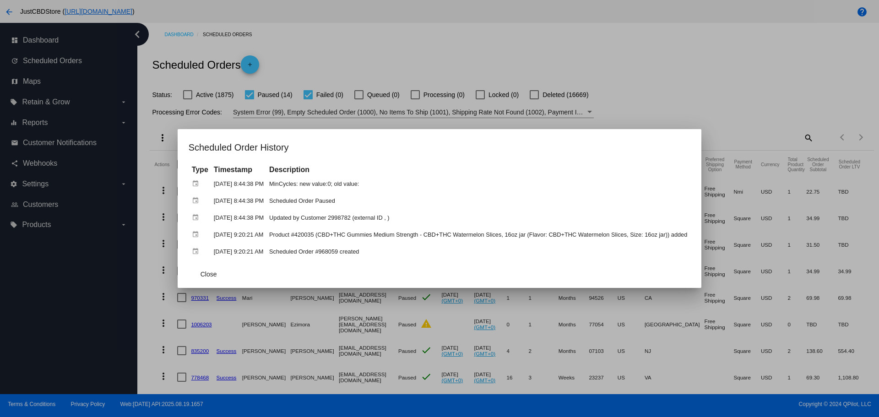
click at [146, 217] on div at bounding box center [439, 208] width 879 height 417
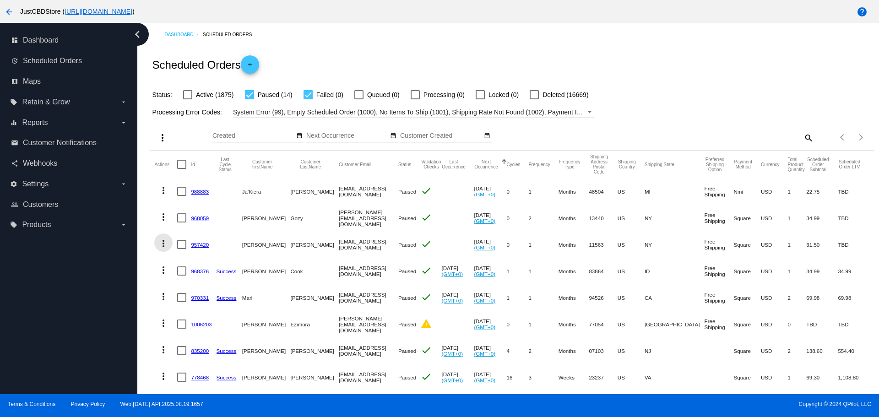
click at [163, 242] on mat-icon "more_vert" at bounding box center [163, 243] width 11 height 11
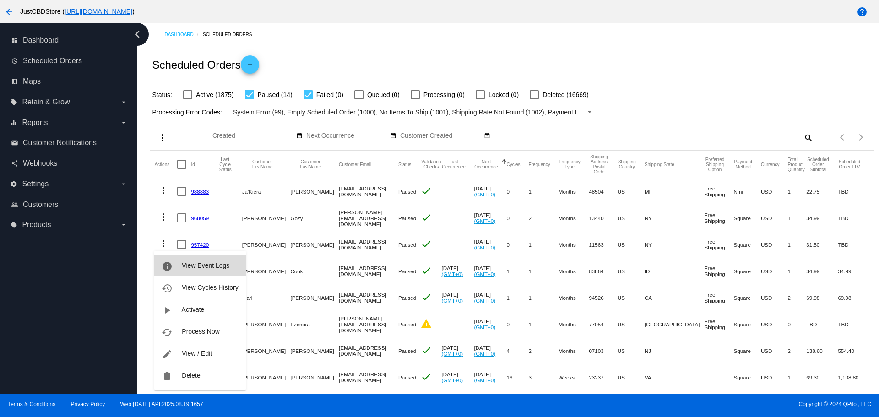
click at [204, 267] on span "View Event Logs" at bounding box center [206, 265] width 48 height 7
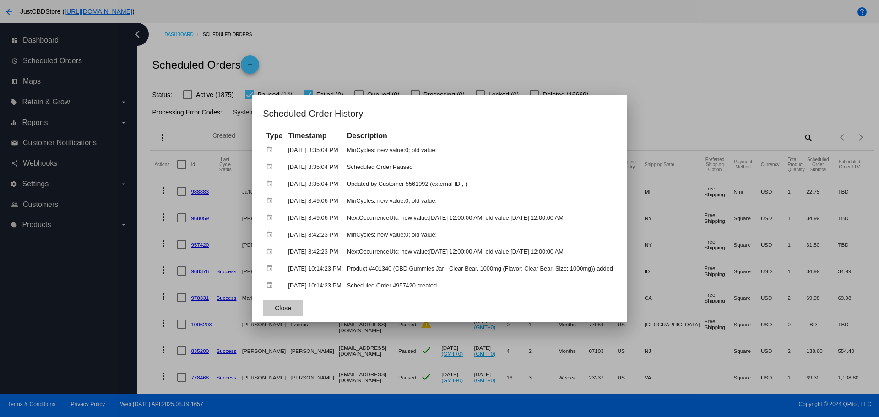
click at [273, 312] on button "Close" at bounding box center [283, 308] width 40 height 16
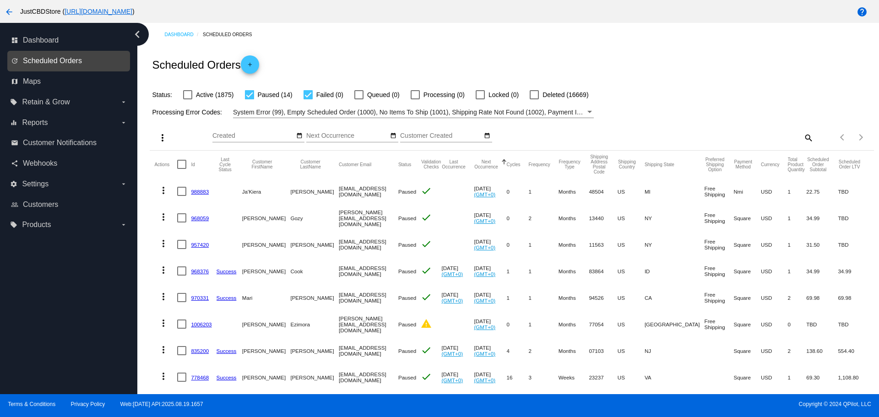
click at [63, 57] on span "Scheduled Orders" at bounding box center [52, 61] width 59 height 8
click at [62, 58] on span "Scheduled Orders" at bounding box center [52, 61] width 59 height 8
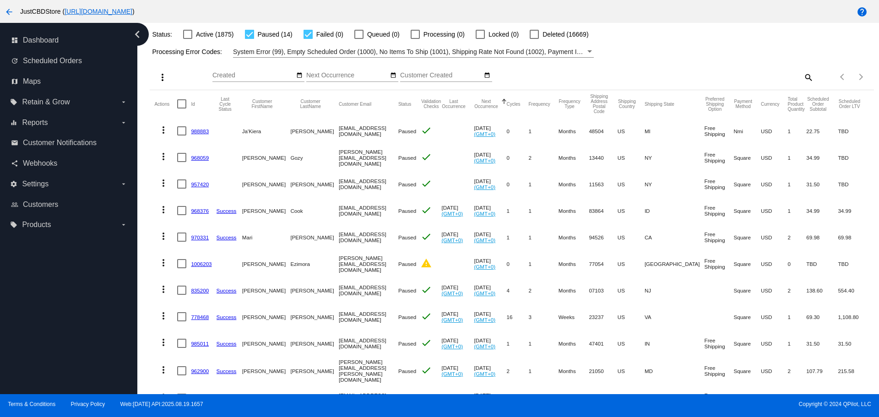
scroll to position [51, 0]
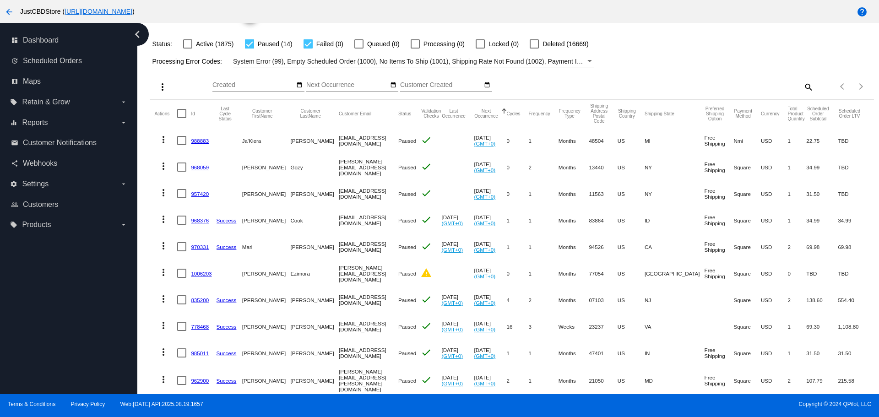
click at [164, 220] on mat-icon "more_vert" at bounding box center [163, 219] width 11 height 11
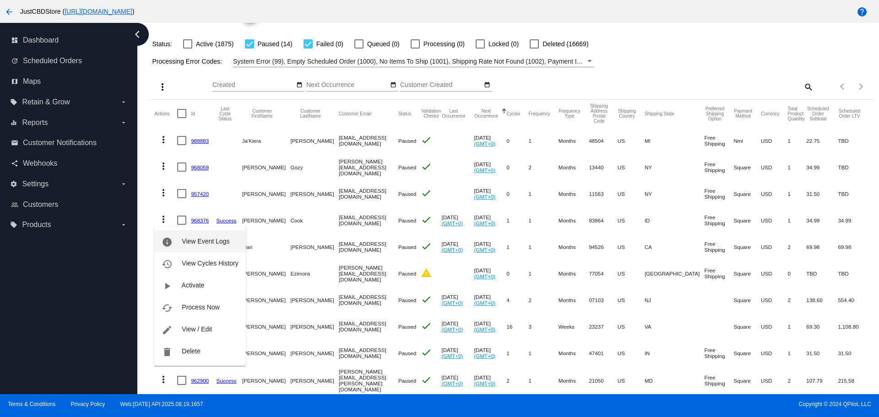
click at [209, 241] on span "View Event Logs" at bounding box center [206, 241] width 48 height 7
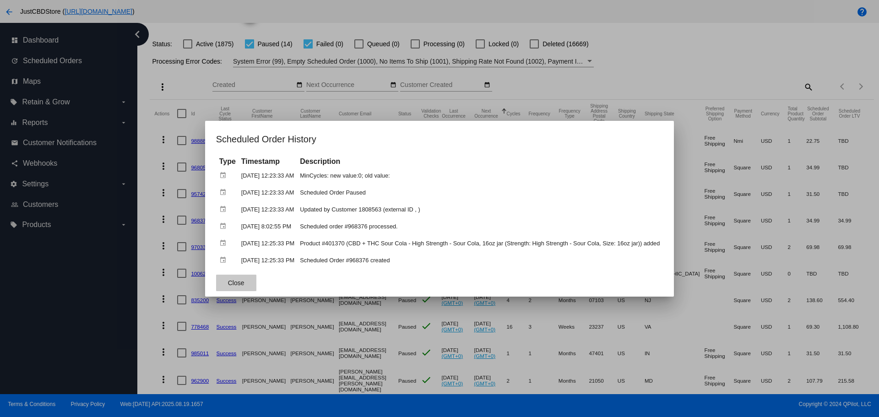
click at [229, 287] on button "Close" at bounding box center [236, 283] width 40 height 16
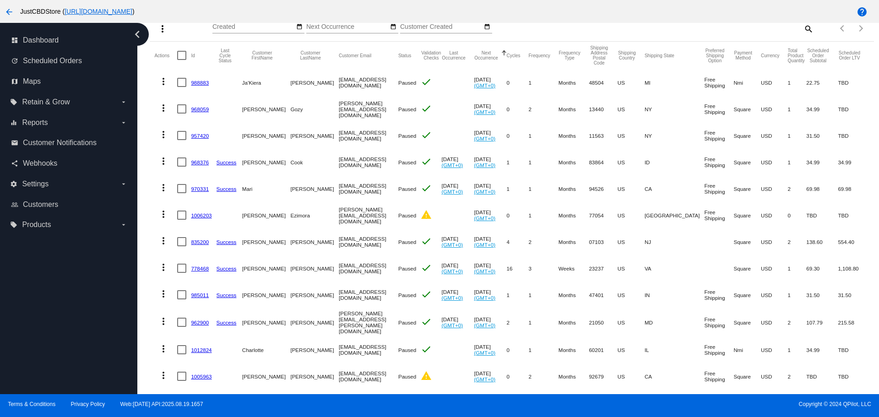
scroll to position [188, 0]
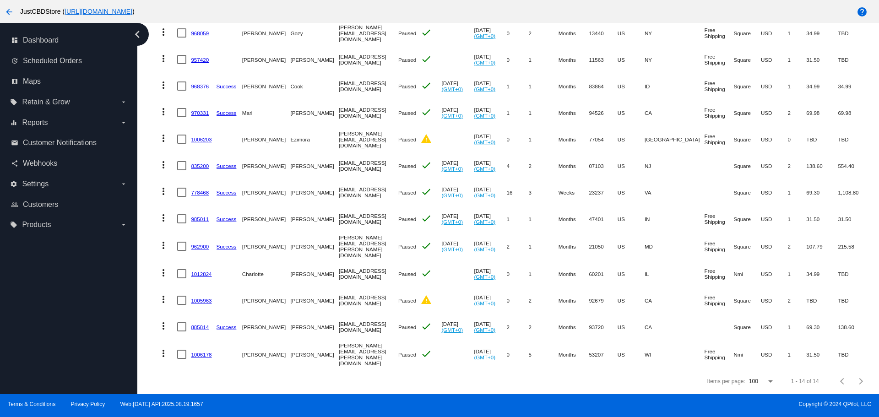
click at [164, 348] on mat-icon "more_vert" at bounding box center [163, 353] width 11 height 11
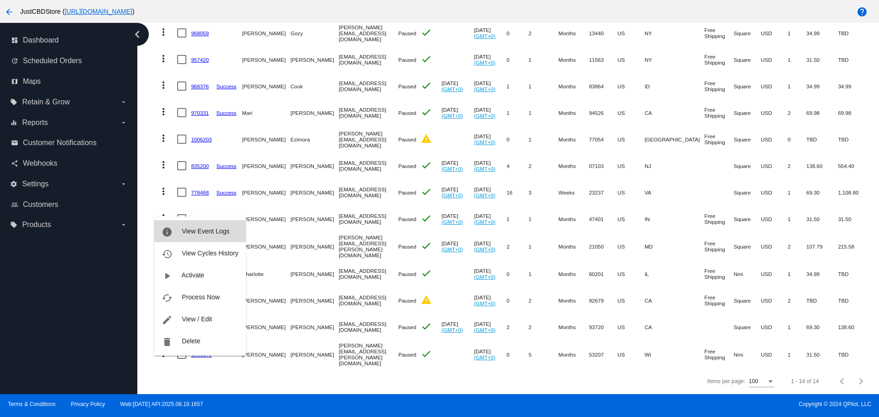
click at [201, 232] on span "View Event Logs" at bounding box center [206, 231] width 48 height 7
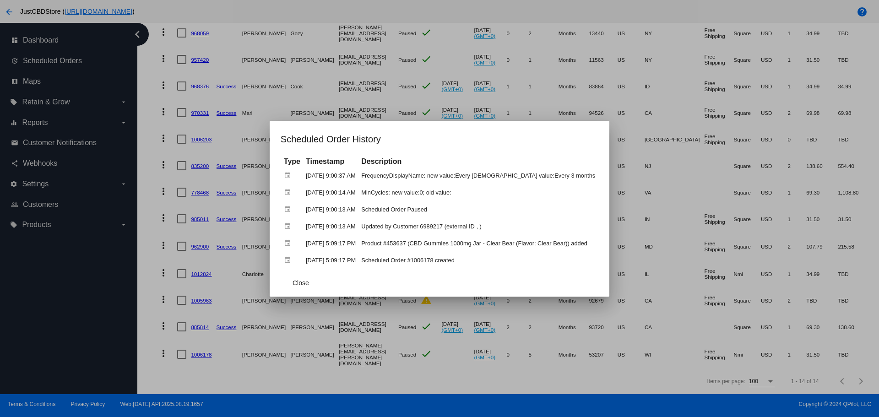
click at [164, 319] on div at bounding box center [439, 208] width 879 height 417
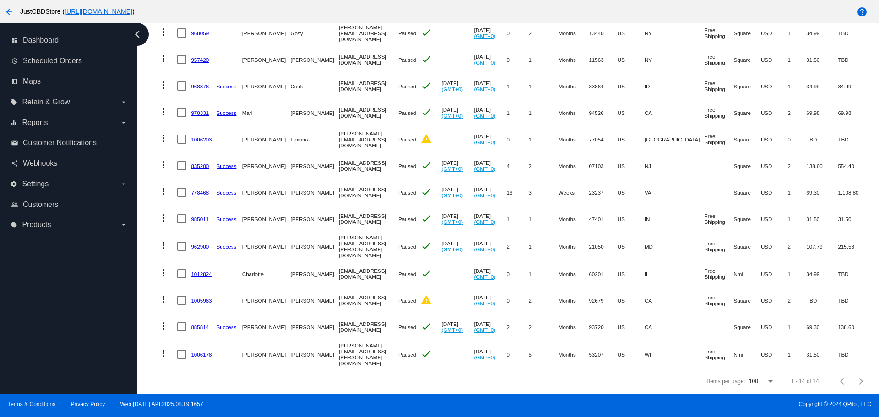
click at [164, 320] on mat-icon "more_vert" at bounding box center [163, 325] width 11 height 11
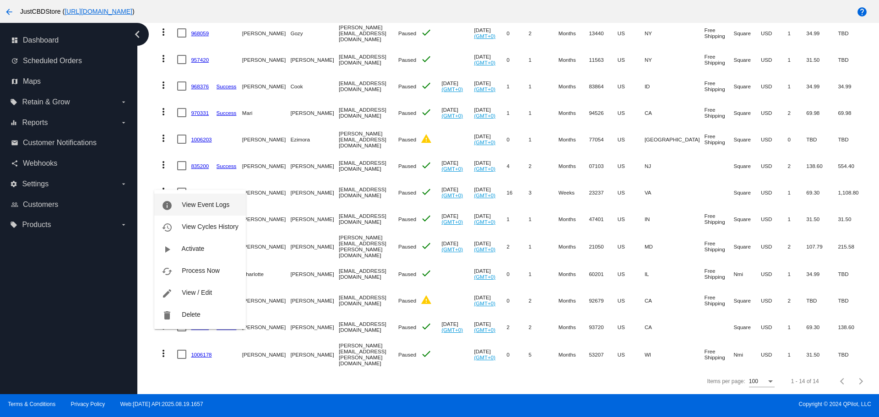
click at [216, 204] on span "View Event Logs" at bounding box center [206, 204] width 48 height 7
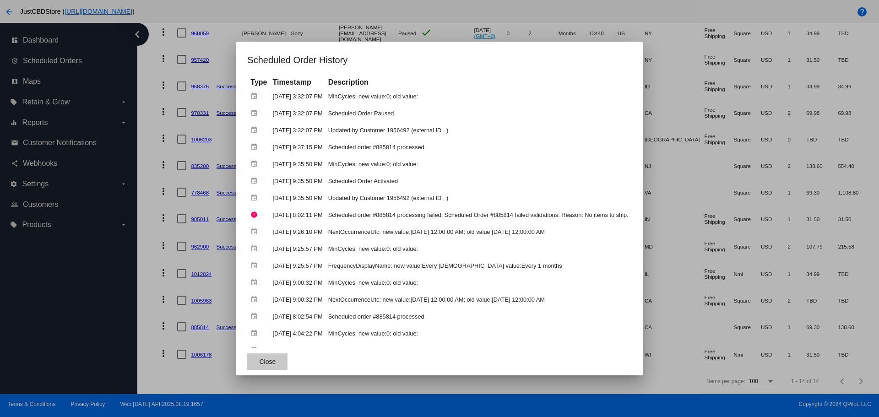
click at [263, 367] on button "Close" at bounding box center [267, 361] width 40 height 16
